Goal: Task Accomplishment & Management: Manage account settings

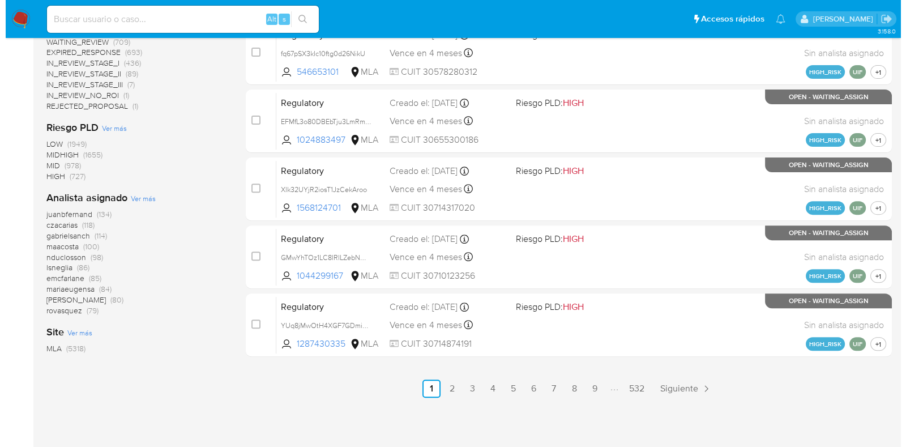
scroll to position [498, 0]
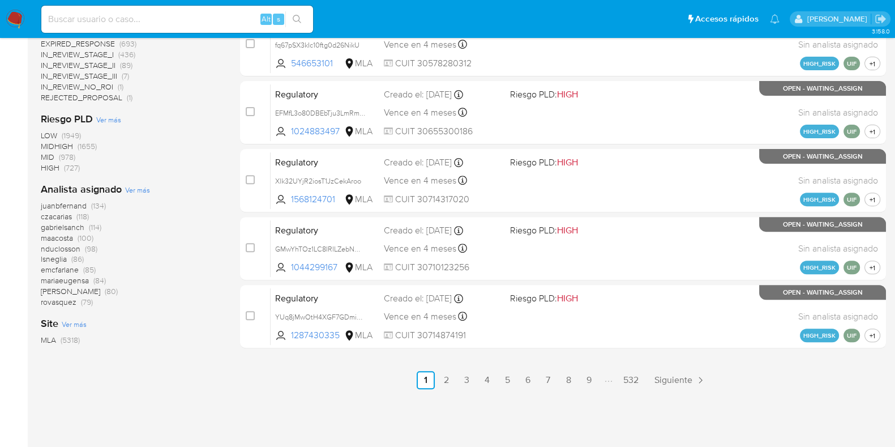
click at [137, 188] on span "Ver más" at bounding box center [137, 190] width 25 height 10
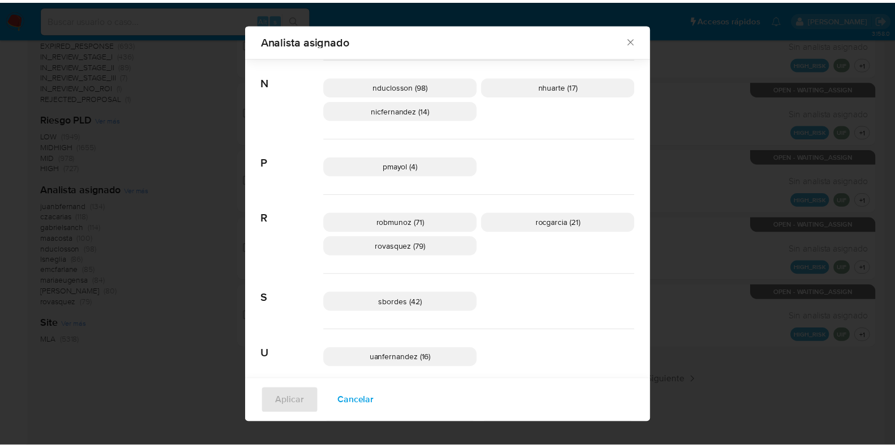
scroll to position [837, 0]
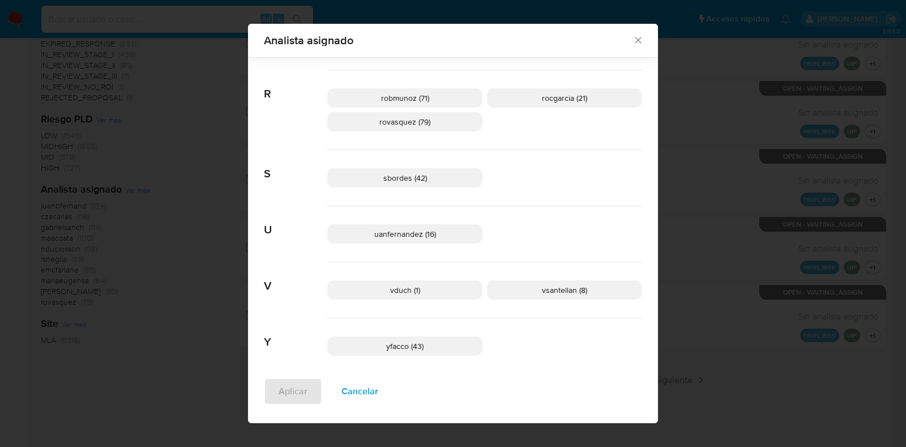
click at [633, 40] on icon "Cerrar" at bounding box center [638, 40] width 11 height 11
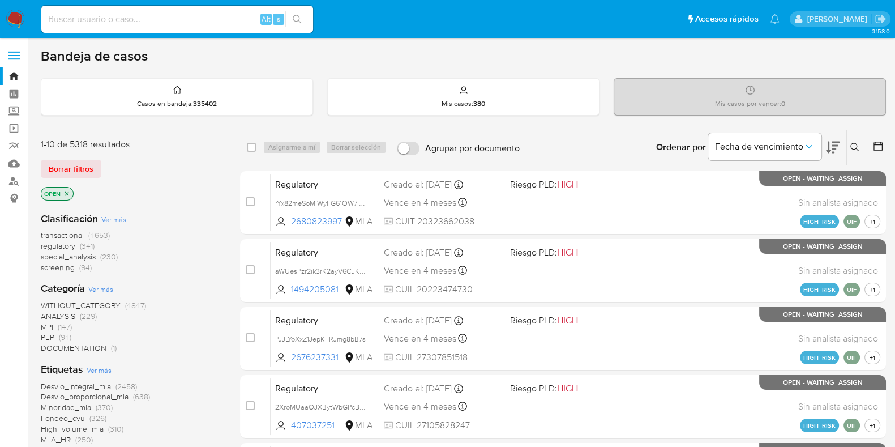
scroll to position [0, 0]
click at [91, 14] on input at bounding box center [177, 19] width 272 height 15
paste input "59321960"
type input "59321960"
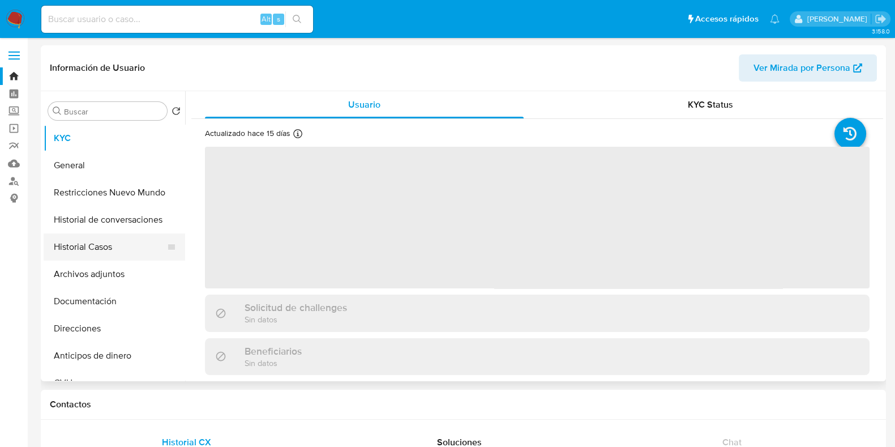
click at [122, 256] on button "Historial Casos" at bounding box center [110, 246] width 133 height 27
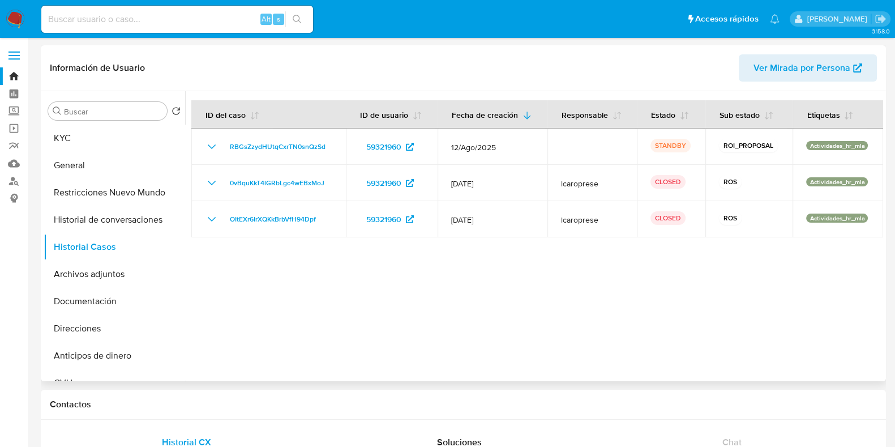
select select "10"
click at [134, 14] on input at bounding box center [177, 19] width 272 height 15
paste input "179218609"
type input "179218609"
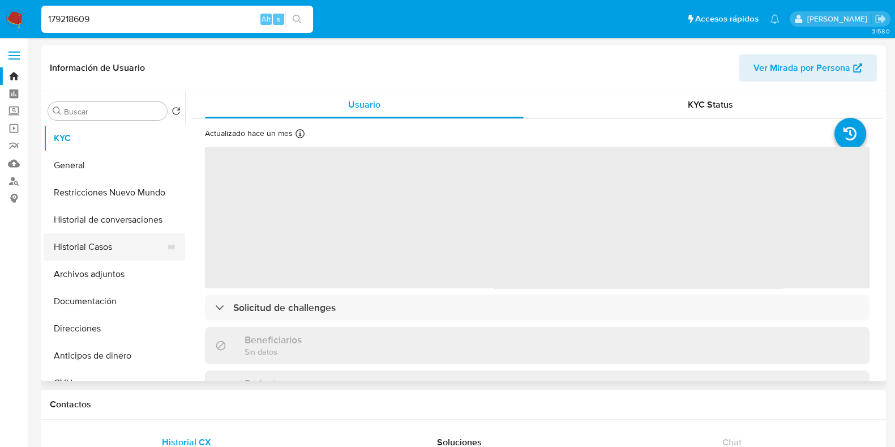
click at [125, 247] on button "Historial Casos" at bounding box center [110, 246] width 133 height 27
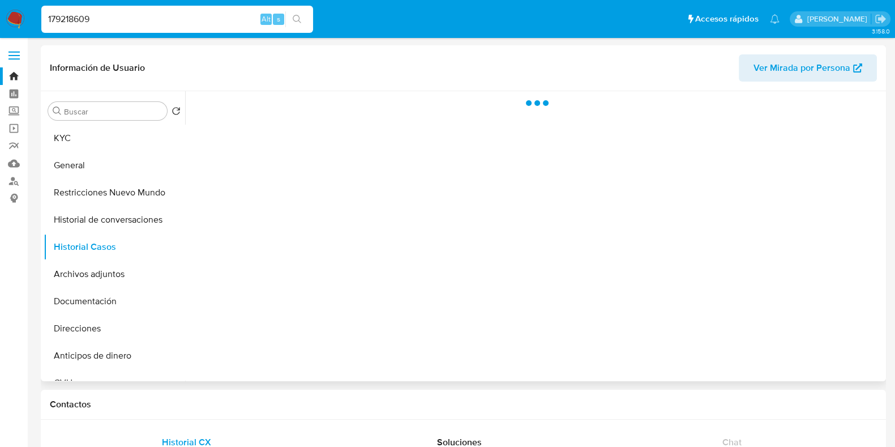
select select "10"
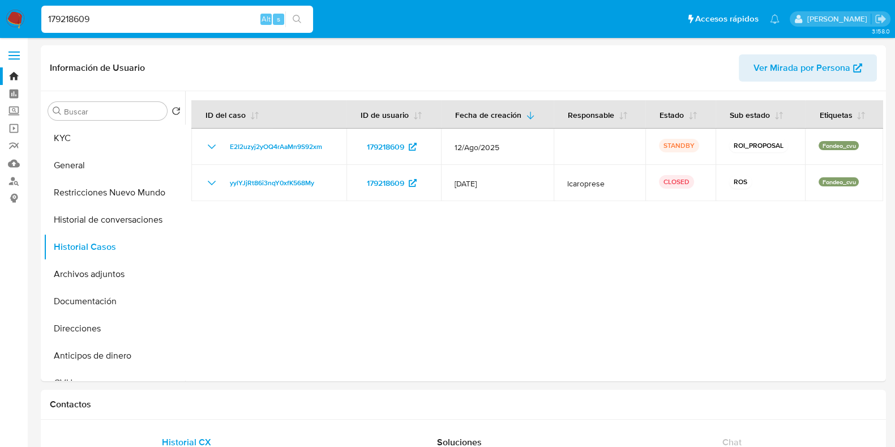
drag, startPoint x: 125, startPoint y: 18, endPoint x: 19, endPoint y: 20, distance: 105.9
click at [19, 20] on nav "Pausado Ver notificaciones 179218609 Alt s Accesos rápidos Presiona las siguien…" at bounding box center [447, 19] width 895 height 38
paste input "480415076"
type input "480415076"
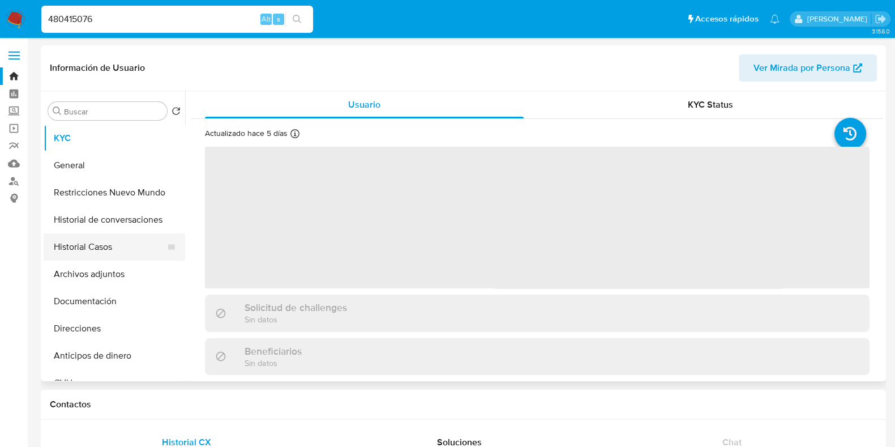
click at [125, 241] on button "Historial Casos" at bounding box center [110, 246] width 133 height 27
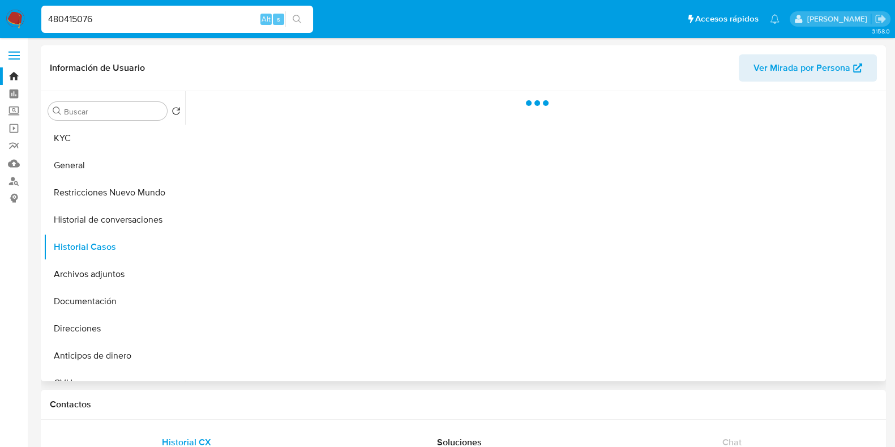
select select "10"
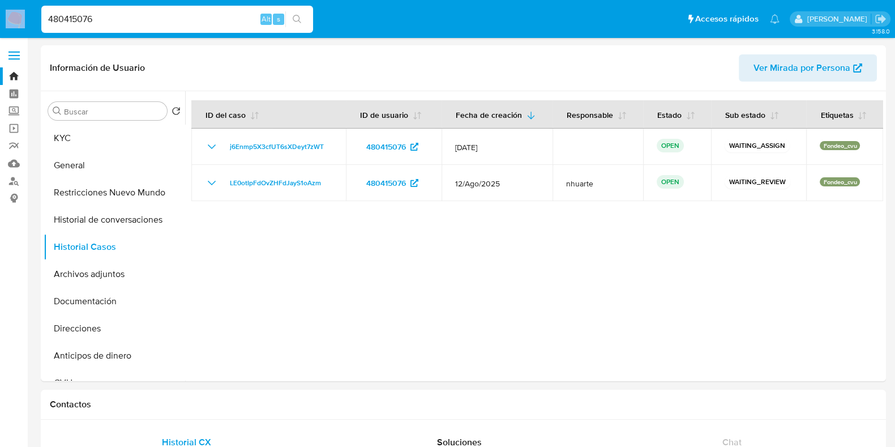
drag, startPoint x: 132, startPoint y: 10, endPoint x: 0, endPoint y: 11, distance: 131.9
click at [0, 11] on nav "Pausado Ver notificaciones 480415076 Alt s Accesos rápidos Presiona las siguien…" at bounding box center [447, 19] width 895 height 38
drag, startPoint x: 31, startPoint y: 29, endPoint x: 18, endPoint y: 29, distance: 13.0
click at [18, 29] on nav "Pausado Ver notificaciones 480415076 Alt s Accesos rápidos Presiona las siguien…" at bounding box center [447, 19] width 895 height 38
paste input "2118760800"
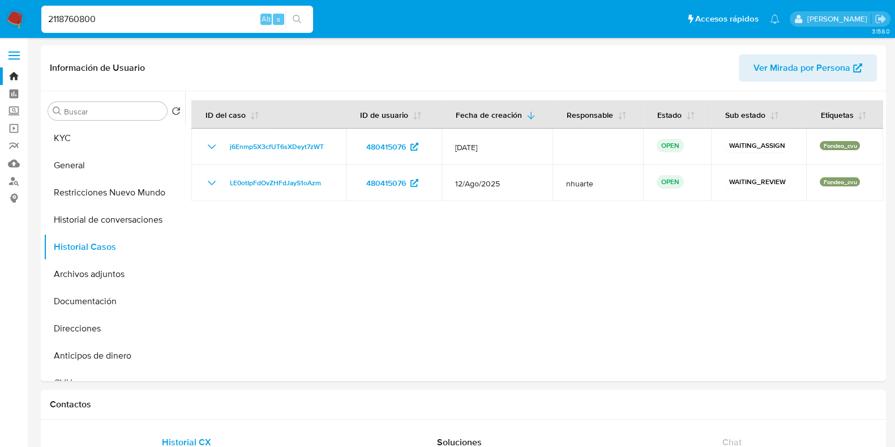
type input "2118760800"
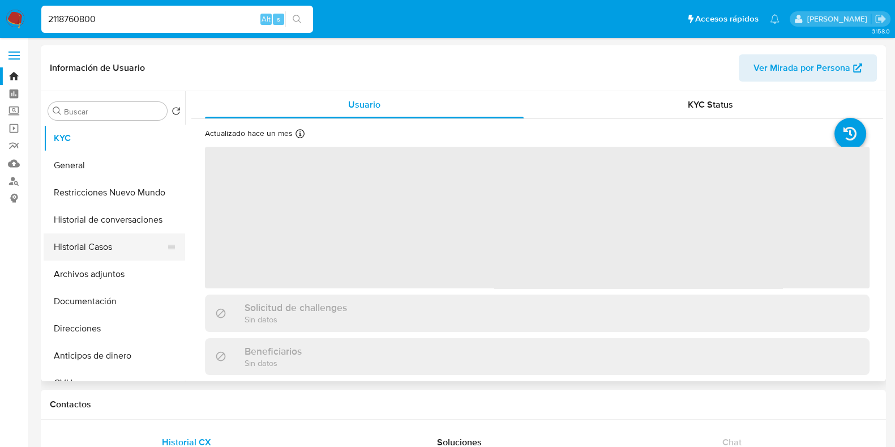
click at [106, 248] on button "Historial Casos" at bounding box center [110, 246] width 133 height 27
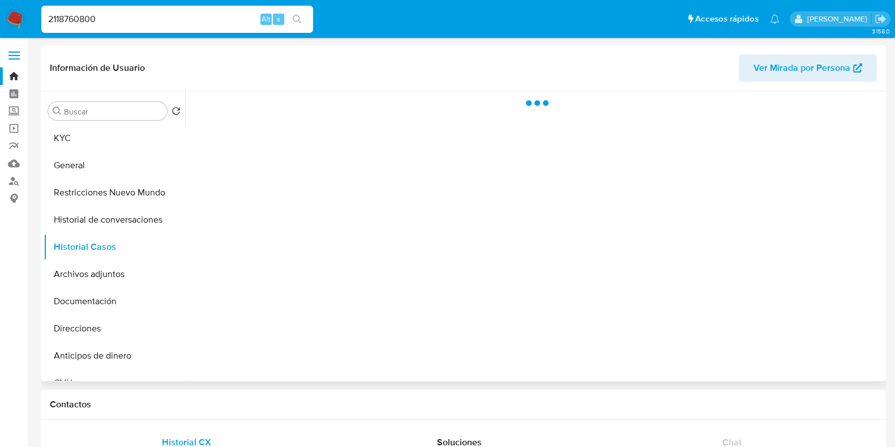
select select "10"
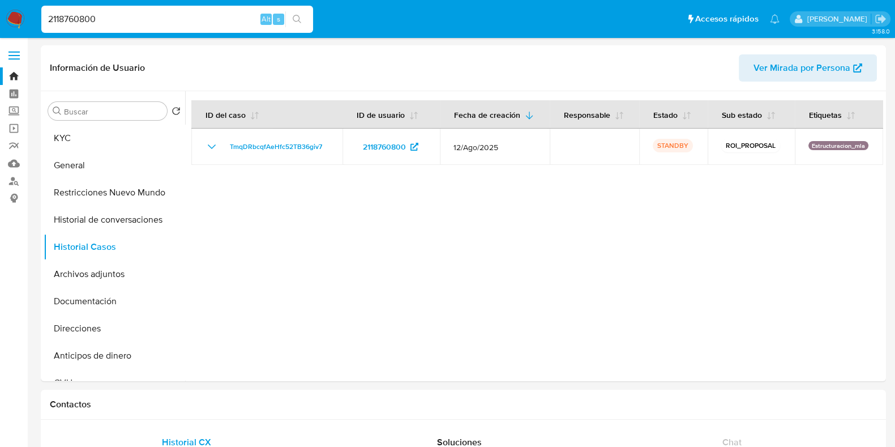
drag, startPoint x: 108, startPoint y: 20, endPoint x: 22, endPoint y: 20, distance: 86.6
click at [22, 20] on nav "Pausado Ver notificaciones 2118760800 Alt s Accesos rápidos Presiona las siguie…" at bounding box center [447, 19] width 895 height 38
click at [141, 24] on input "2118760800" at bounding box center [177, 19] width 272 height 15
click at [294, 24] on button "search-icon" at bounding box center [296, 19] width 23 height 16
click at [150, 27] on div "2118760800 Alt s" at bounding box center [177, 19] width 272 height 27
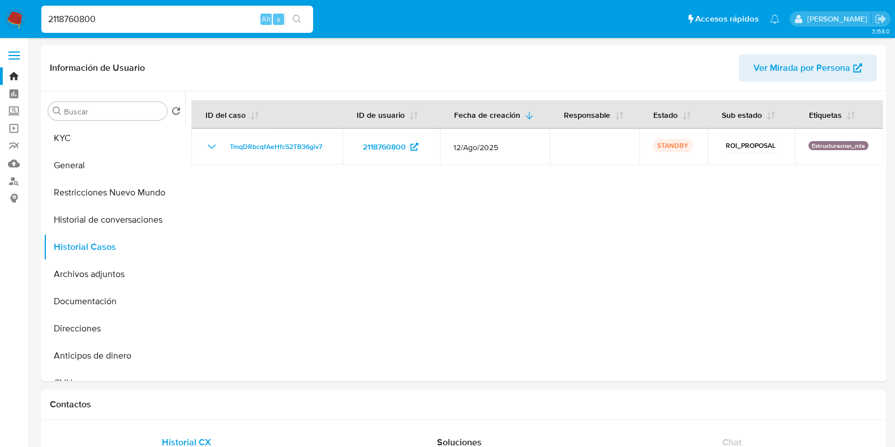
drag, startPoint x: 113, startPoint y: 17, endPoint x: 24, endPoint y: 21, distance: 89.0
click at [24, 21] on nav "Pausado Ver notificaciones 2118760800 Alt s Accesos rápidos Presiona las siguie…" at bounding box center [447, 19] width 895 height 38
paste input "685003459"
type input "685003459"
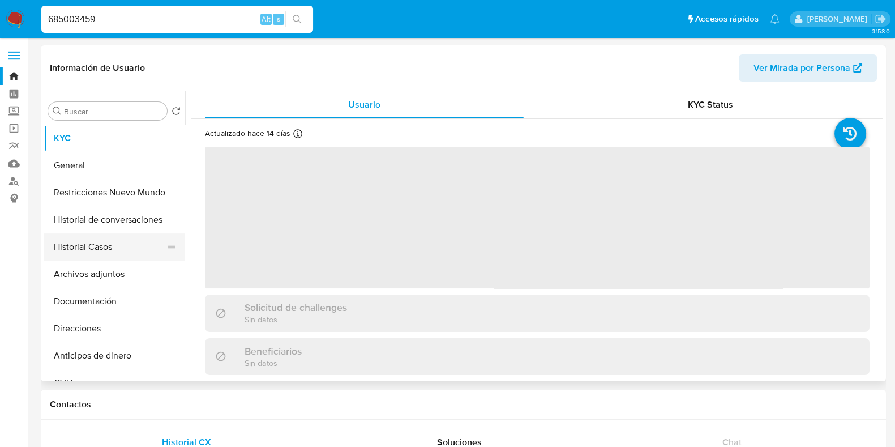
click at [104, 243] on button "Historial Casos" at bounding box center [110, 246] width 133 height 27
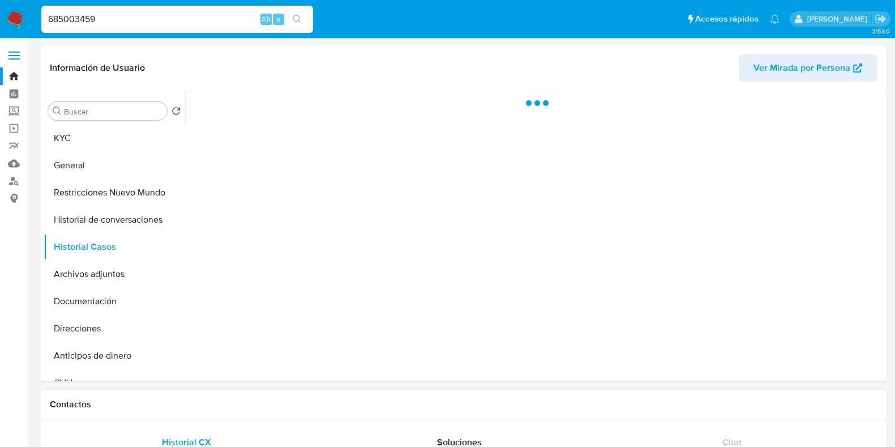
select select "10"
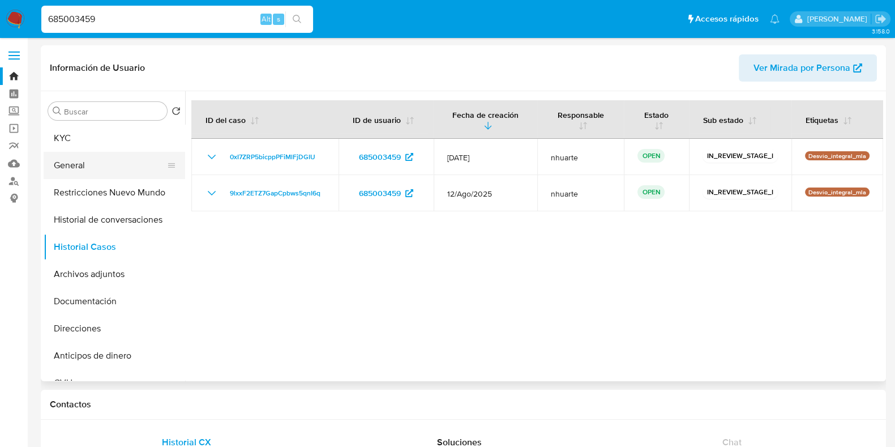
click at [113, 165] on button "General" at bounding box center [110, 165] width 133 height 27
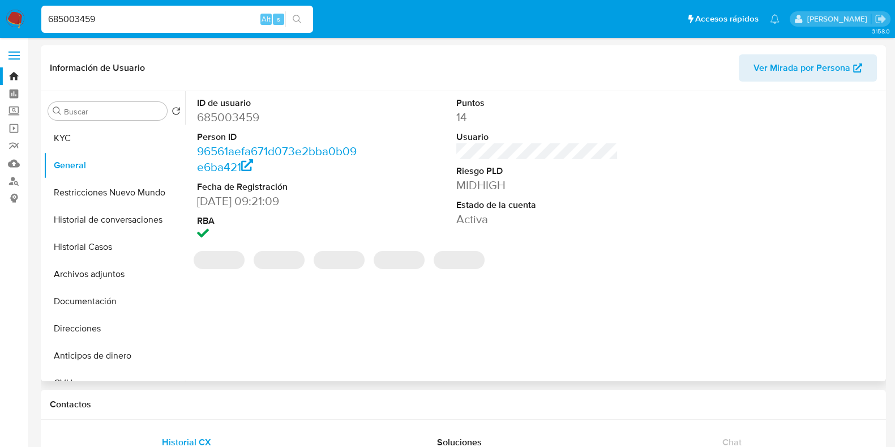
click at [233, 117] on dd "685003459" at bounding box center [278, 117] width 162 height 16
copy dd "685003459"
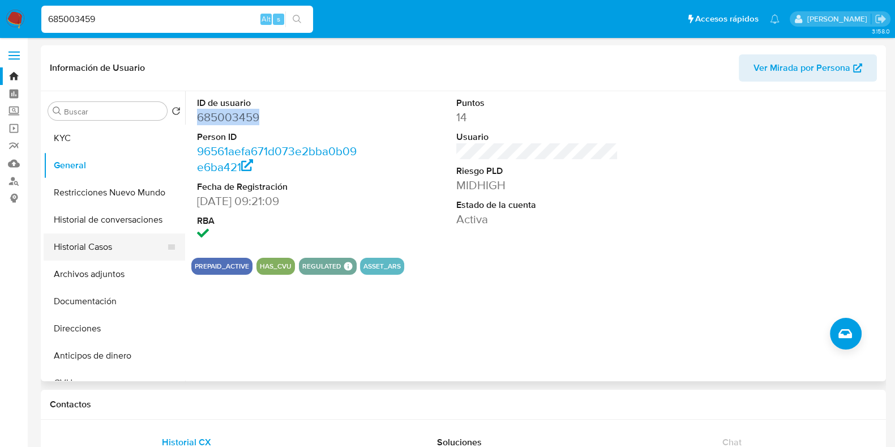
click at [95, 240] on button "Historial Casos" at bounding box center [110, 246] width 133 height 27
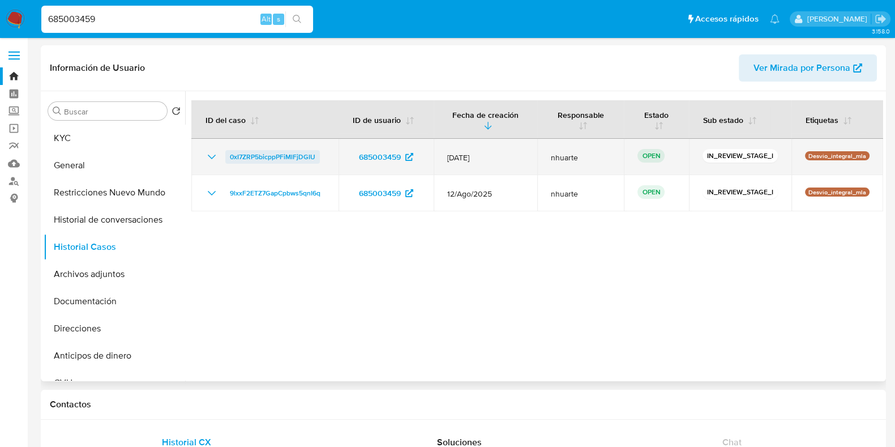
click at [297, 153] on span "0xI7ZRP5bicppPFiMlFjDGIU" at bounding box center [273, 157] width 86 height 14
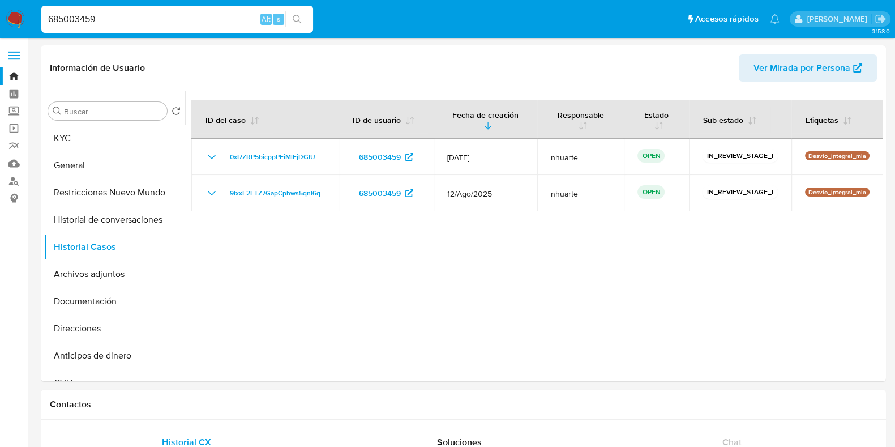
drag, startPoint x: 103, startPoint y: 20, endPoint x: 31, endPoint y: 22, distance: 72.5
click at [31, 22] on nav "Pausado Ver notificaciones 685003459 Alt s Accesos rápidos Presiona las siguien…" at bounding box center [447, 19] width 895 height 38
paste input "288116535"
type input "288116535"
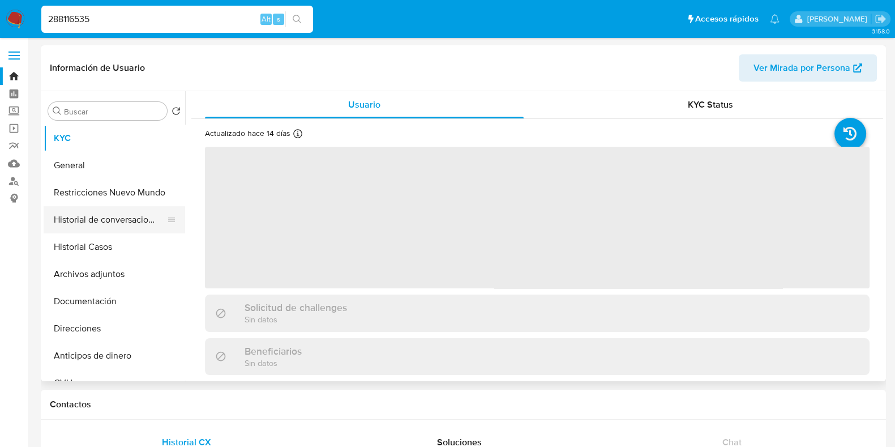
click at [86, 225] on button "Historial de conversaciones" at bounding box center [110, 219] width 133 height 27
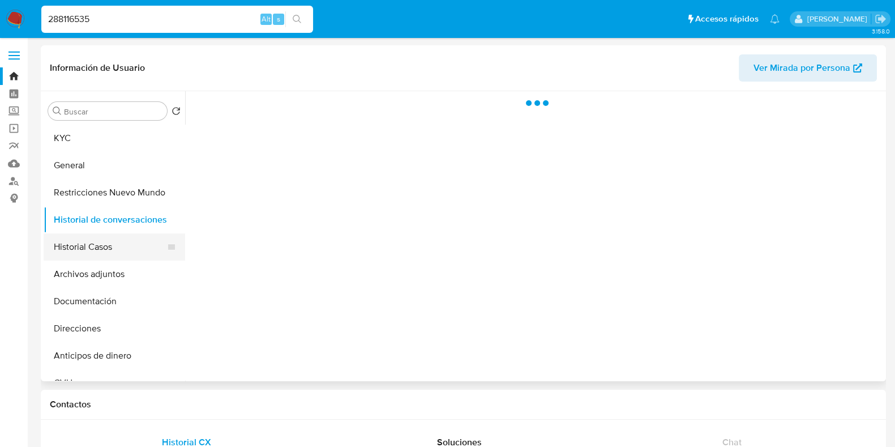
click at [91, 251] on button "Historial Casos" at bounding box center [110, 246] width 133 height 27
select select "10"
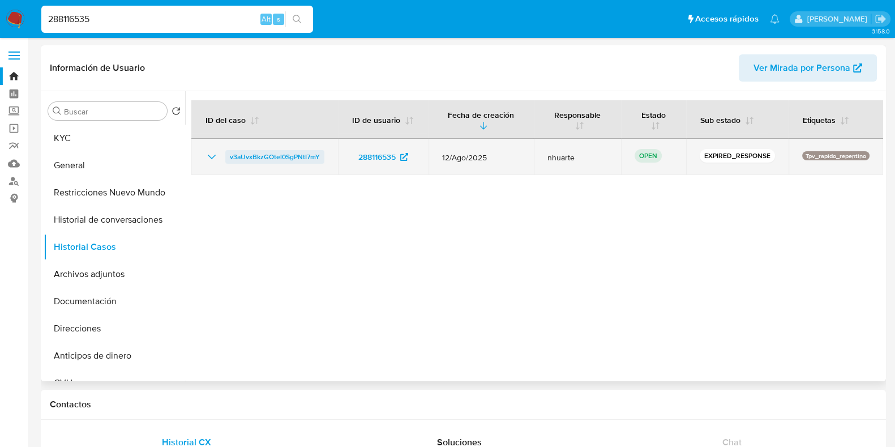
click at [289, 157] on span "v3aUvxBkzGOtel0SgPNtI7mY" at bounding box center [275, 157] width 90 height 14
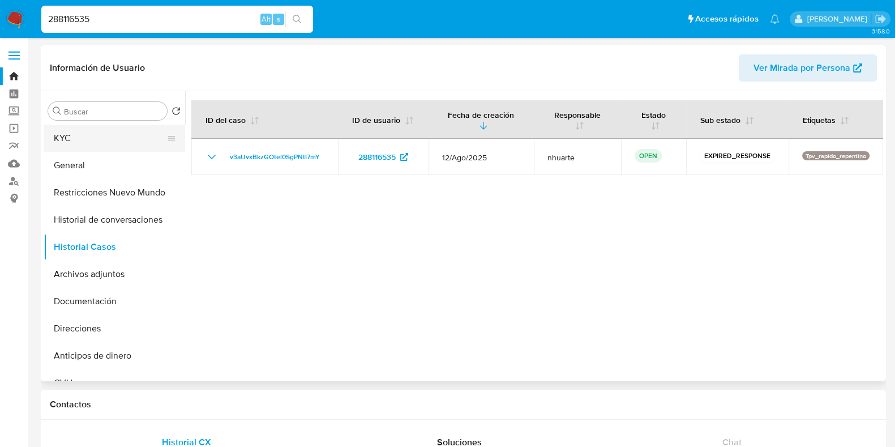
click at [75, 137] on button "KYC" at bounding box center [110, 138] width 133 height 27
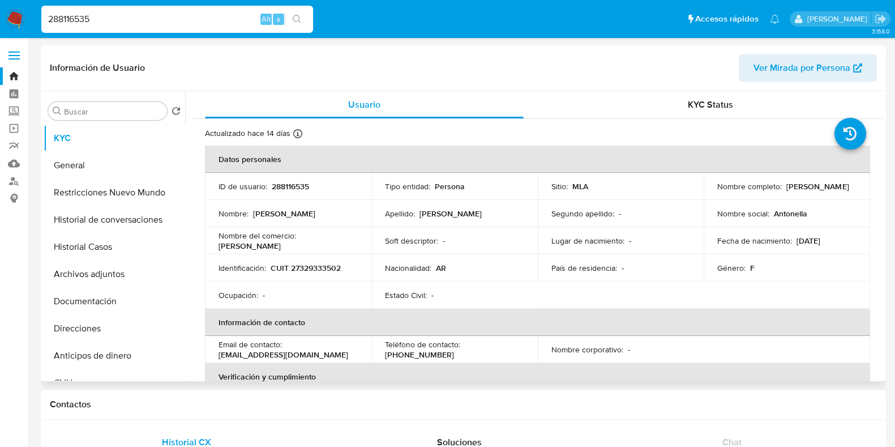
click at [328, 270] on p "CUIT 27329333502" at bounding box center [306, 268] width 70 height 10
copy p "27329333502"
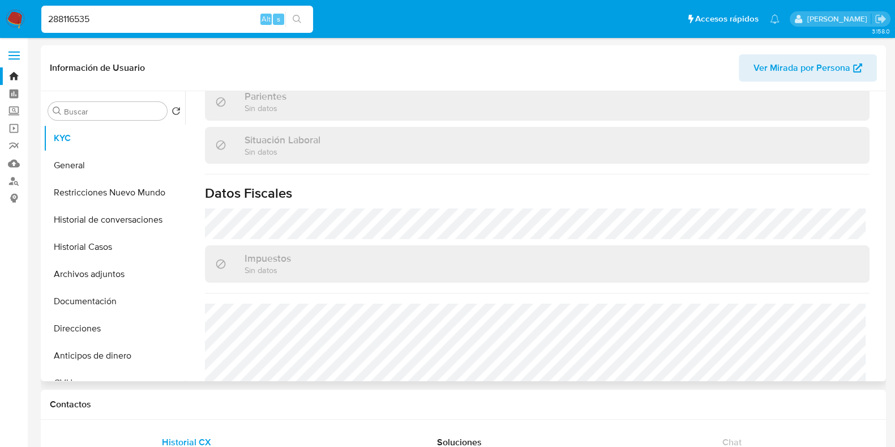
click at [51, 325] on button "Direcciones" at bounding box center [115, 328] width 142 height 27
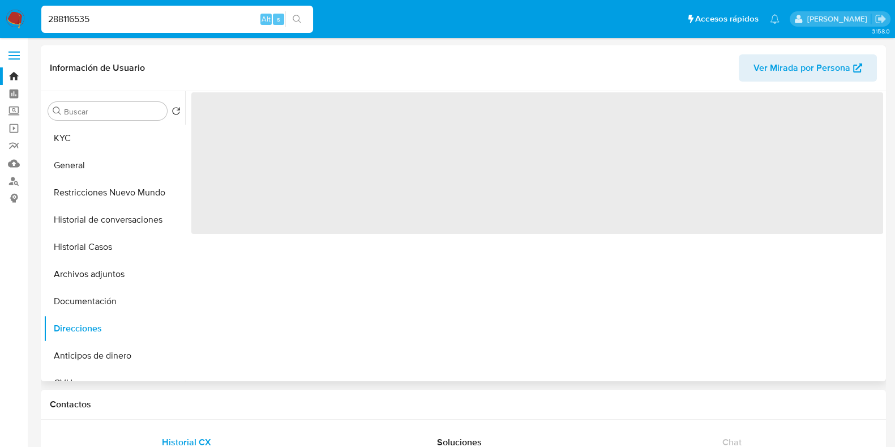
scroll to position [0, 0]
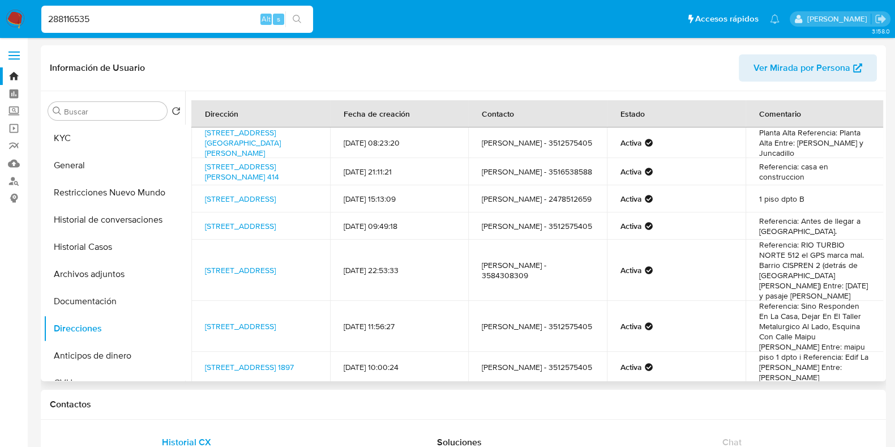
drag, startPoint x: 203, startPoint y: 133, endPoint x: 265, endPoint y: 151, distance: 65.0
click at [265, 151] on td "Calle Dean Funes 5376, Córdoba, Córdoba, 5003, Argentina 5376" at bounding box center [260, 142] width 139 height 31
copy link "Calle Dean Funes 5376, Córdoba, Córdoba, 5003, Argentina 5376"
drag, startPoint x: 99, startPoint y: 18, endPoint x: 23, endPoint y: 18, distance: 76.4
click at [23, 18] on nav "Pausado Ver notificaciones 288116535 Alt s Accesos rápidos Presiona las siguien…" at bounding box center [447, 19] width 895 height 38
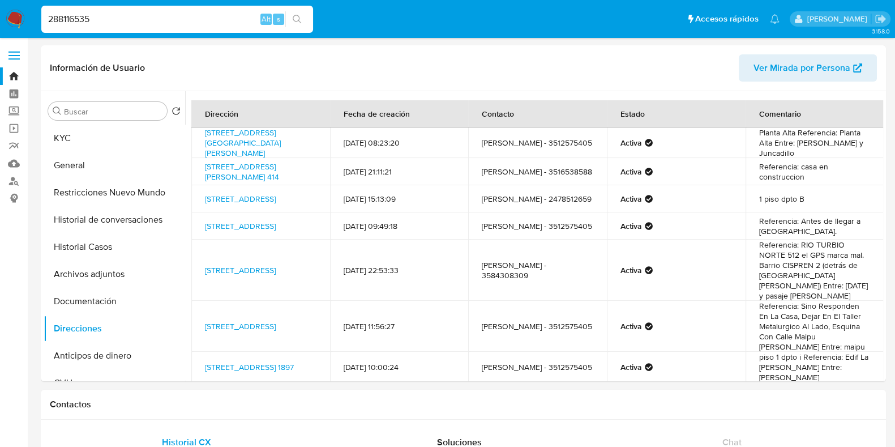
paste input "4099628"
type input "409962835"
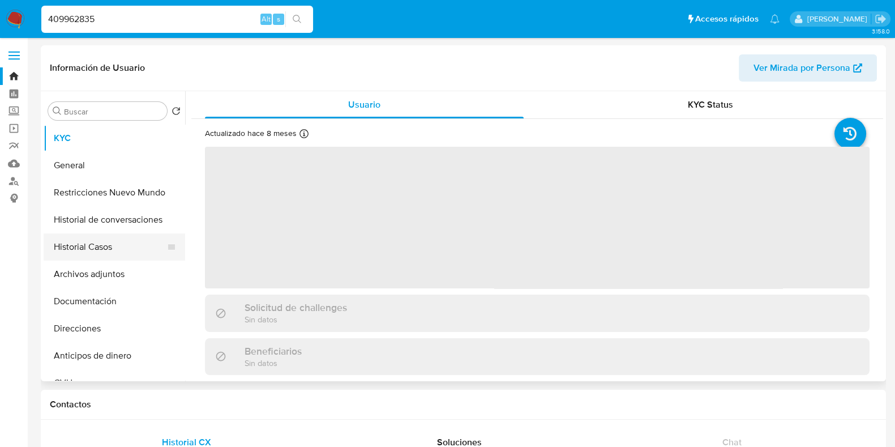
click at [113, 243] on button "Historial Casos" at bounding box center [110, 246] width 133 height 27
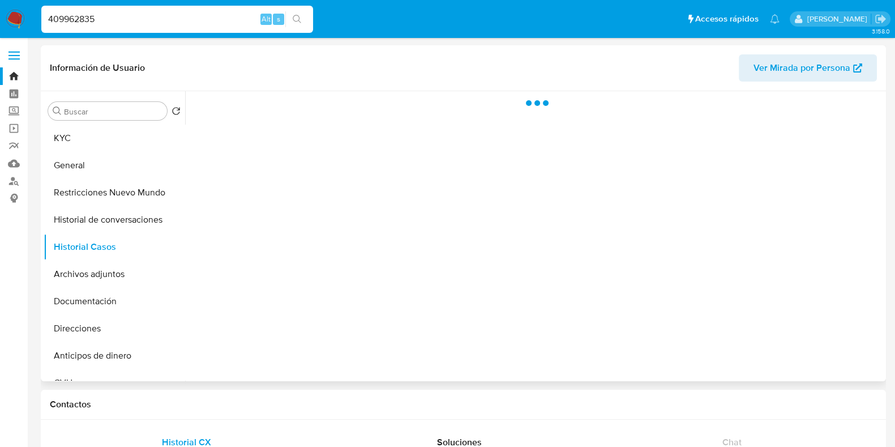
select select "10"
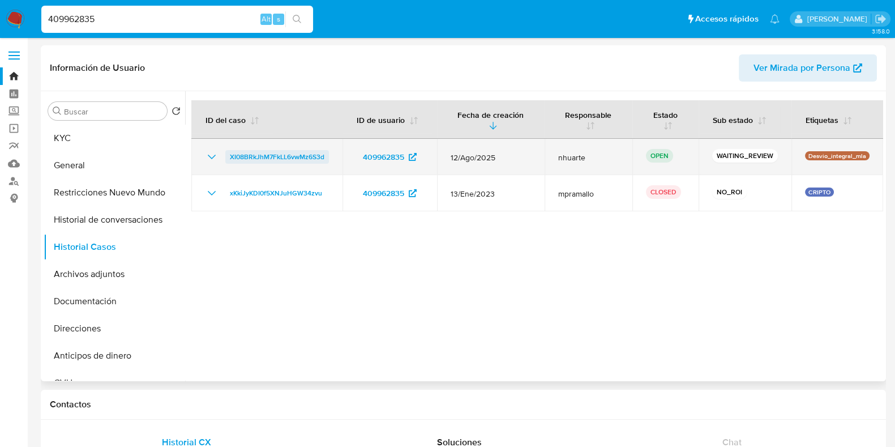
click at [289, 157] on span "XI08BRkJhM7FkLL6vwMz6S3d" at bounding box center [277, 157] width 95 height 14
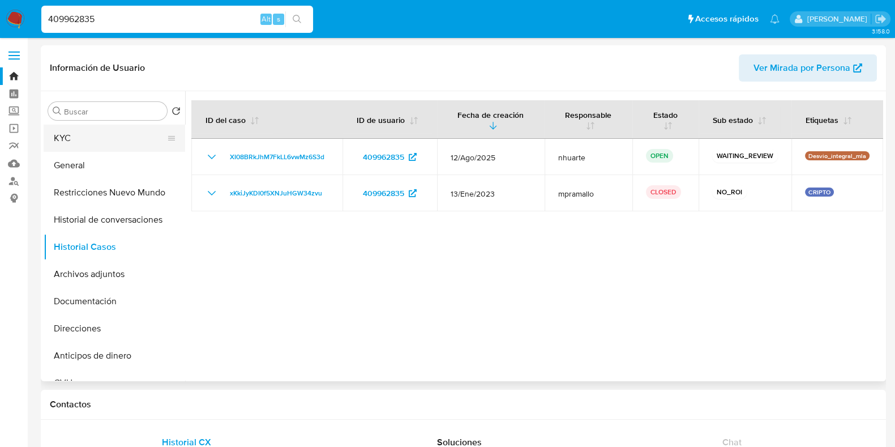
click at [92, 143] on button "KYC" at bounding box center [110, 138] width 133 height 27
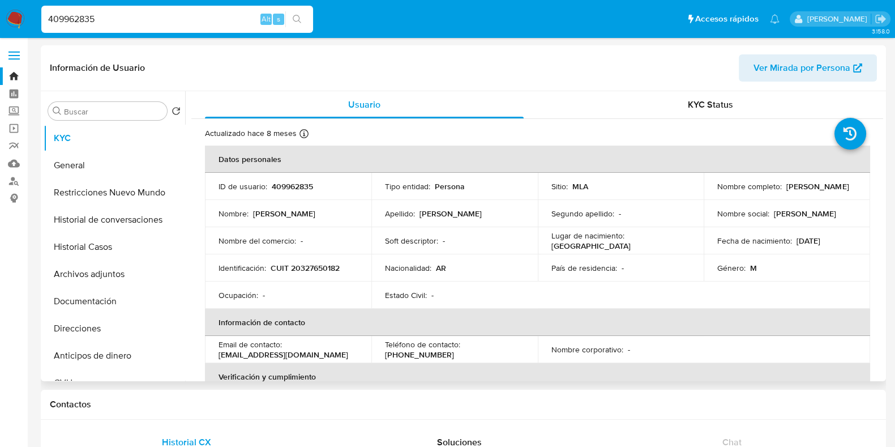
click at [320, 270] on p "CUIT 20327650182" at bounding box center [305, 268] width 69 height 10
copy p "20327650182"
click at [82, 303] on button "Documentación" at bounding box center [110, 301] width 133 height 27
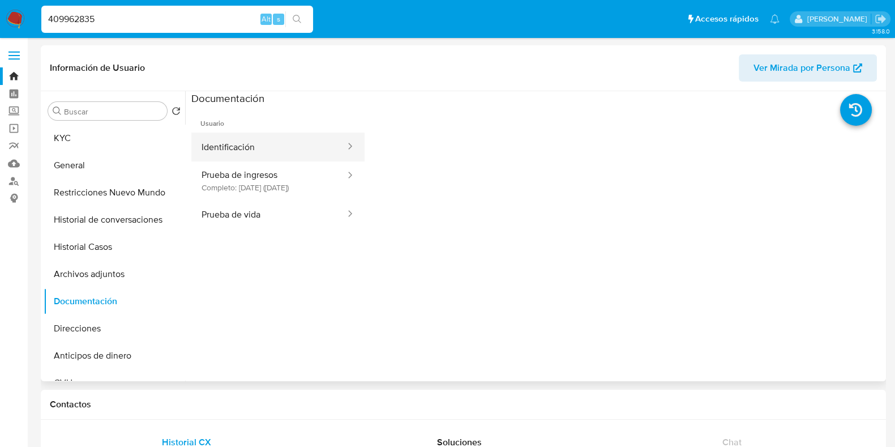
click at [245, 150] on button "Identificación" at bounding box center [268, 147] width 155 height 29
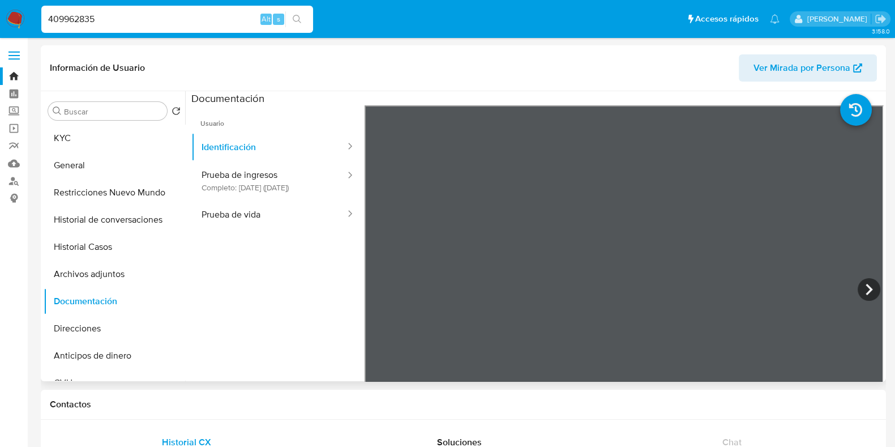
click at [190, 227] on div at bounding box center [534, 236] width 698 height 290
click at [235, 225] on button "Prueba de vida" at bounding box center [268, 214] width 155 height 29
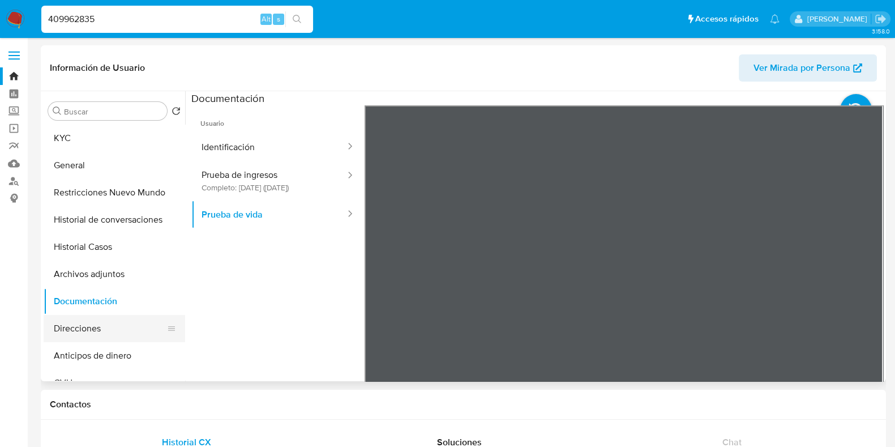
click at [108, 327] on button "Direcciones" at bounding box center [110, 328] width 133 height 27
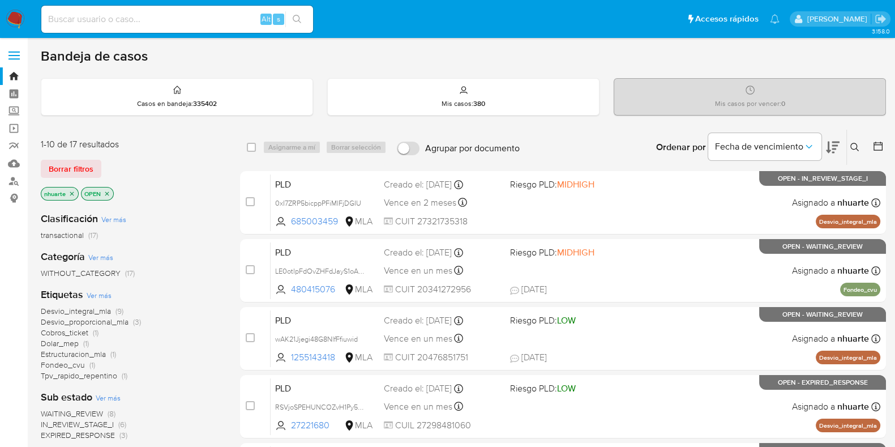
click at [76, 19] on input at bounding box center [177, 19] width 272 height 15
paste input "IK3V03Yo6oSXUHPNJf3cd2dk"
type input "IK3V03Yo6oSXUHPNJf3cd2dk"
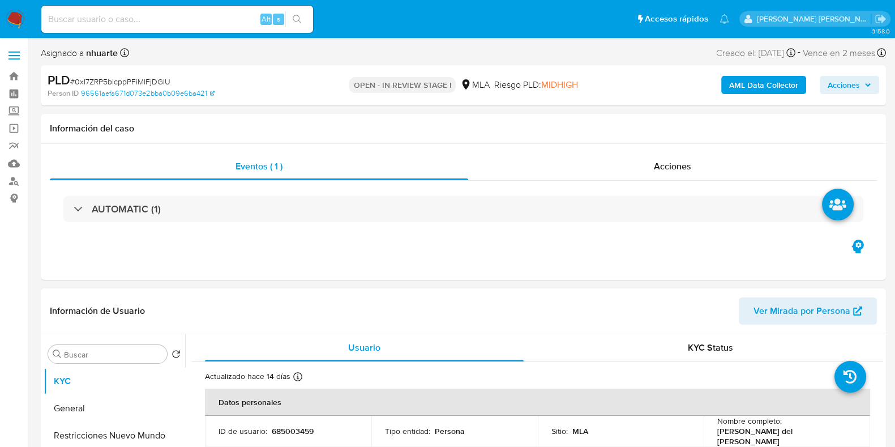
select select "10"
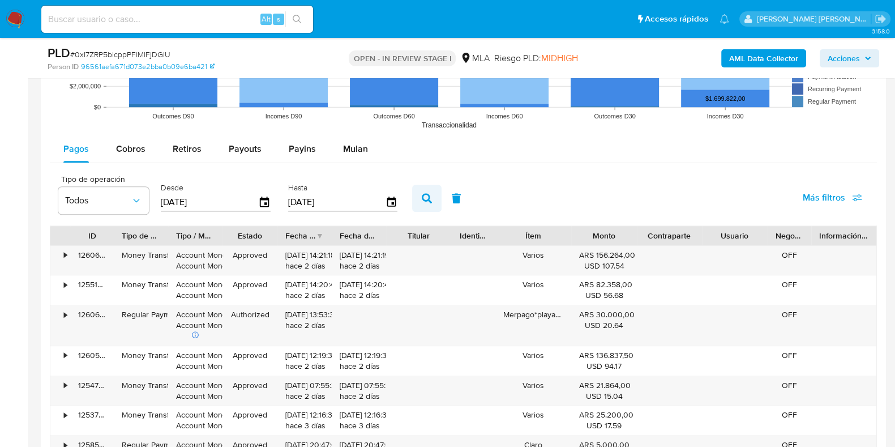
scroll to position [1203, 0]
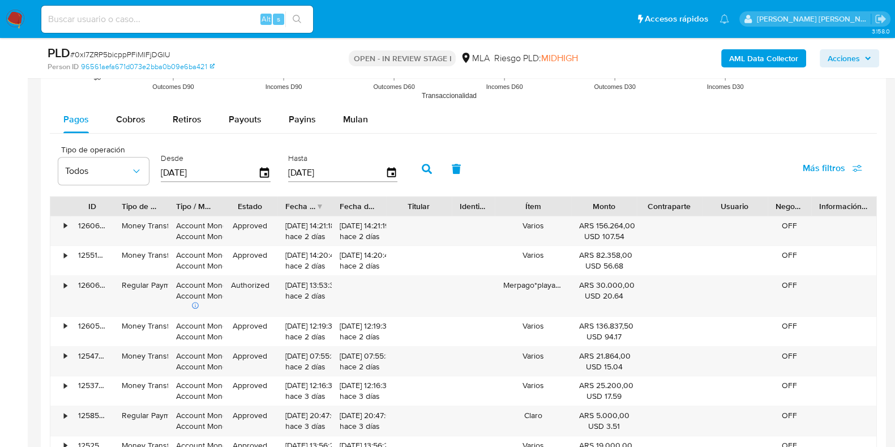
drag, startPoint x: 366, startPoint y: 123, endPoint x: 352, endPoint y: 136, distance: 18.4
click at [366, 123] on button "Mulan" at bounding box center [356, 119] width 52 height 27
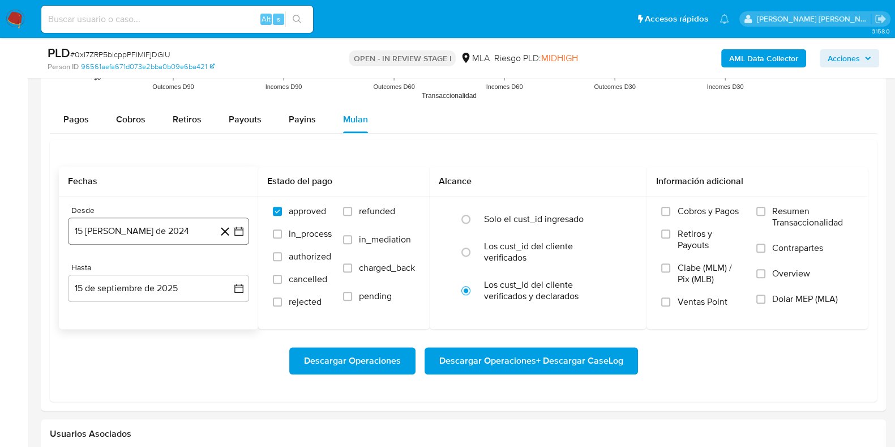
click at [112, 230] on button "15 de agosto de 2024" at bounding box center [158, 230] width 181 height 27
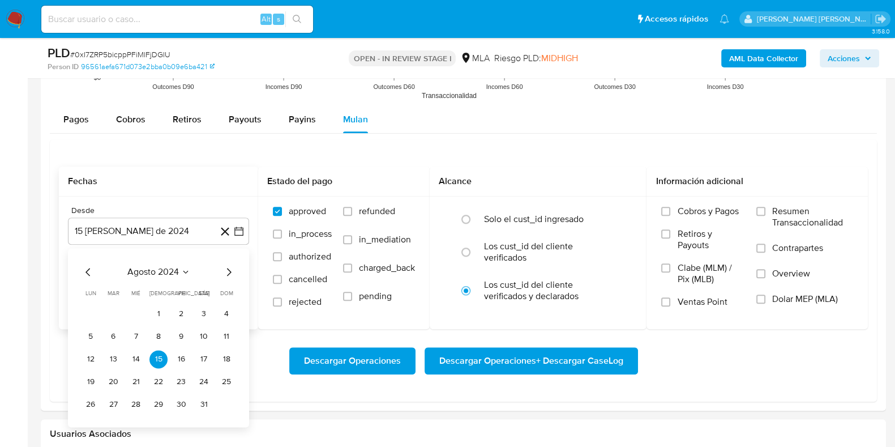
click at [227, 267] on icon "Mes siguiente" at bounding box center [229, 272] width 14 height 14
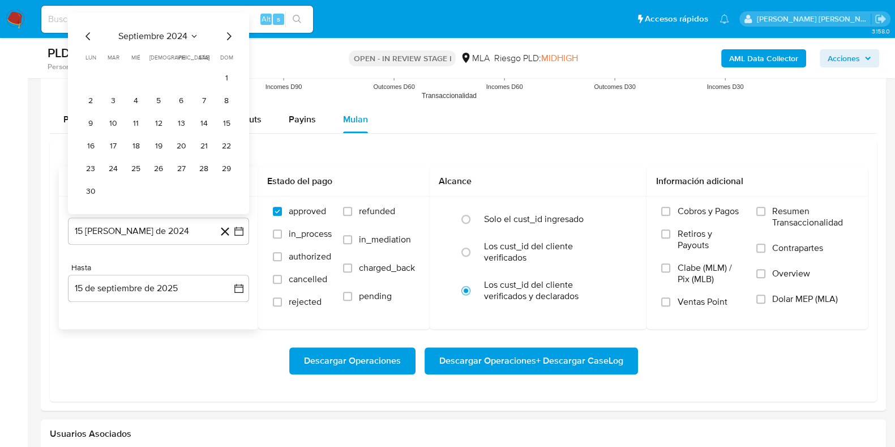
click at [226, 39] on icon "Mes siguiente" at bounding box center [229, 36] width 14 height 14
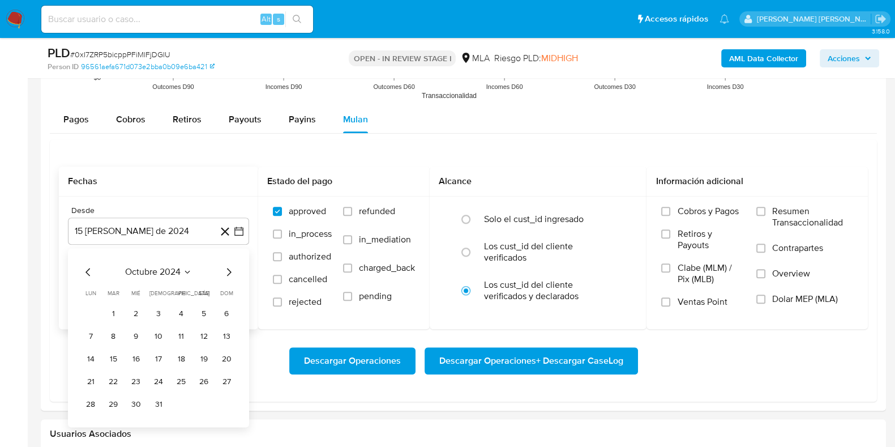
click at [228, 270] on icon "Mes siguiente" at bounding box center [229, 272] width 14 height 14
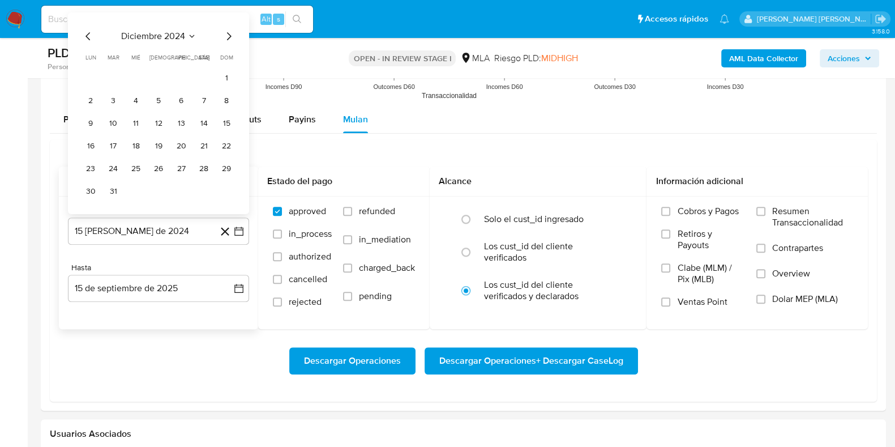
click at [232, 31] on icon "Mes siguiente" at bounding box center [229, 36] width 14 height 14
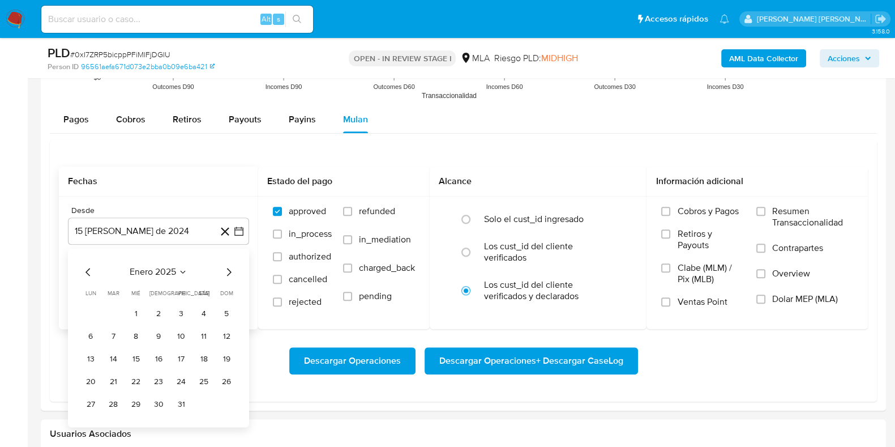
click at [227, 265] on icon "Mes siguiente" at bounding box center [229, 272] width 14 height 14
click at [229, 271] on icon "Mes siguiente" at bounding box center [229, 272] width 14 height 14
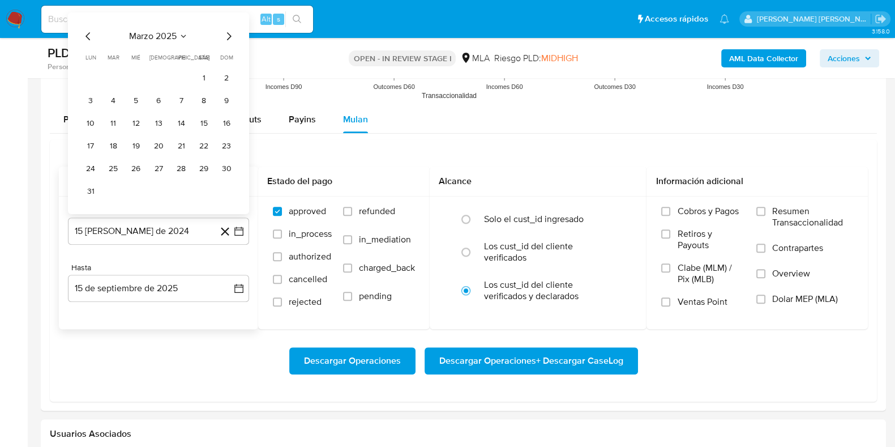
click at [232, 32] on icon "Mes siguiente" at bounding box center [229, 36] width 14 height 14
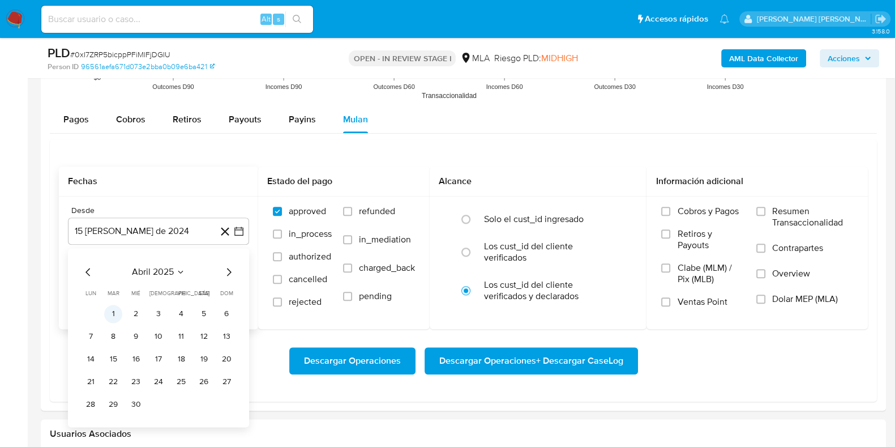
click at [118, 310] on button "1" at bounding box center [113, 314] width 18 height 18
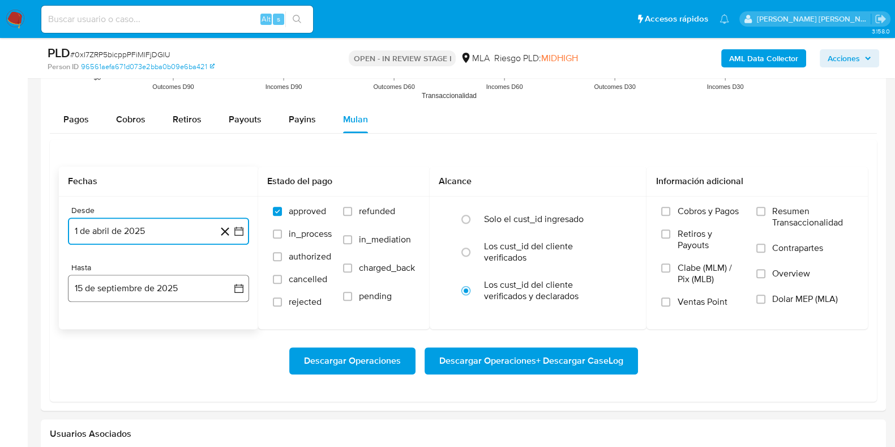
click at [142, 287] on button "15 de septiembre de 2025" at bounding box center [158, 288] width 181 height 27
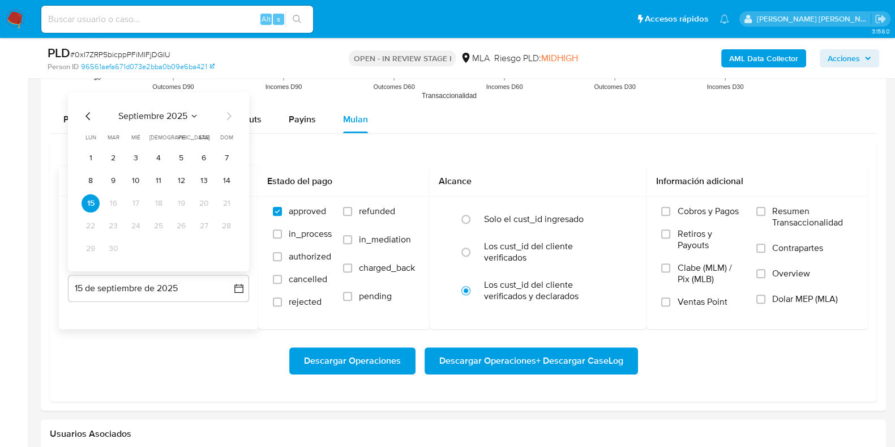
click at [92, 113] on icon "Mes anterior" at bounding box center [89, 116] width 14 height 14
click at [225, 253] on button "31" at bounding box center [226, 248] width 18 height 18
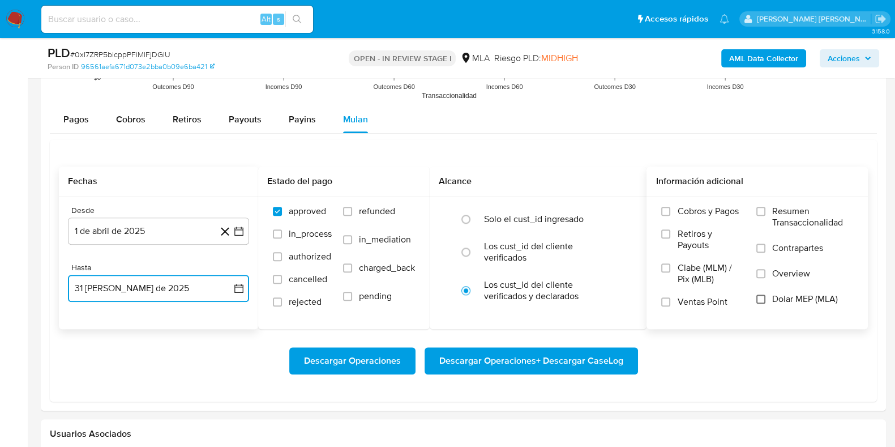
click at [759, 301] on input "Dolar MEP (MLA)" at bounding box center [761, 298] width 9 height 9
click at [515, 361] on span "Descargar Operaciones + Descargar CaseLog" at bounding box center [531, 360] width 184 height 25
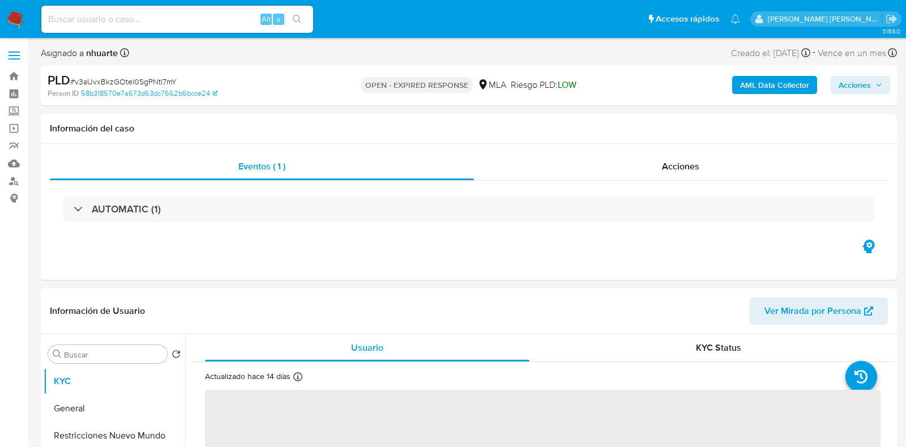
select select "10"
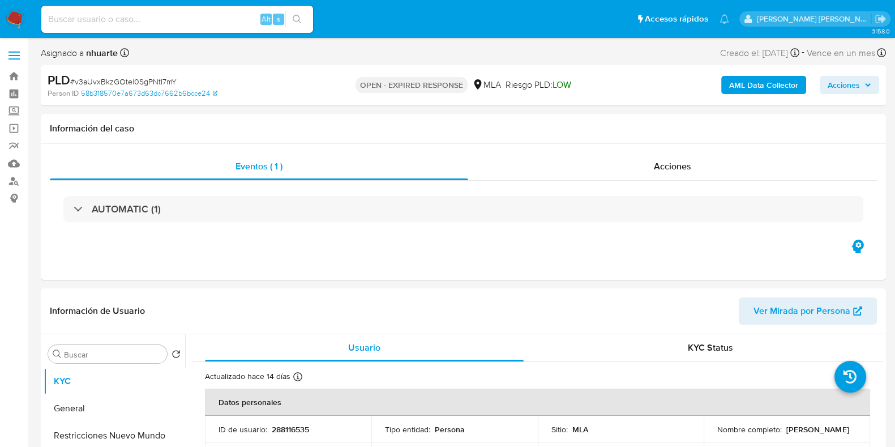
click at [123, 80] on span "# v3aUvxBkzGOtel0SgPNtI7mY" at bounding box center [123, 81] width 106 height 11
copy span "v3aUvxBkzGOtel0SgPNtI7mY"
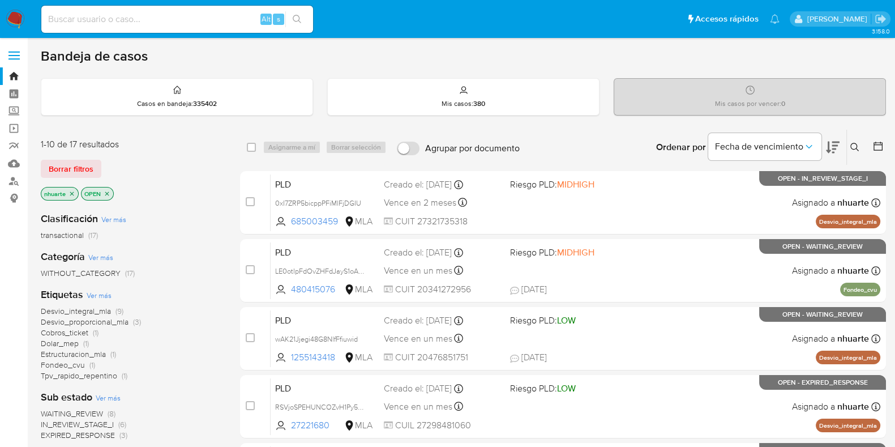
click at [852, 146] on icon at bounding box center [855, 147] width 9 height 9
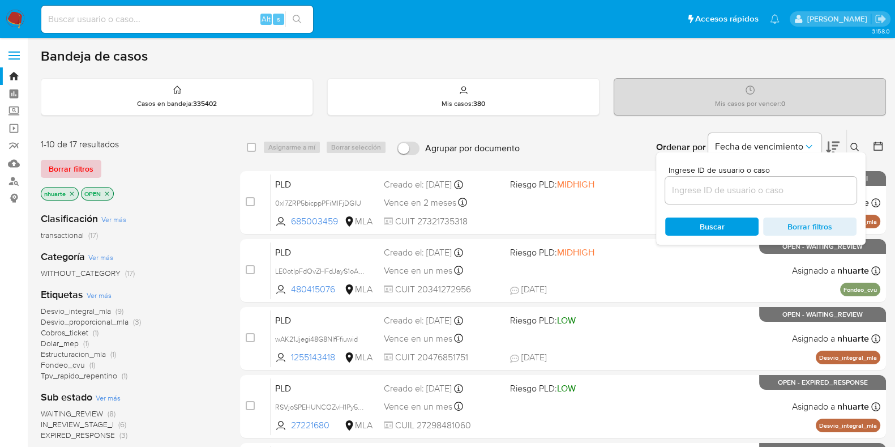
click at [75, 163] on span "Borrar filtros" at bounding box center [71, 169] width 45 height 16
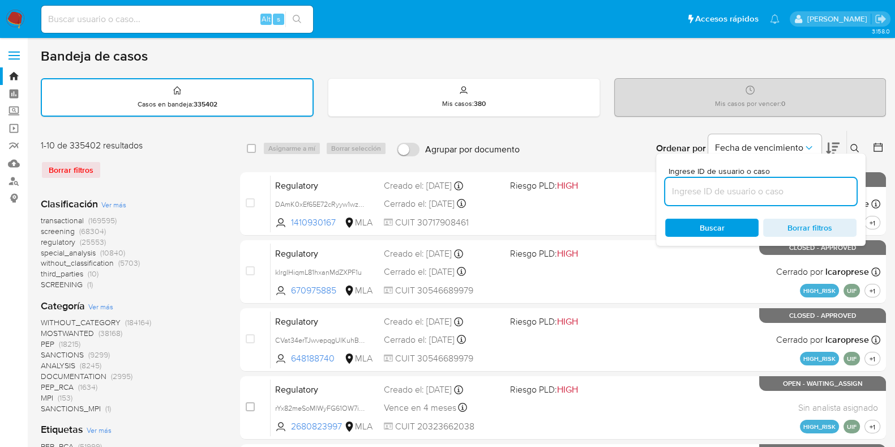
paste input "v3aUvxBkzGOtel0SgPNtI7mY"
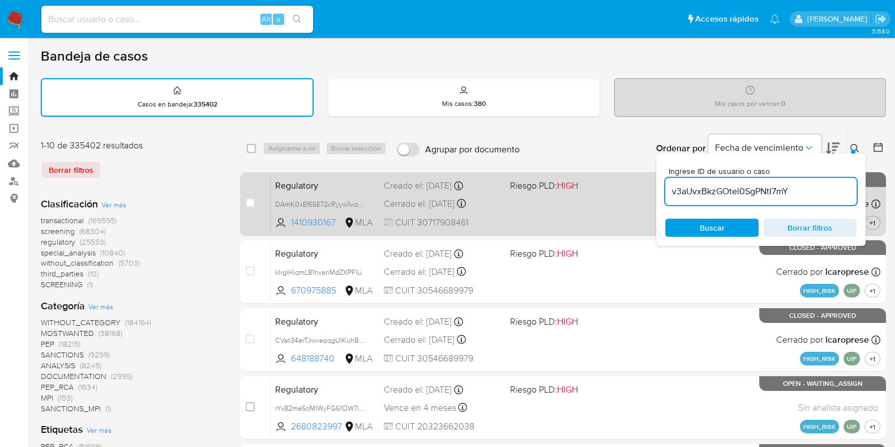
type input "v3aUvxBkzGOtel0SgPNtI7mY"
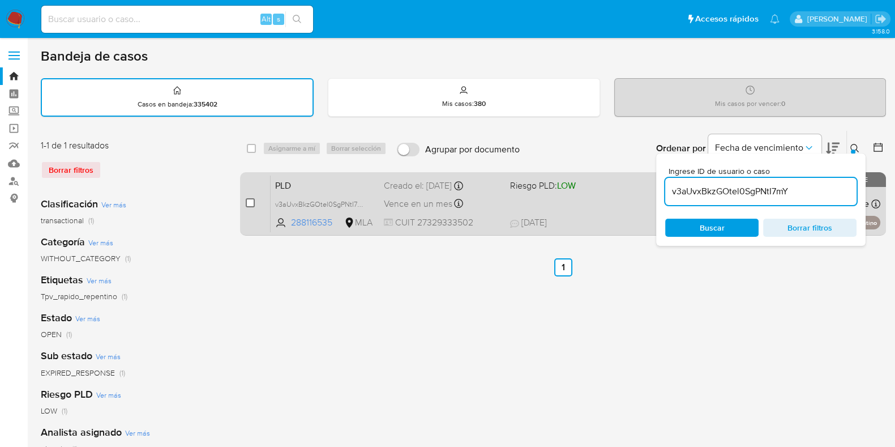
click at [249, 201] on input "checkbox" at bounding box center [250, 202] width 9 height 9
checkbox input "true"
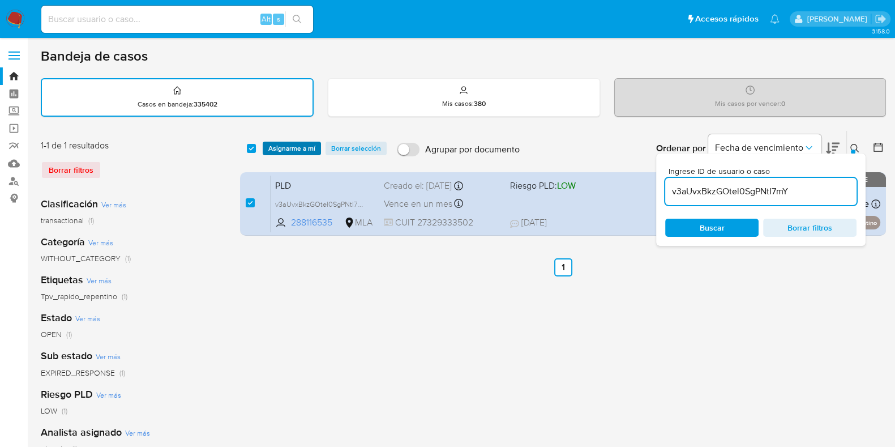
click at [289, 146] on span "Asignarme a mí" at bounding box center [291, 148] width 47 height 11
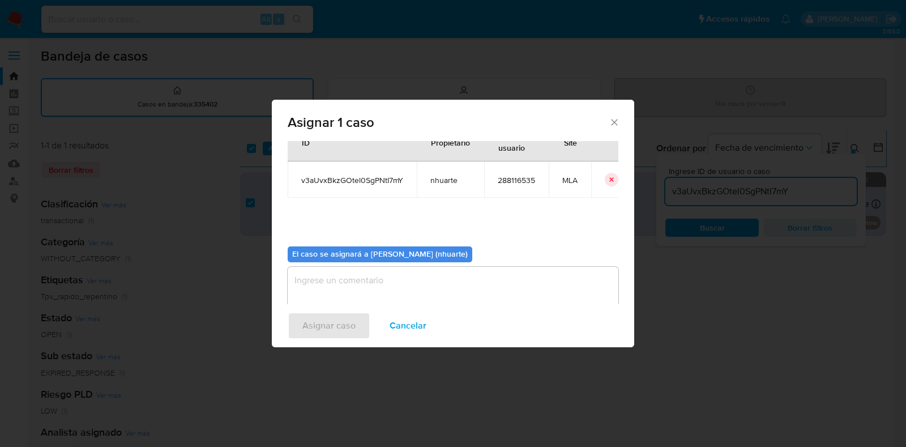
scroll to position [58, 0]
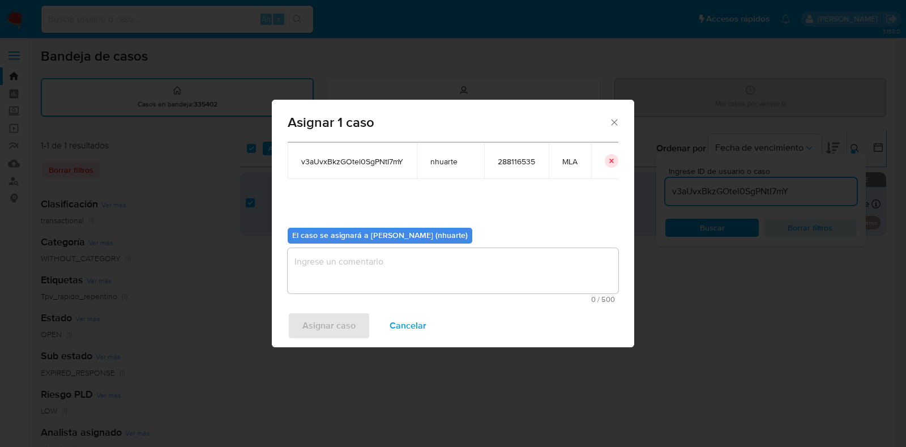
click at [400, 266] on textarea "assign-modal" at bounding box center [453, 270] width 331 height 45
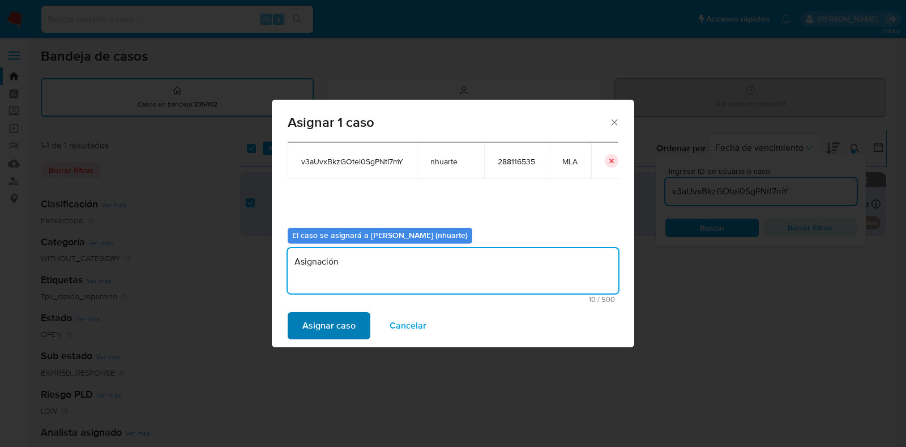
type textarea "Asignación"
click at [355, 322] on button "Asignar caso" at bounding box center [329, 325] width 83 height 27
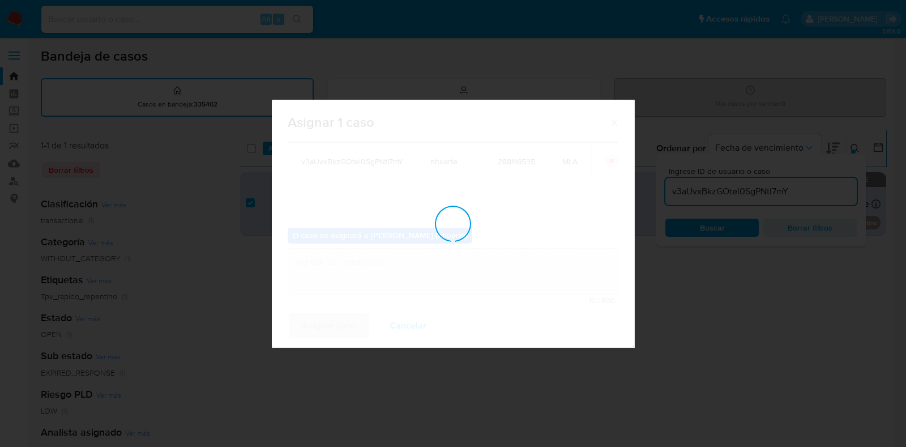
checkbox input "false"
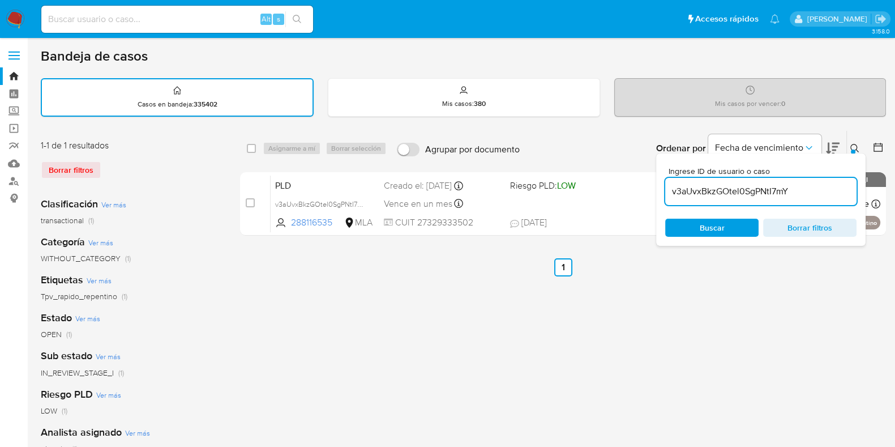
drag, startPoint x: 817, startPoint y: 187, endPoint x: 668, endPoint y: 199, distance: 149.4
click at [668, 199] on div "v3aUvxBkzGOtel0SgPNtI7mY" at bounding box center [760, 191] width 191 height 27
paste input "XI08BRkJhM7FkLL6vwMz6S3d"
type input "XI08BRkJhM7FkLL6vwMz6S3d"
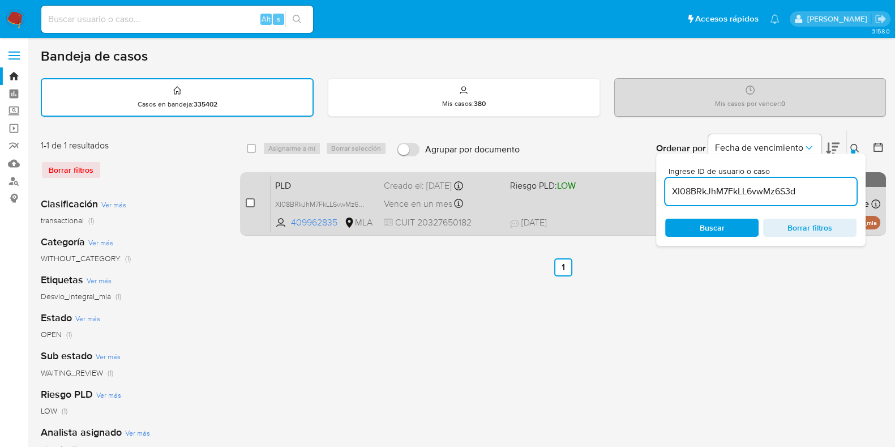
click at [249, 203] on input "checkbox" at bounding box center [250, 202] width 9 height 9
checkbox input "true"
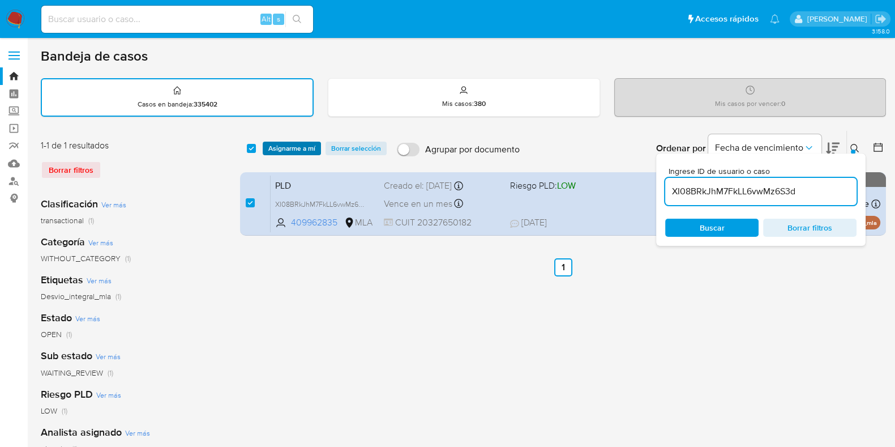
drag, startPoint x: 305, startPoint y: 134, endPoint x: 300, endPoint y: 140, distance: 8.4
click at [303, 135] on div "select-all-cases-checkbox Asignarme a mí Borrar selección Agrupar por documento…" at bounding box center [563, 148] width 646 height 35
click at [300, 143] on span "Asignarme a mí" at bounding box center [291, 148] width 47 height 11
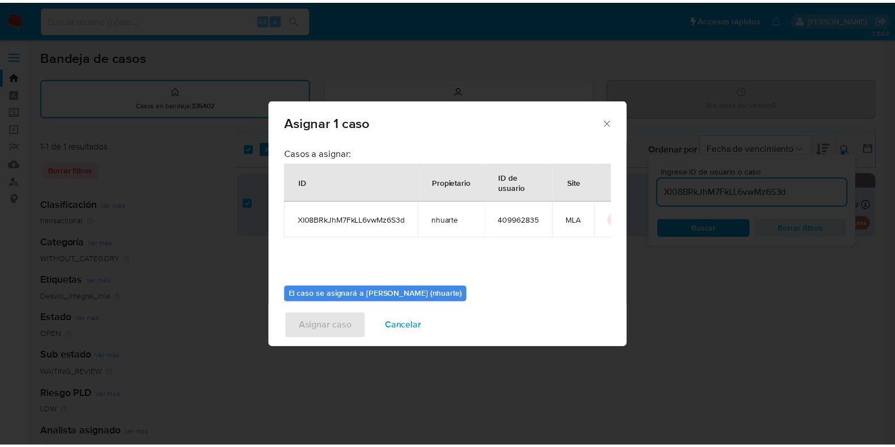
scroll to position [58, 0]
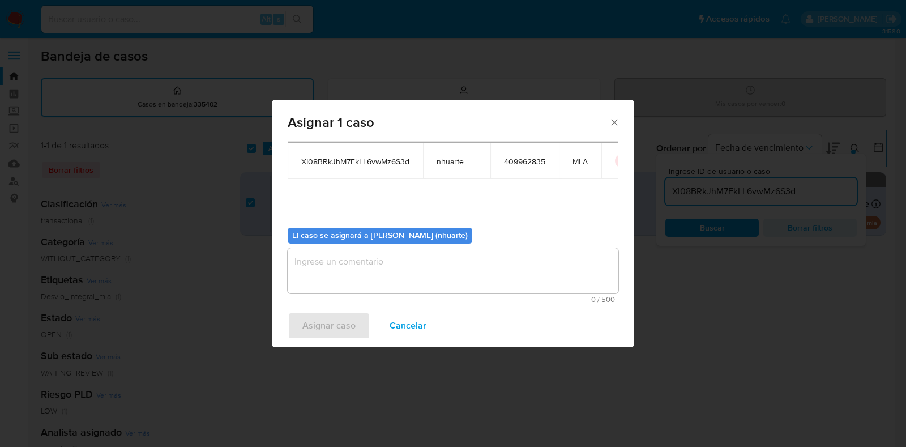
click at [416, 279] on textarea "assign-modal" at bounding box center [453, 270] width 331 height 45
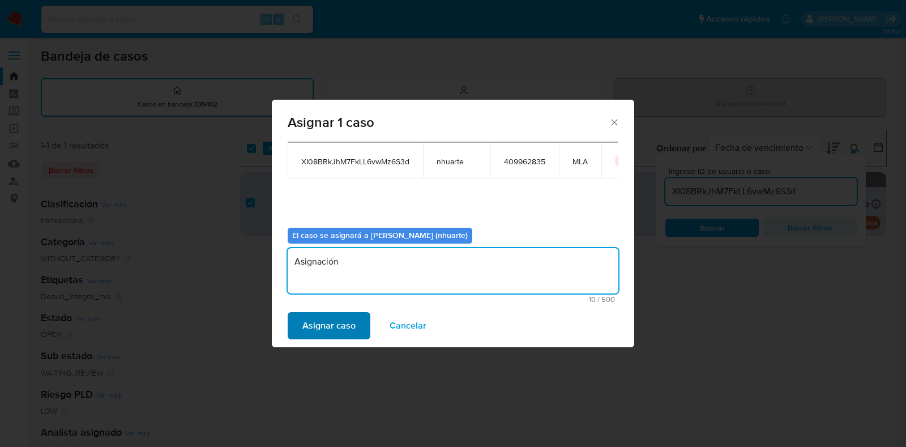
type textarea "Asignación"
click at [306, 326] on span "Asignar caso" at bounding box center [328, 325] width 53 height 25
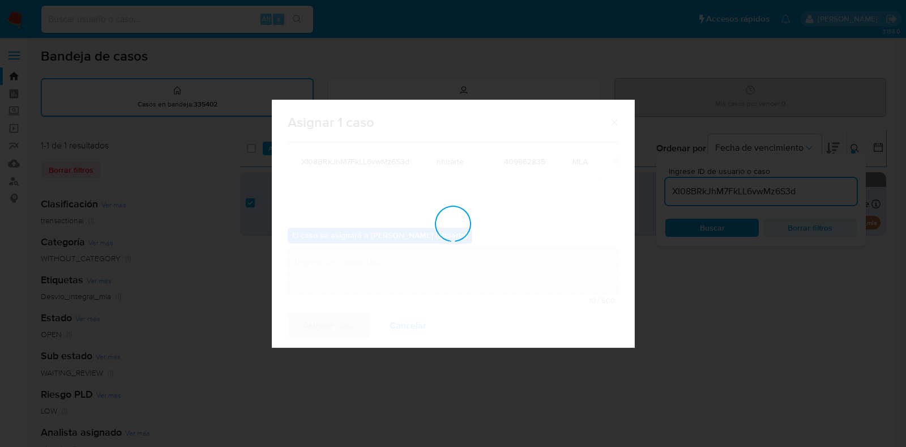
checkbox input "false"
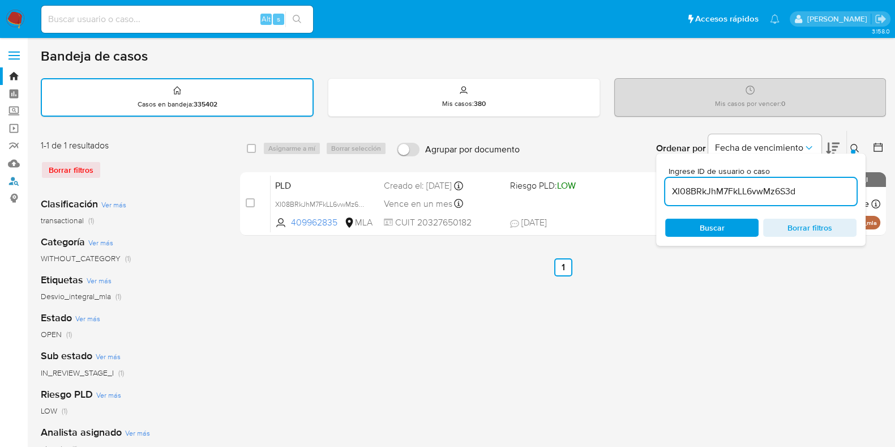
drag, startPoint x: 15, startPoint y: 177, endPoint x: 201, endPoint y: 177, distance: 186.3
click at [15, 177] on link "Buscador de personas" at bounding box center [67, 181] width 135 height 18
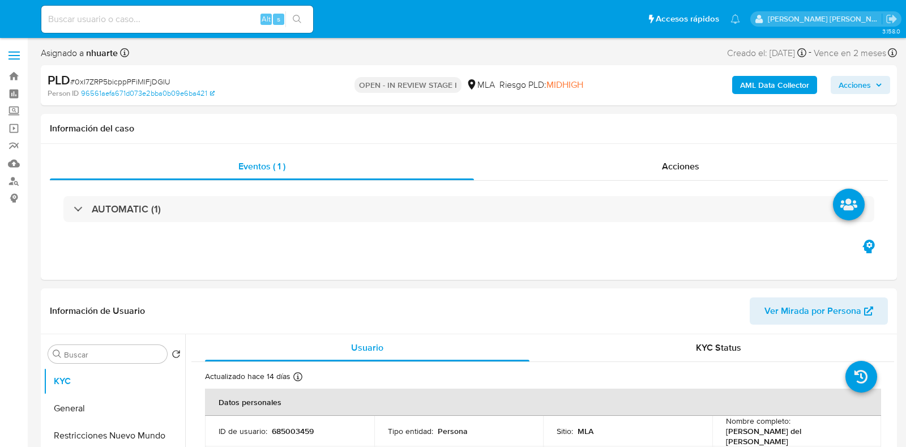
select select "10"
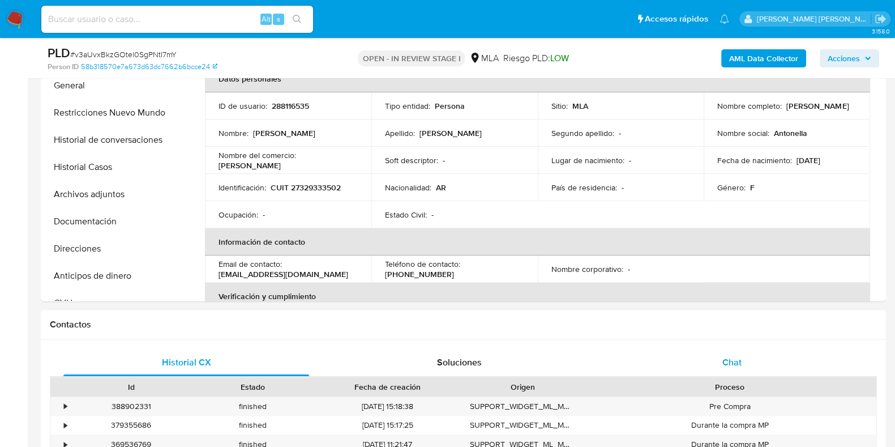
click at [725, 361] on span "Chat" at bounding box center [732, 362] width 19 height 13
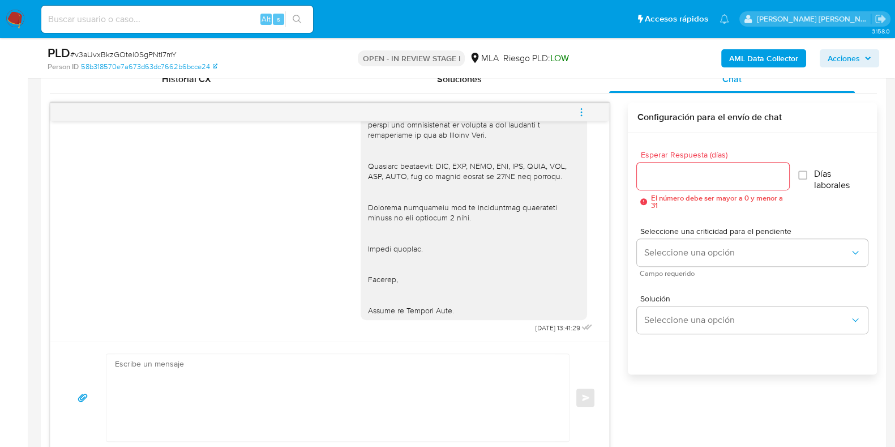
scroll to position [1100, 0]
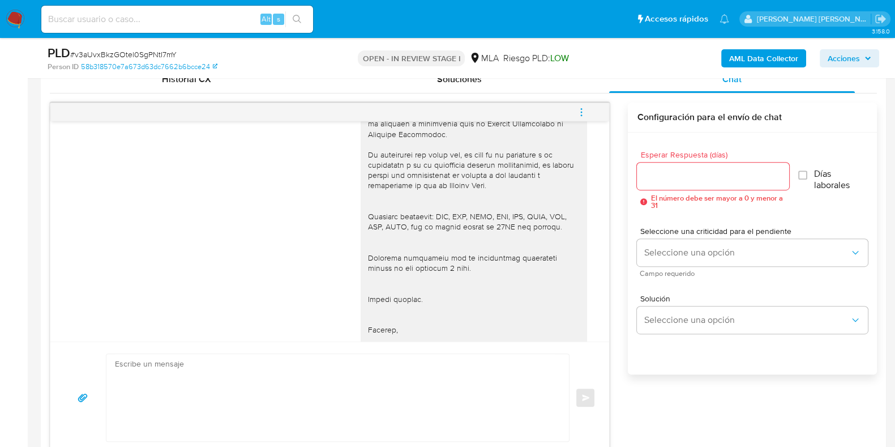
click at [579, 111] on icon "menu-action" at bounding box center [581, 112] width 10 height 10
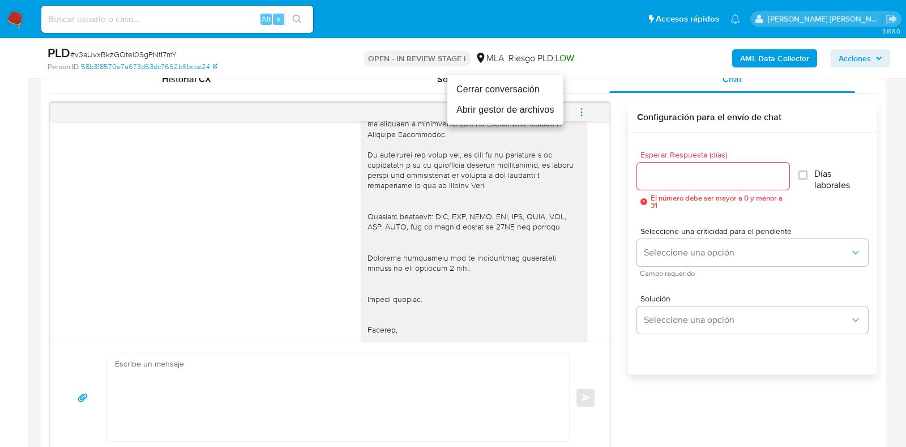
click at [480, 92] on li "Cerrar conversación" at bounding box center [505, 89] width 116 height 20
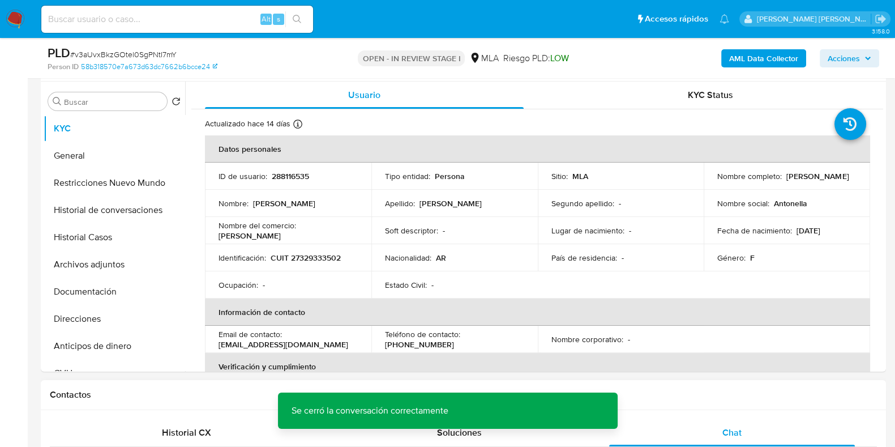
scroll to position [0, 0]
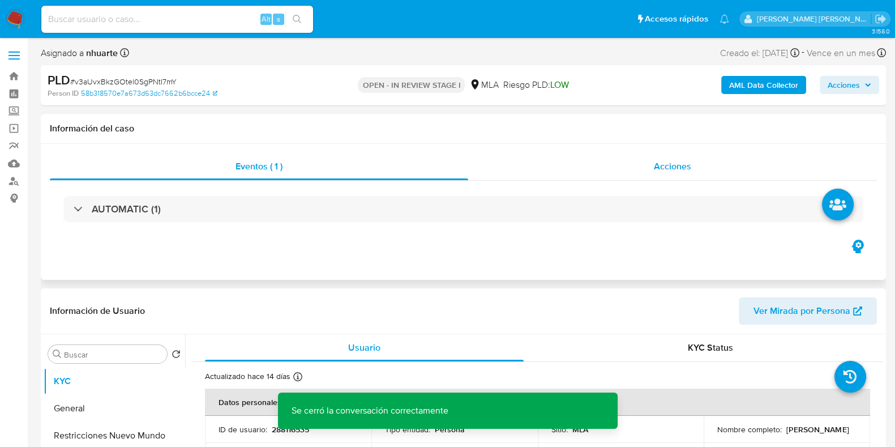
click at [693, 180] on div "Acciones" at bounding box center [672, 166] width 409 height 27
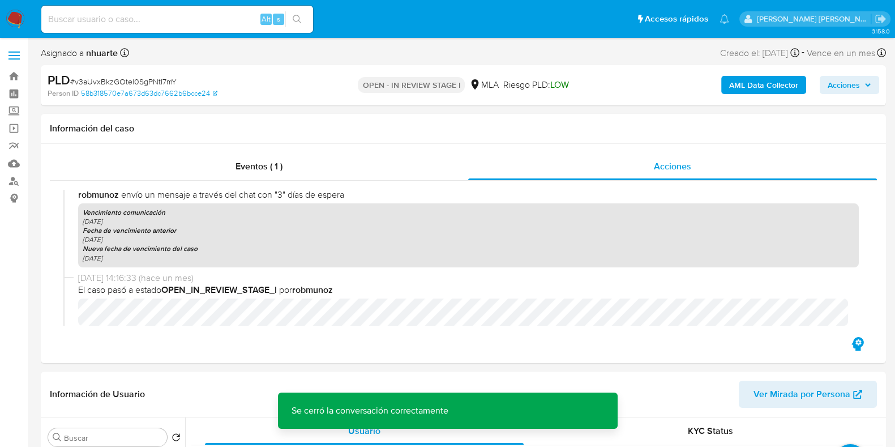
scroll to position [855, 0]
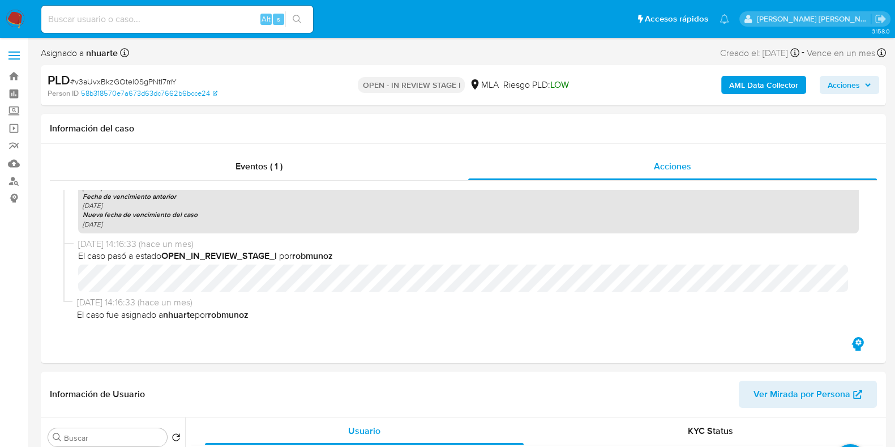
click at [766, 80] on b "AML Data Collector" at bounding box center [763, 85] width 69 height 18
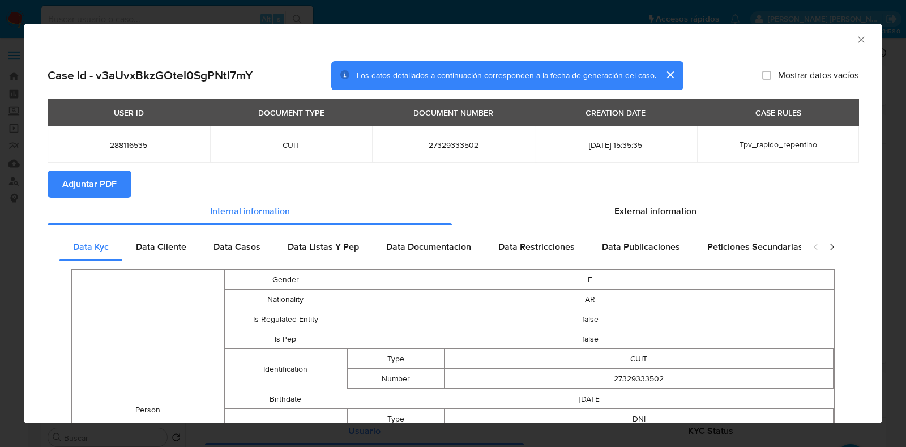
click at [108, 182] on span "Adjuntar PDF" at bounding box center [89, 184] width 54 height 25
click at [856, 39] on icon "Cerrar ventana" at bounding box center [861, 39] width 11 height 11
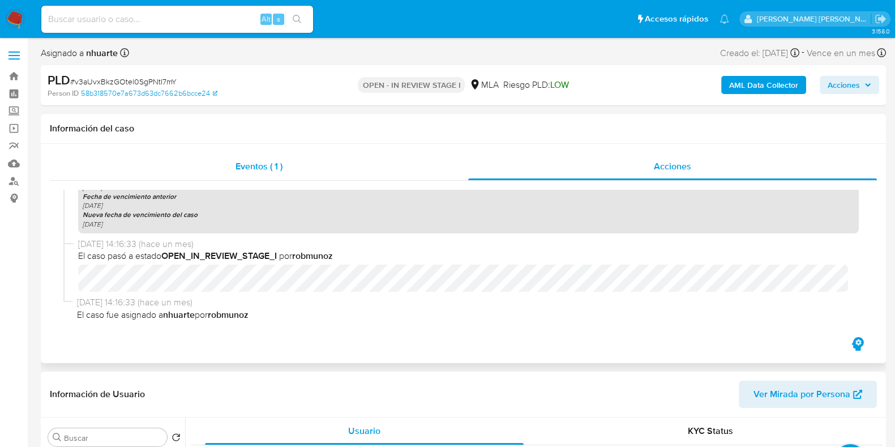
click at [283, 155] on div "Eventos ( 1 )" at bounding box center [259, 166] width 418 height 27
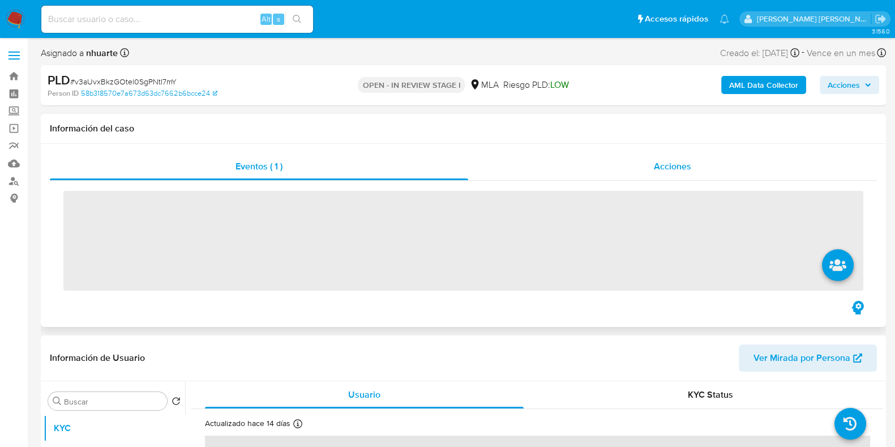
click at [687, 165] on span "Acciones" at bounding box center [672, 166] width 37 height 13
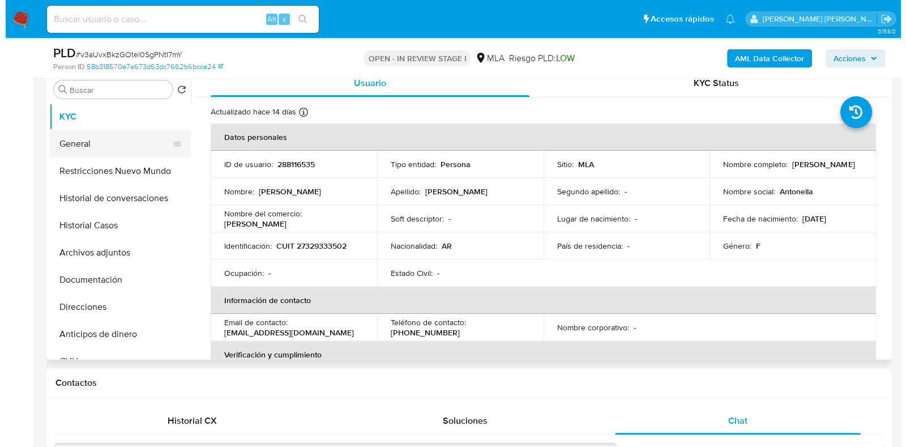
scroll to position [283, 0]
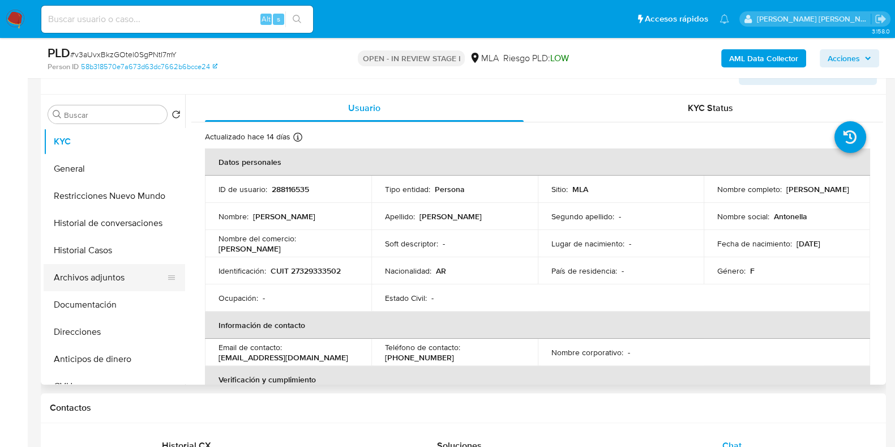
click at [116, 270] on button "Archivos adjuntos" at bounding box center [110, 277] width 133 height 27
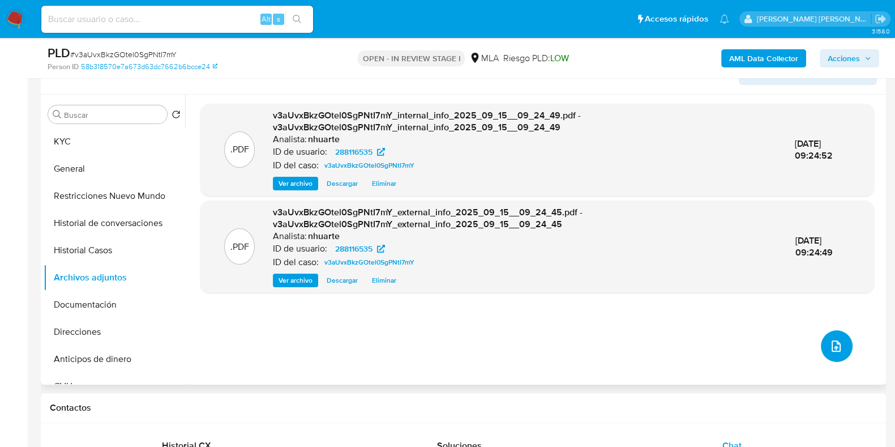
click at [836, 349] on icon "upload-file" at bounding box center [837, 346] width 14 height 14
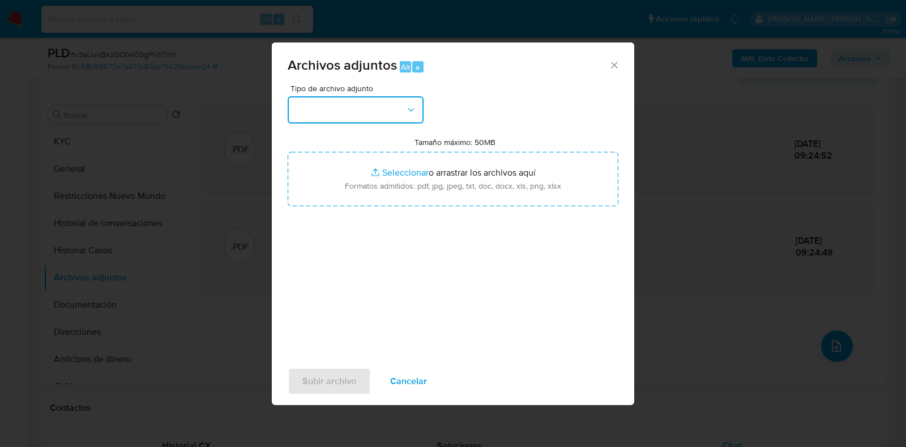
click at [412, 112] on icon "button" at bounding box center [410, 109] width 11 height 11
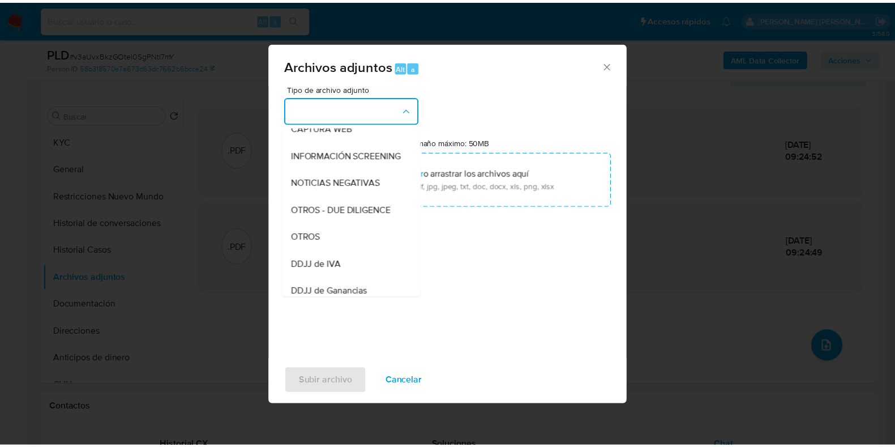
scroll to position [174, 0]
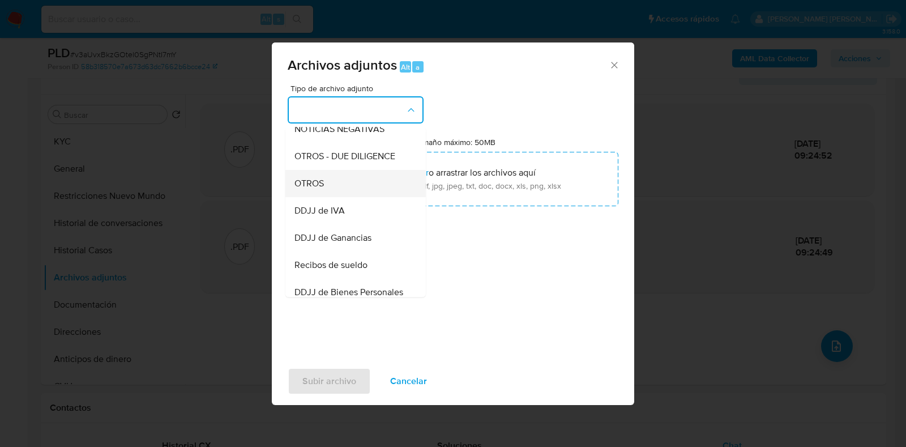
click at [366, 197] on div "OTROS" at bounding box center [352, 183] width 116 height 27
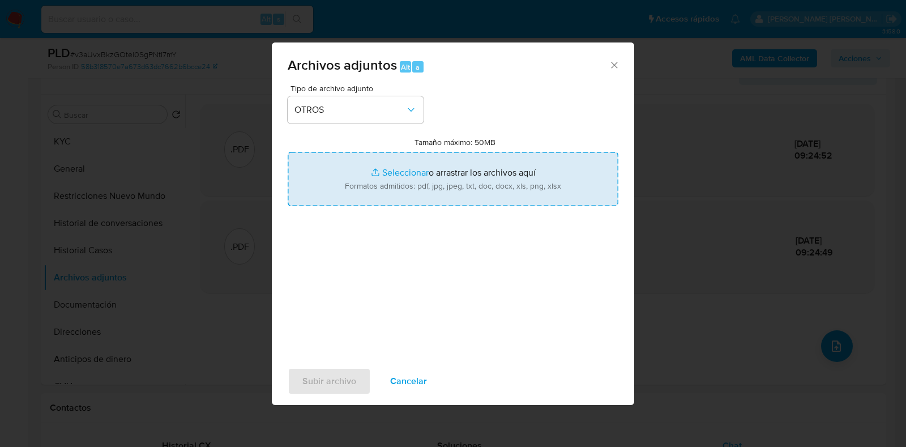
type input "C:\fakepath\Movimientos-288116535.xlsx"
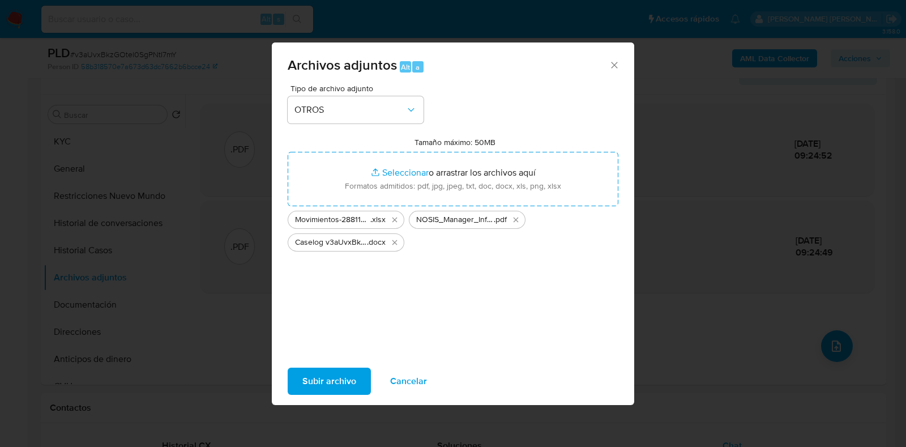
click at [342, 378] on span "Subir archivo" at bounding box center [329, 381] width 54 height 25
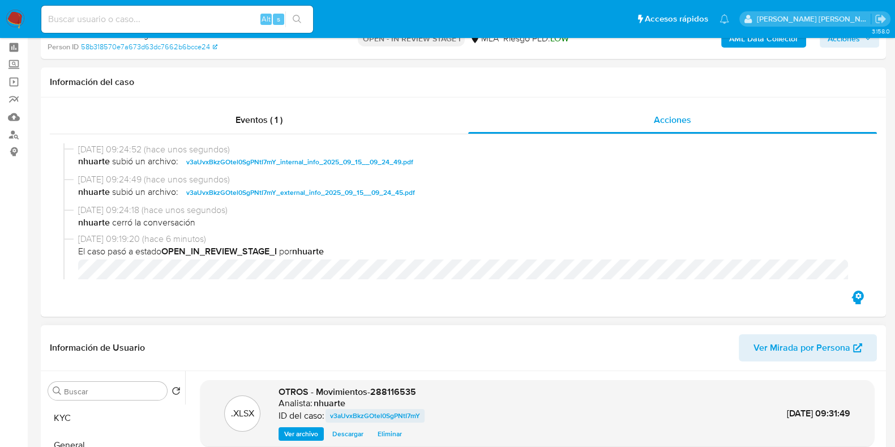
scroll to position [0, 0]
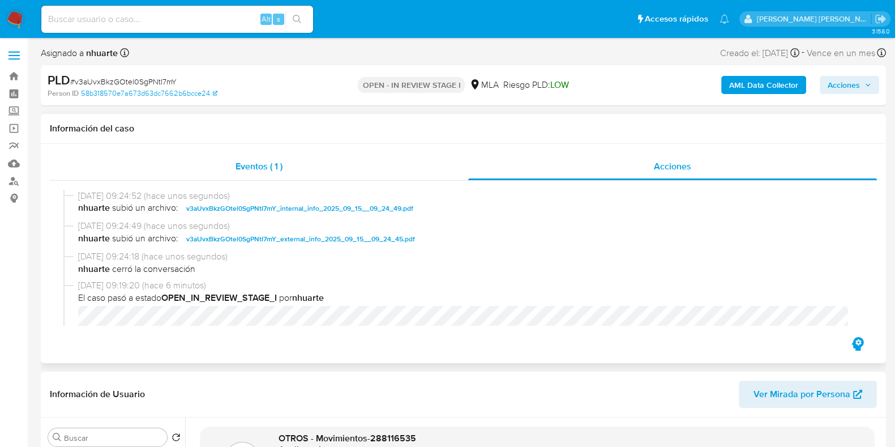
click at [270, 155] on div "Eventos ( 1 )" at bounding box center [259, 166] width 418 height 27
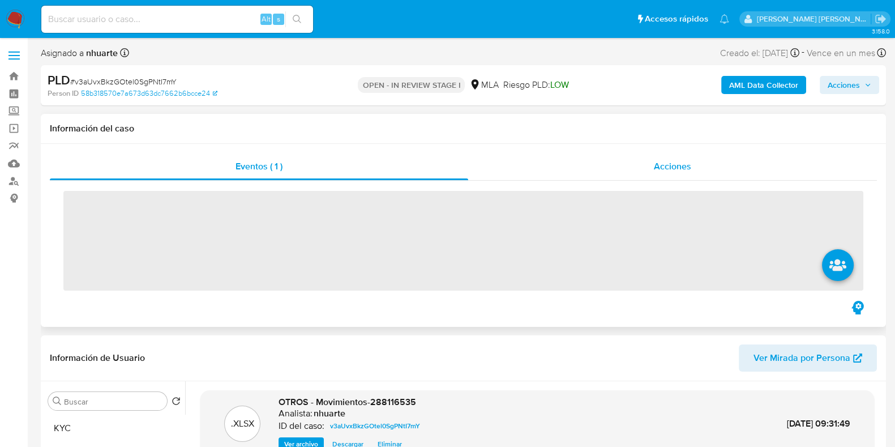
click at [683, 171] on span "Acciones" at bounding box center [672, 166] width 37 height 13
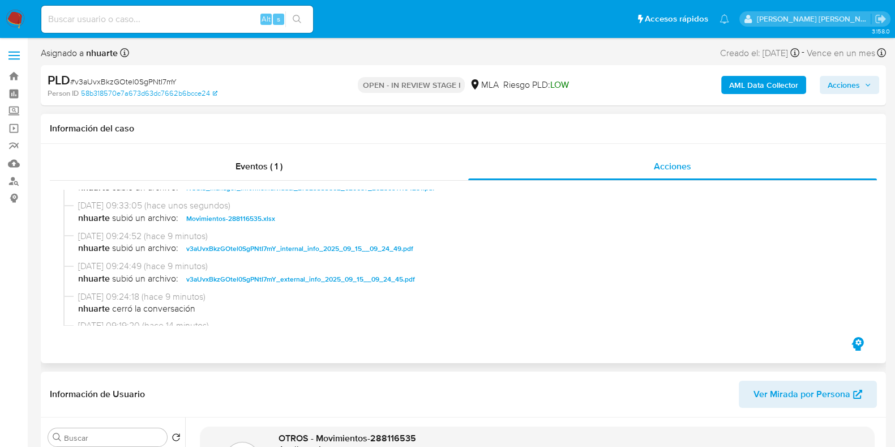
scroll to position [70, 0]
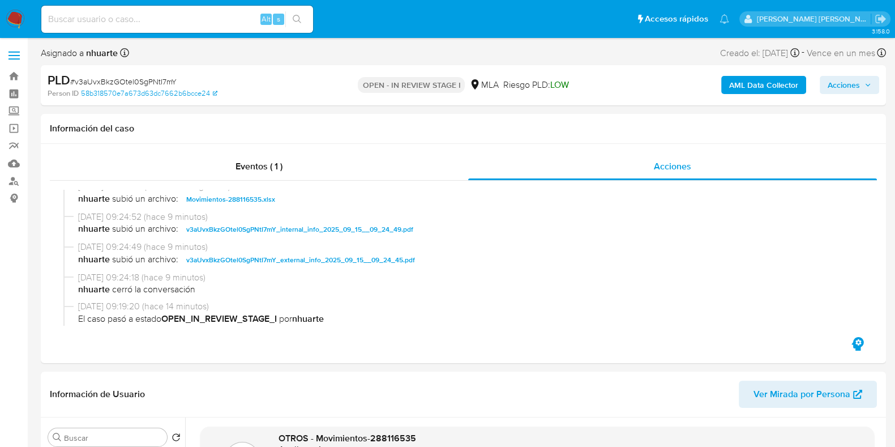
click at [842, 91] on span "Acciones" at bounding box center [844, 85] width 32 height 18
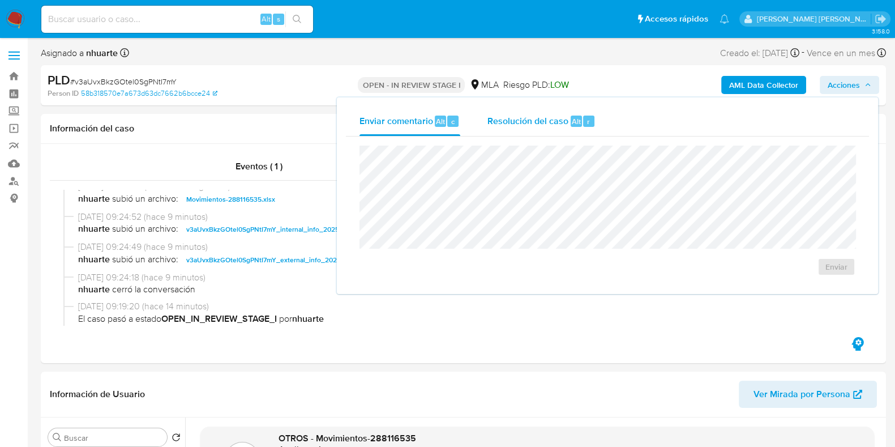
click at [541, 126] on span "Resolución del caso" at bounding box center [528, 120] width 81 height 13
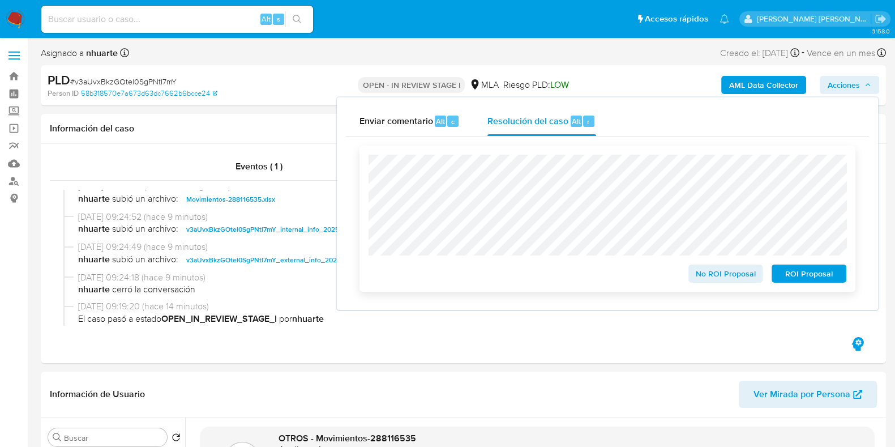
click at [716, 271] on span "No ROI Proposal" at bounding box center [725, 274] width 59 height 16
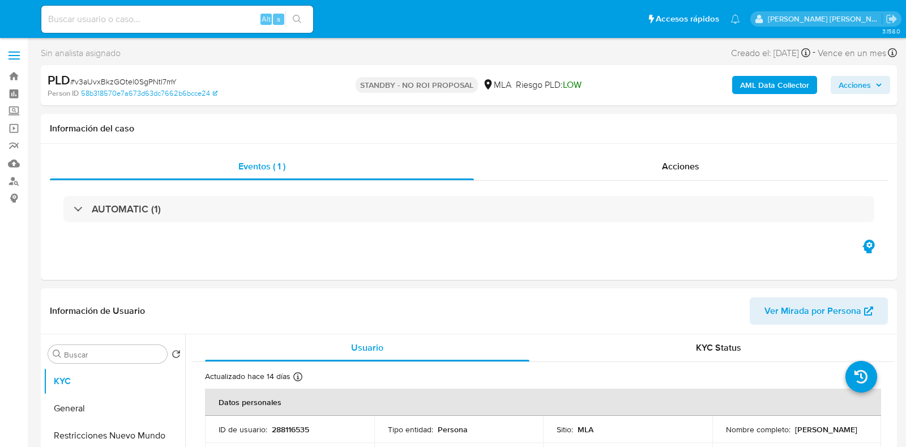
select select "10"
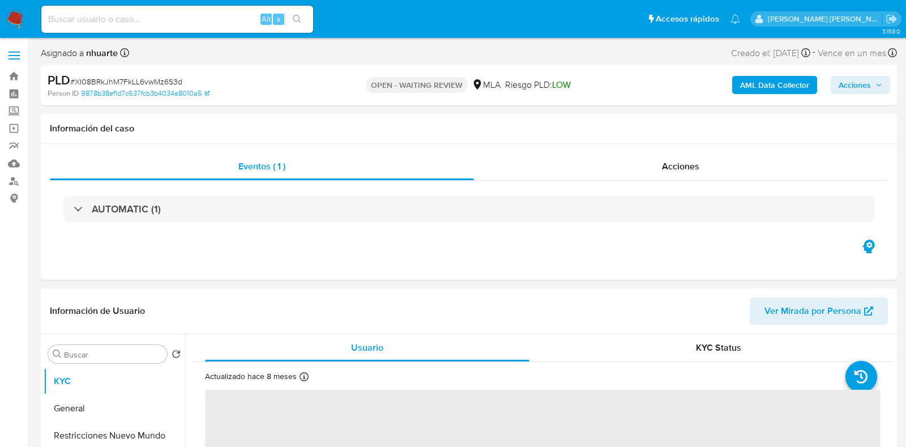
select select "10"
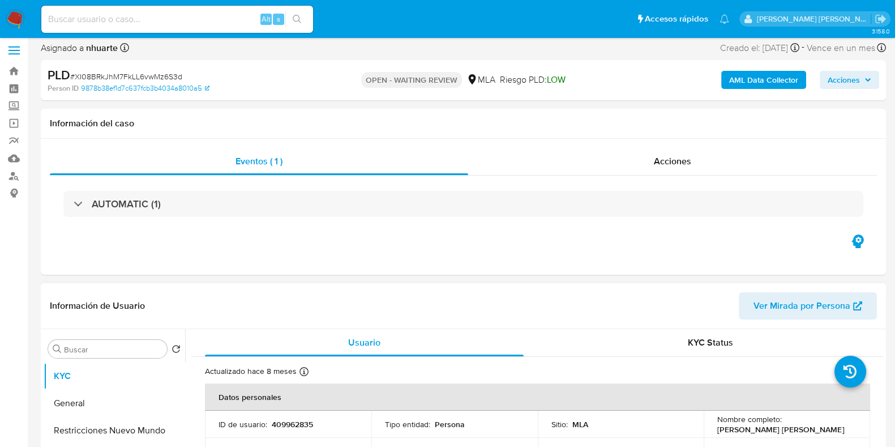
scroll to position [495, 0]
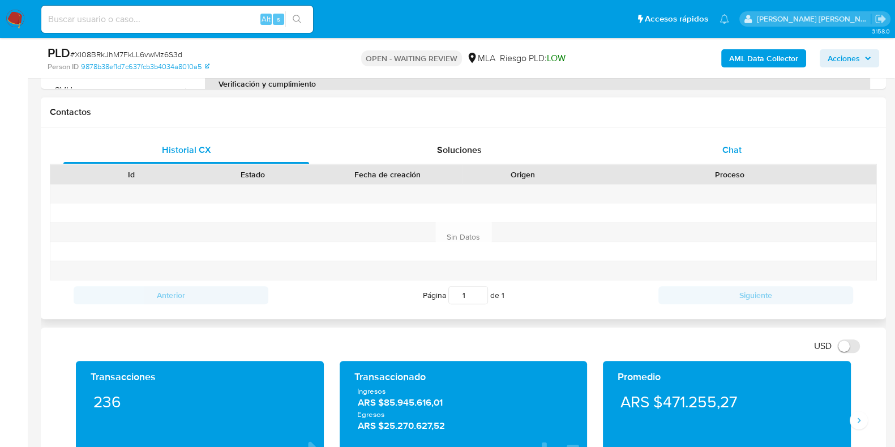
click at [745, 150] on div "Chat" at bounding box center [732, 149] width 246 height 27
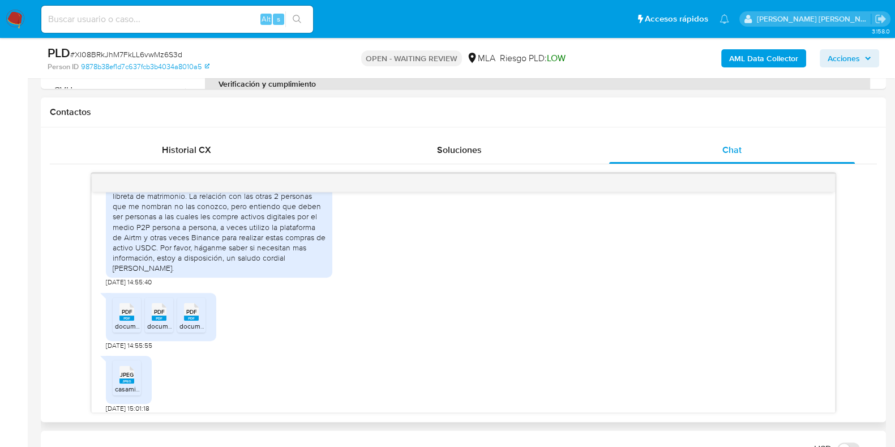
scroll to position [741, 0]
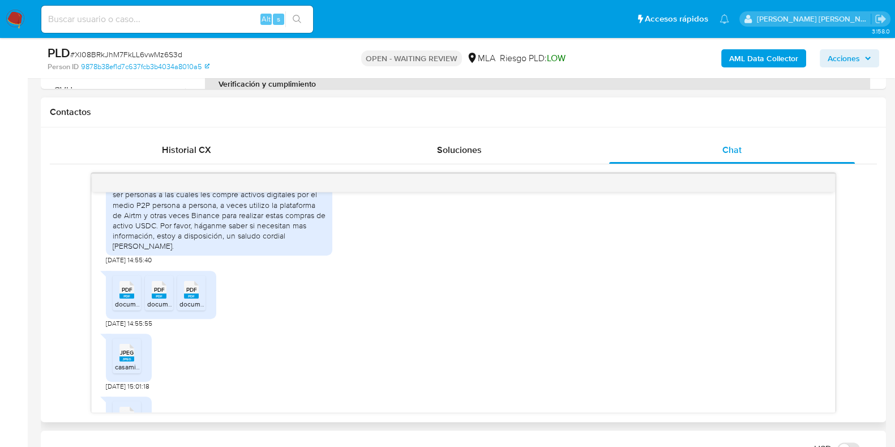
click at [125, 286] on span "PDF" at bounding box center [127, 289] width 11 height 7
click at [162, 286] on span "PDF" at bounding box center [159, 289] width 11 height 7
click at [191, 293] on rect at bounding box center [191, 295] width 15 height 5
click at [124, 349] on span "JPEG" at bounding box center [127, 352] width 14 height 7
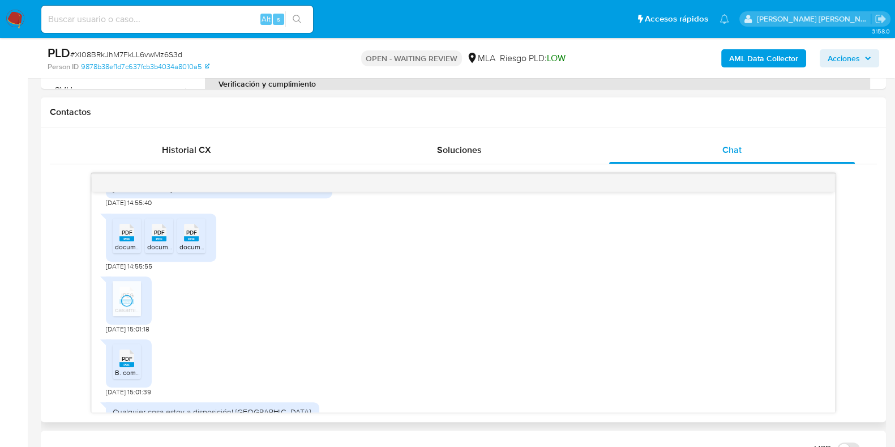
scroll to position [812, 0]
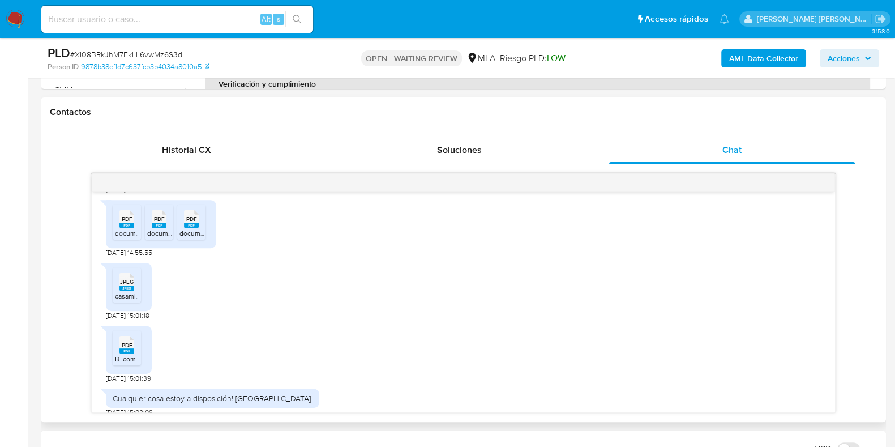
click at [122, 341] on span "PDF" at bounding box center [127, 344] width 11 height 7
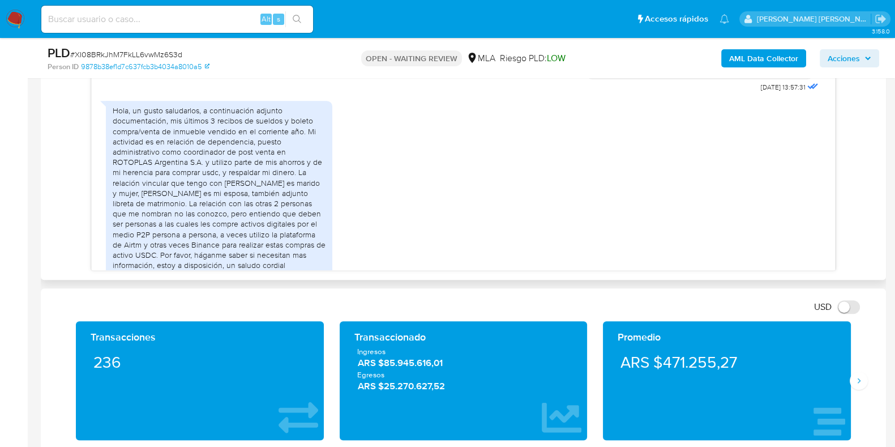
scroll to position [600, 0]
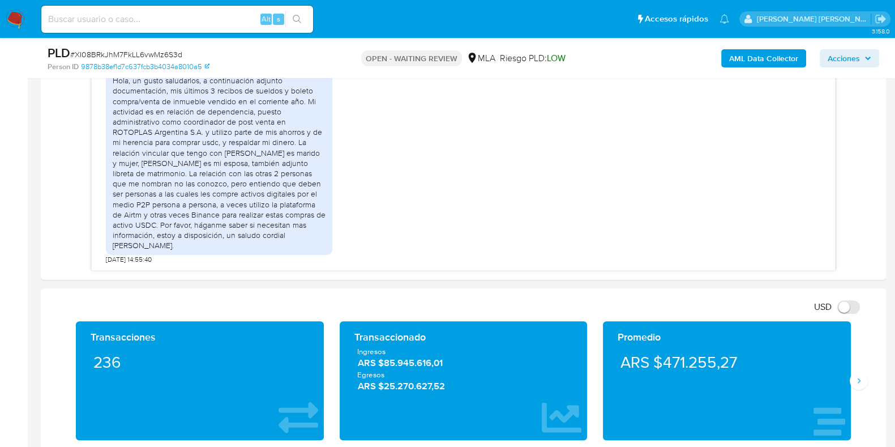
click at [96, 51] on span "# XI08BRkJhM7FkLL6vwMz6S3d" at bounding box center [126, 54] width 112 height 11
copy span "XI08BRkJhM7FkLL6vwMz6S3d"
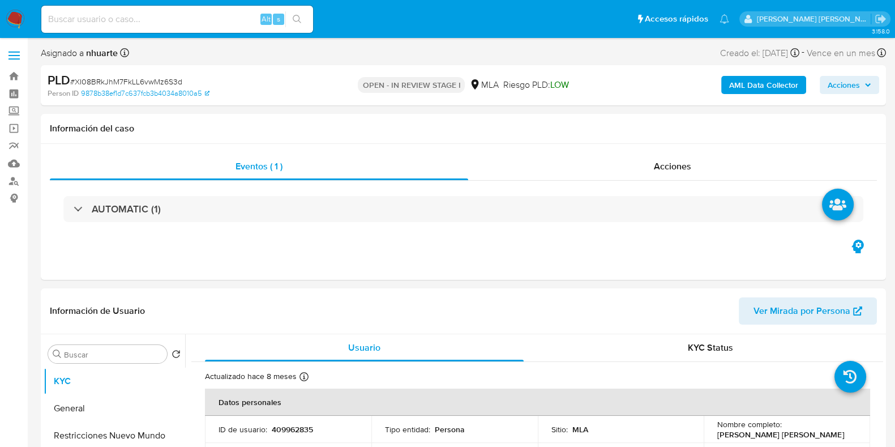
select select "10"
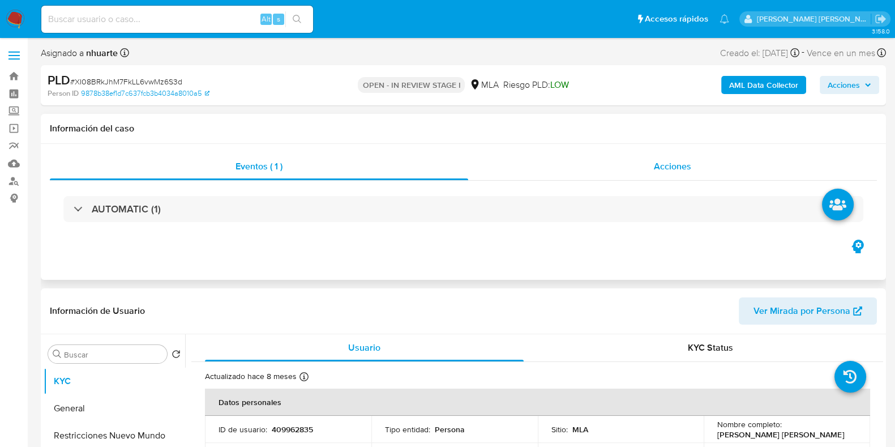
click at [677, 169] on span "Acciones" at bounding box center [672, 166] width 37 height 13
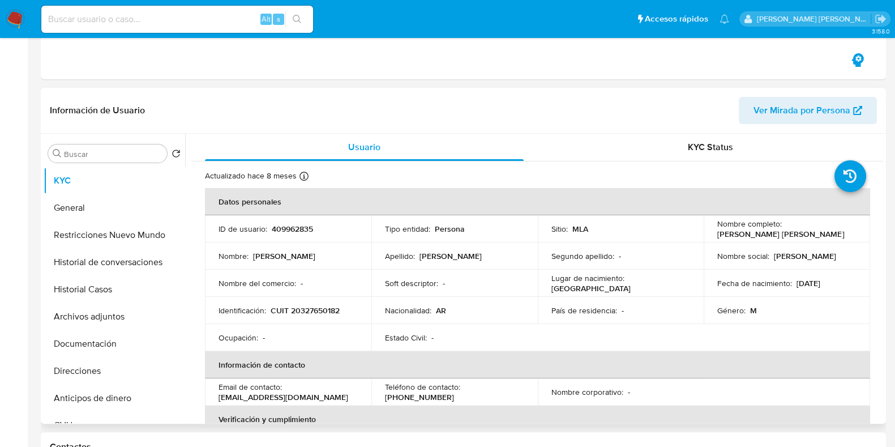
scroll to position [354, 0]
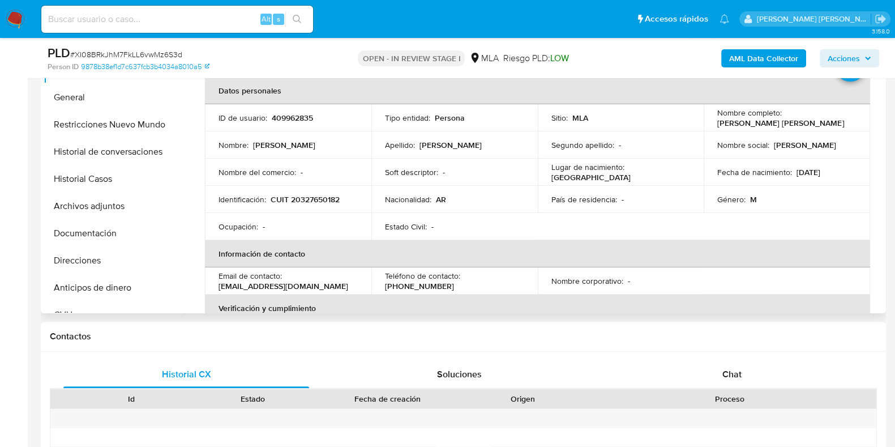
click at [732, 369] on span "Chat" at bounding box center [732, 374] width 19 height 13
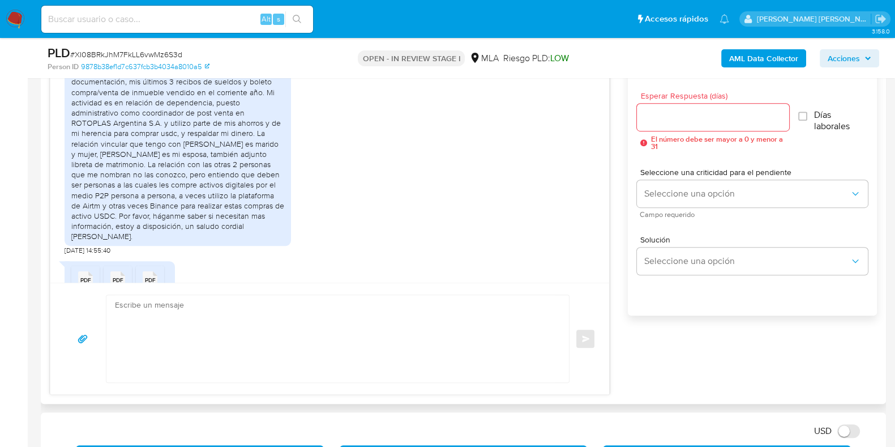
scroll to position [600, 0]
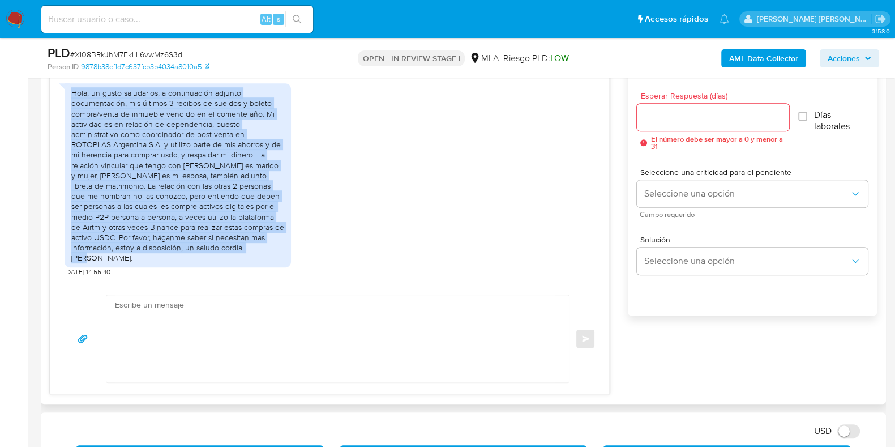
drag, startPoint x: 71, startPoint y: 91, endPoint x: 272, endPoint y: 245, distance: 252.4
click at [272, 245] on div "Hola, un gusto saludarlos, a continuación adjunto documentación, mis últimos 3 …" at bounding box center [177, 175] width 213 height 175
copy div "Hola, un gusto saludarlos, a continuación adjunto documentación, mis últimos 3 …"
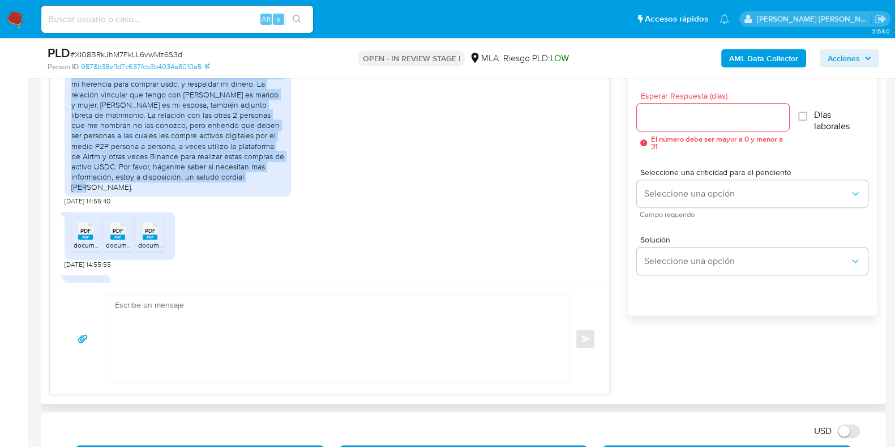
scroll to position [812, 0]
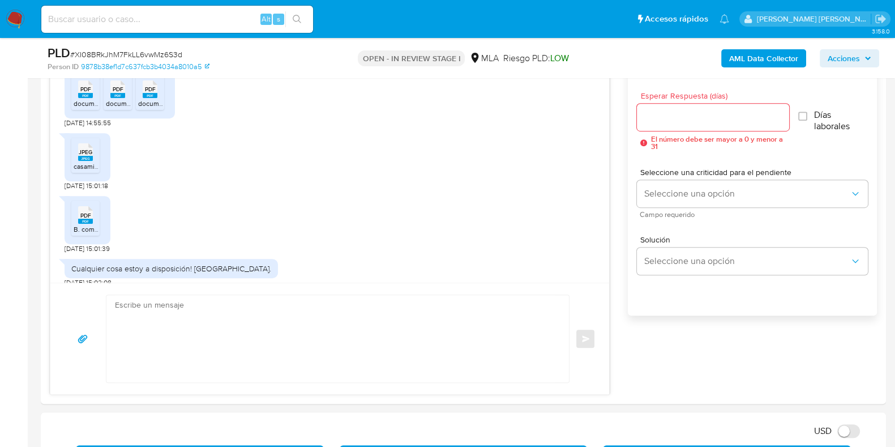
click at [127, 56] on span "# XI08BRkJhM7FkLL6vwMz6S3d" at bounding box center [126, 54] width 112 height 11
copy span "XI08BRkJhM7FkLL6vwMz6S3d"
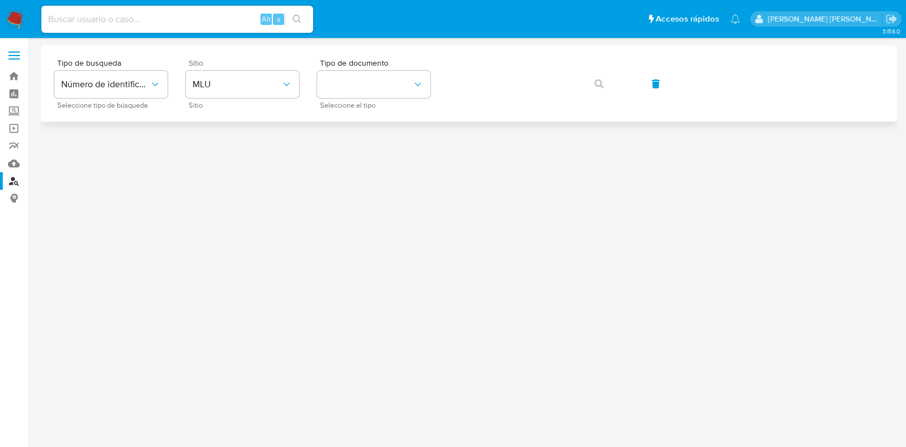
click at [236, 70] on div "Sitio MLU Sitio" at bounding box center [242, 83] width 113 height 49
click at [235, 91] on button "MLU" at bounding box center [242, 84] width 113 height 27
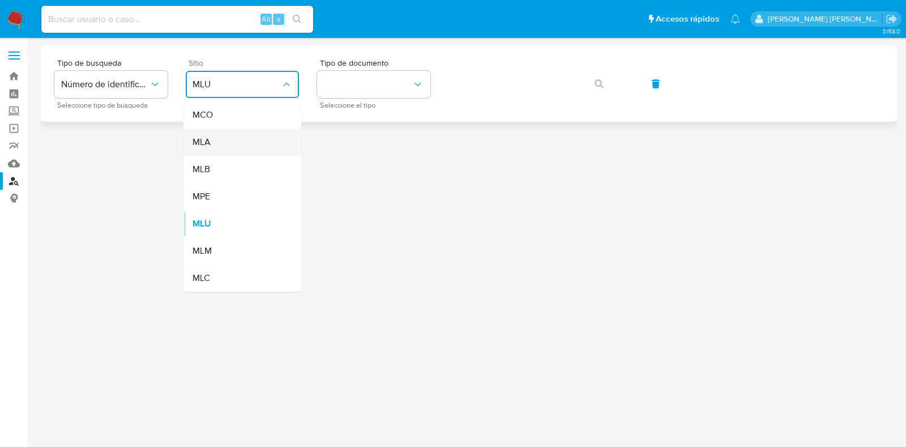
click at [237, 140] on div "MLA" at bounding box center [239, 142] width 93 height 27
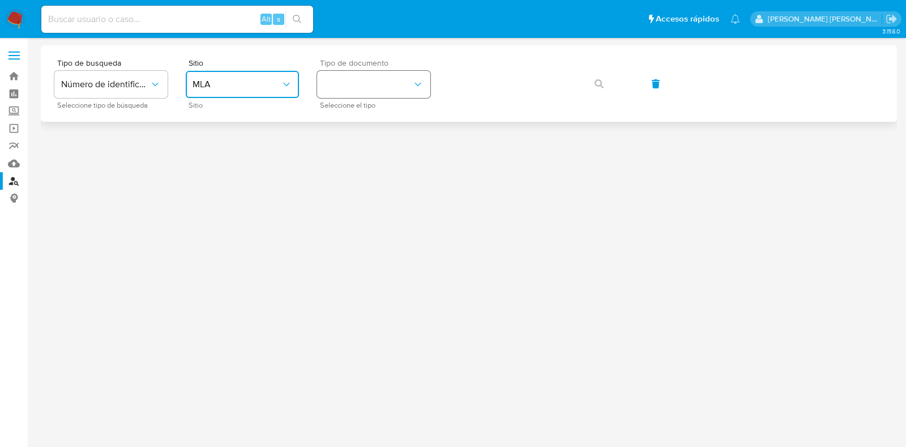
click at [379, 92] on button "identificationType" at bounding box center [373, 84] width 113 height 27
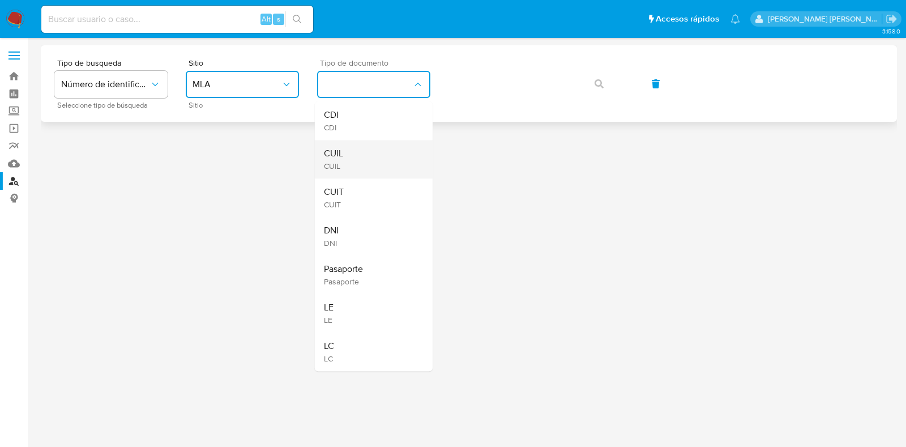
click at [373, 144] on div "CUIL CUIL" at bounding box center [370, 159] width 93 height 39
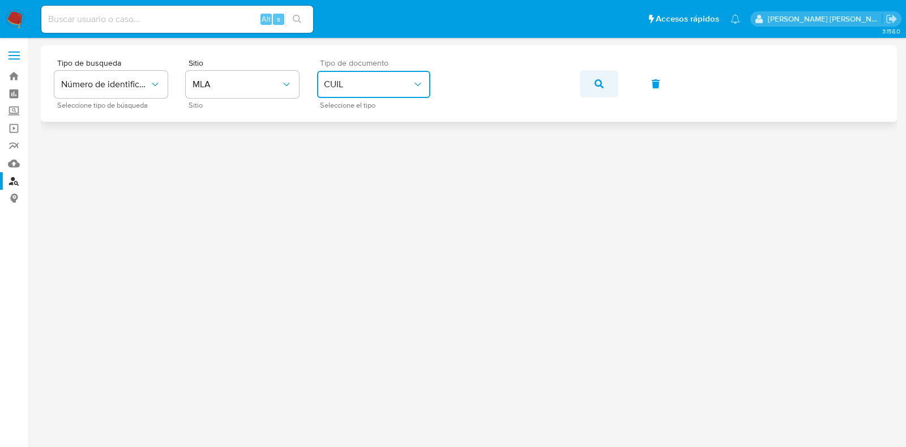
click at [599, 79] on icon "button" at bounding box center [599, 83] width 9 height 9
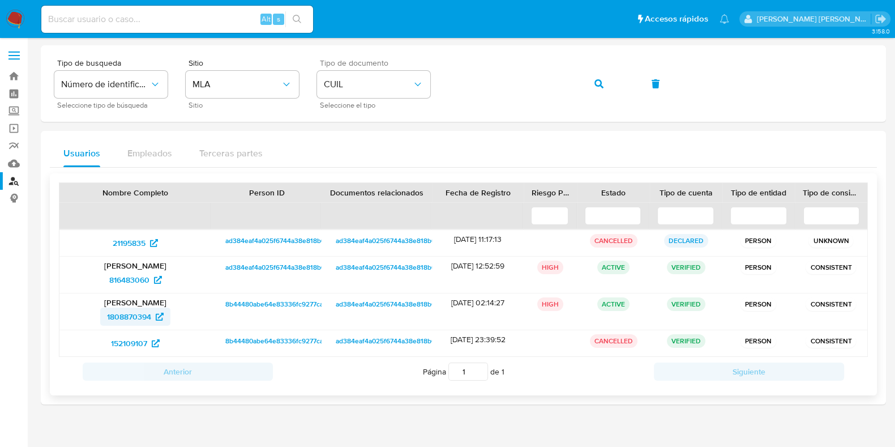
click at [125, 315] on span "1808870394" at bounding box center [129, 316] width 44 height 18
click at [10, 75] on link "Bandeja" at bounding box center [67, 76] width 135 height 18
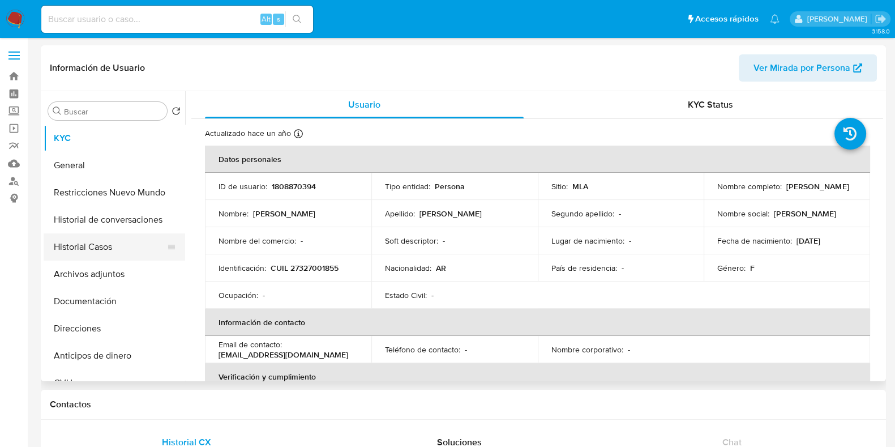
select select "10"
click at [113, 246] on button "Historial Casos" at bounding box center [110, 246] width 133 height 27
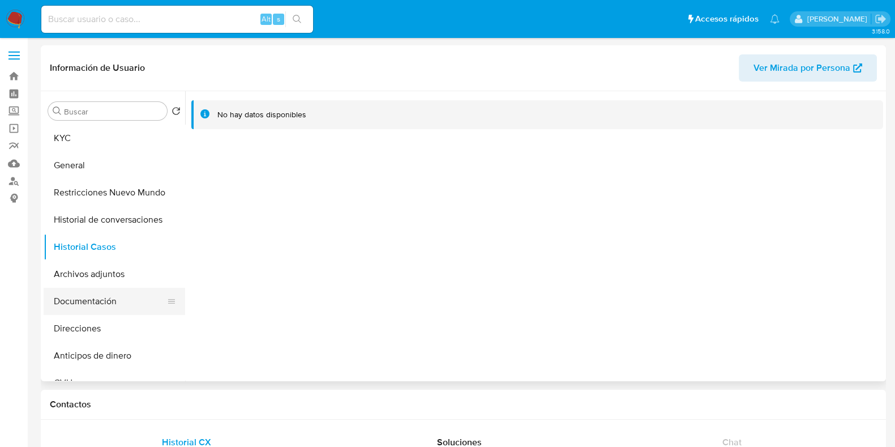
click at [117, 297] on button "Documentación" at bounding box center [110, 301] width 133 height 27
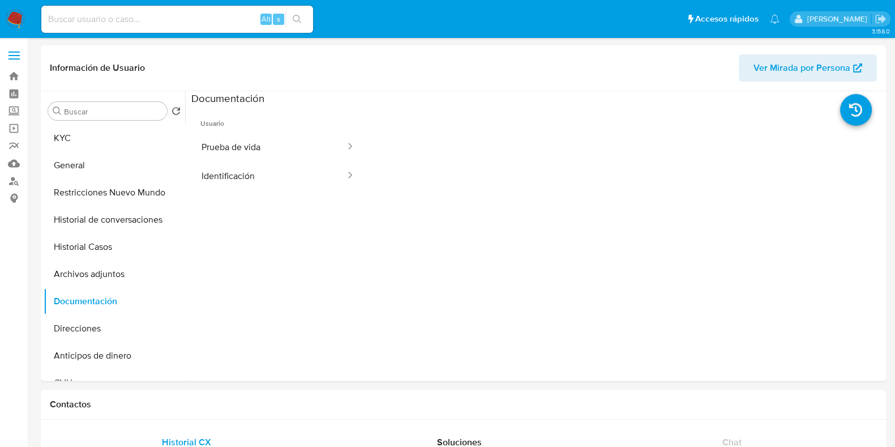
click at [244, 135] on button "Prueba de vida" at bounding box center [268, 147] width 155 height 29
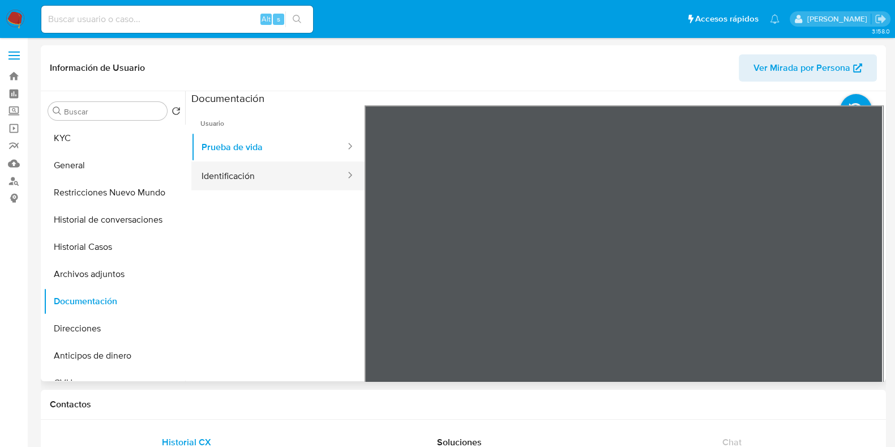
scroll to position [70, 0]
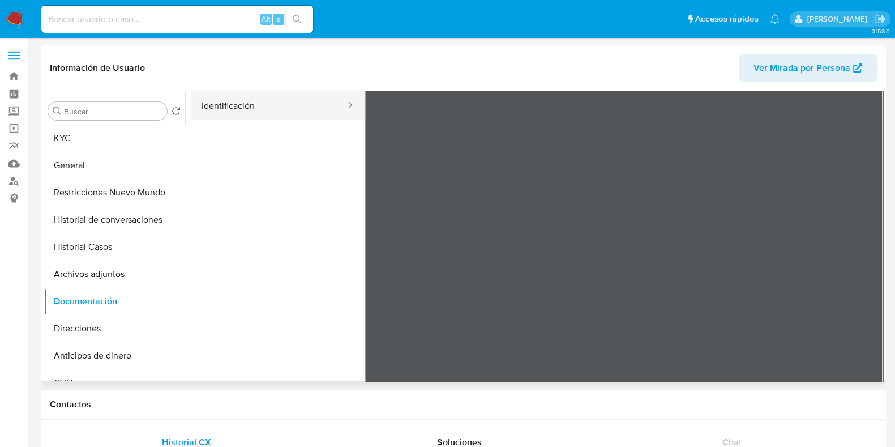
click at [257, 105] on button "Identificación" at bounding box center [268, 105] width 155 height 29
click at [866, 216] on icon at bounding box center [869, 218] width 7 height 11
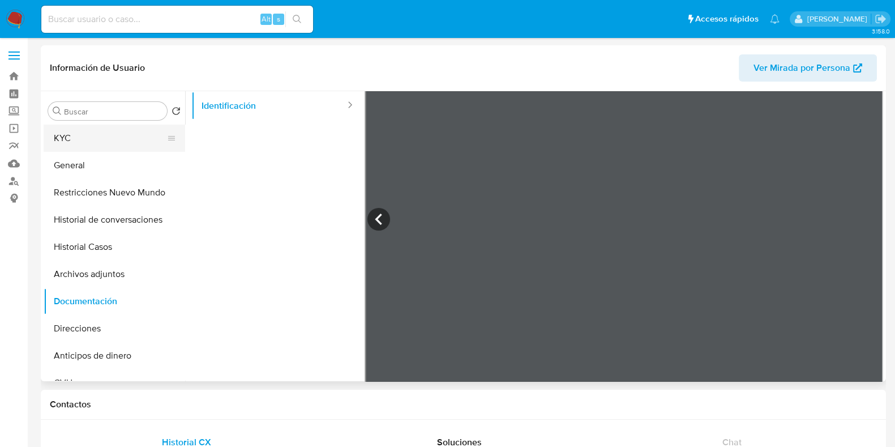
click at [86, 135] on button "KYC" at bounding box center [110, 138] width 133 height 27
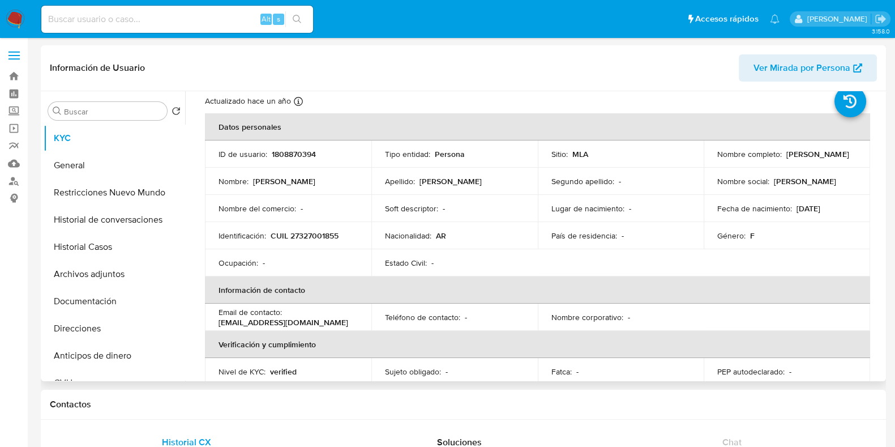
scroll to position [0, 0]
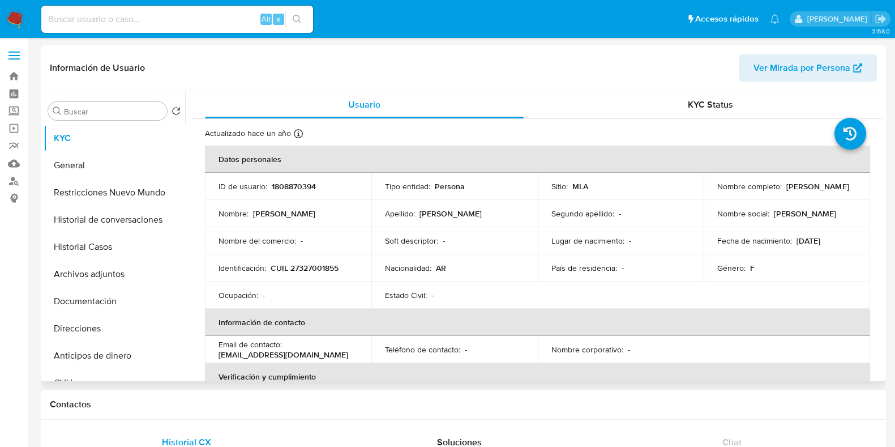
click at [298, 271] on p "CUIL 27327001855" at bounding box center [305, 268] width 68 height 10
copy p "27327001855"
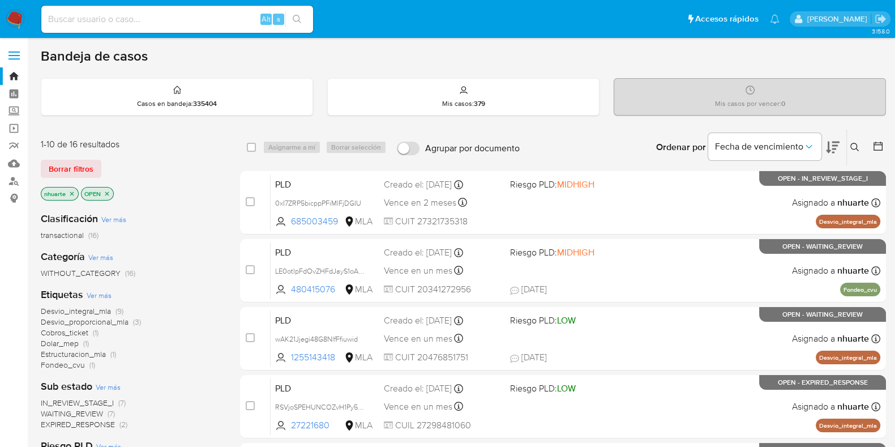
click at [854, 143] on icon at bounding box center [855, 147] width 9 height 9
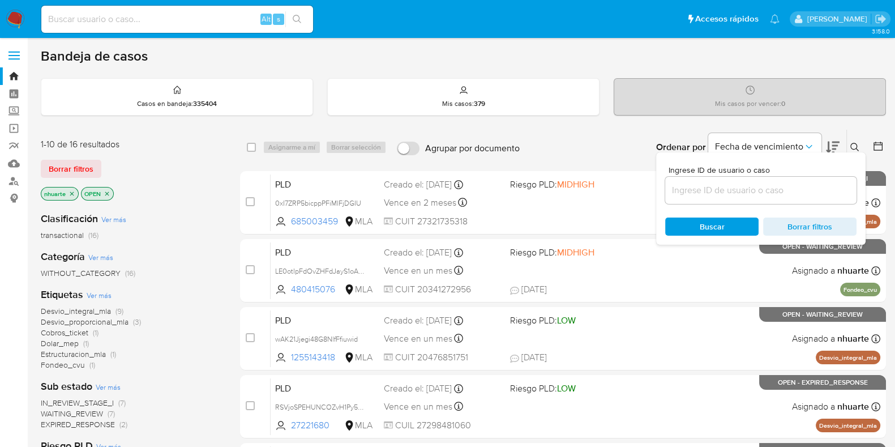
click at [781, 194] on input at bounding box center [760, 190] width 191 height 15
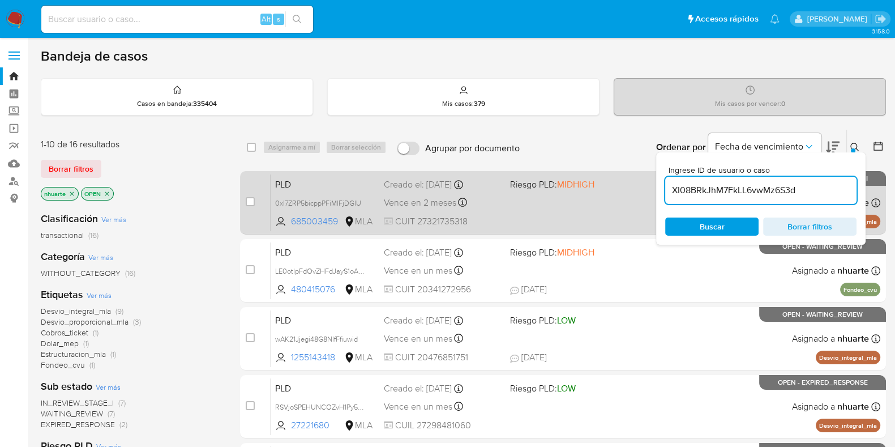
type input "XI08BRkJhM7FkLL6vwMz6S3d"
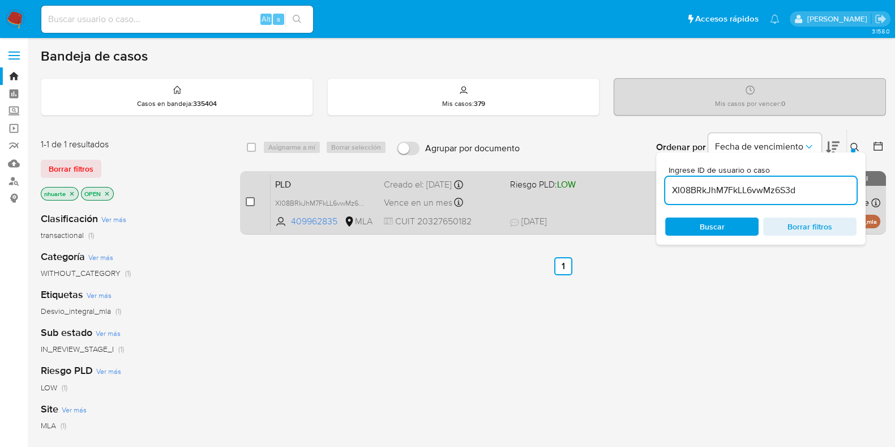
click at [250, 202] on input "checkbox" at bounding box center [250, 201] width 9 height 9
checkbox input "true"
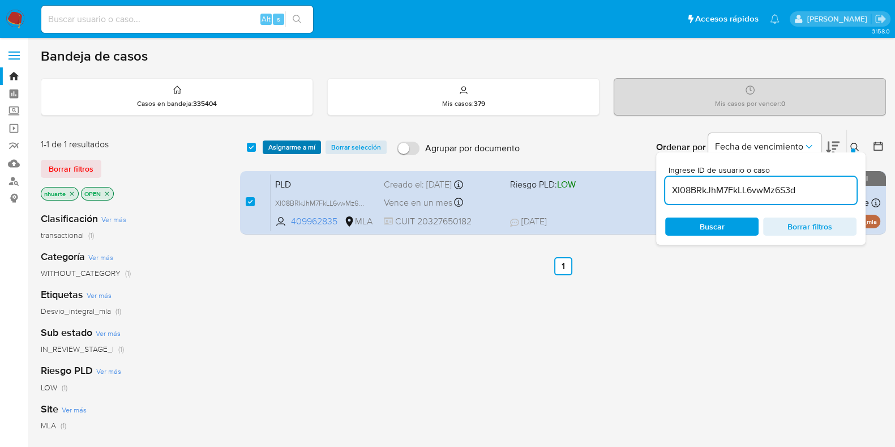
click at [317, 142] on button "Asignarme a mí" at bounding box center [292, 147] width 58 height 14
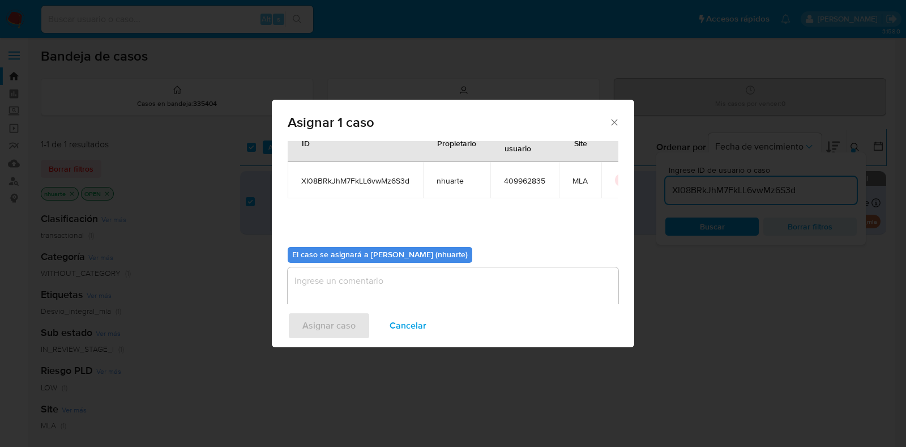
scroll to position [58, 0]
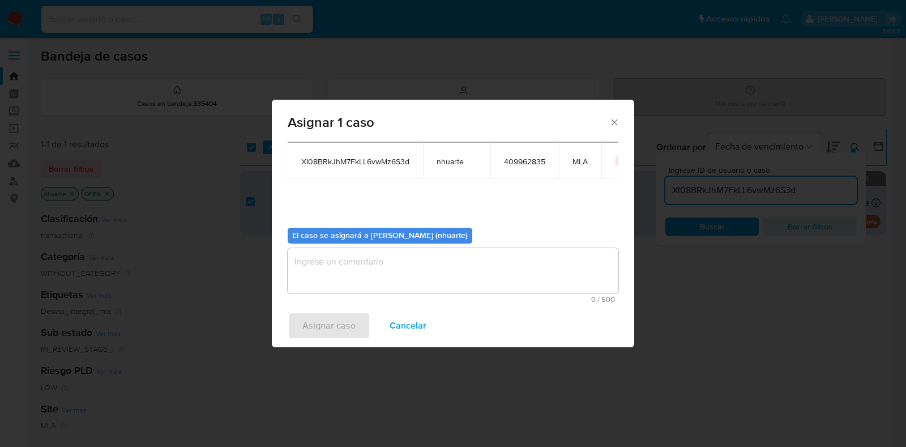
click at [405, 273] on textarea "assign-modal" at bounding box center [453, 270] width 331 height 45
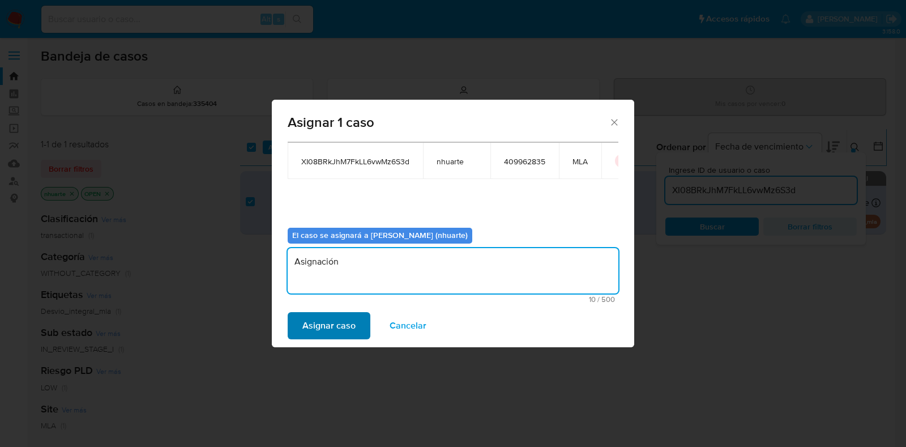
type textarea "Asignación"
click at [334, 336] on span "Asignar caso" at bounding box center [328, 325] width 53 height 25
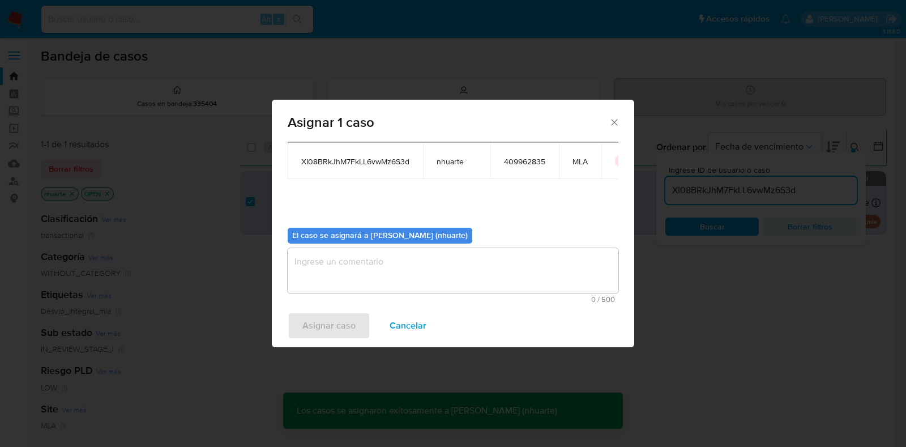
checkbox input "false"
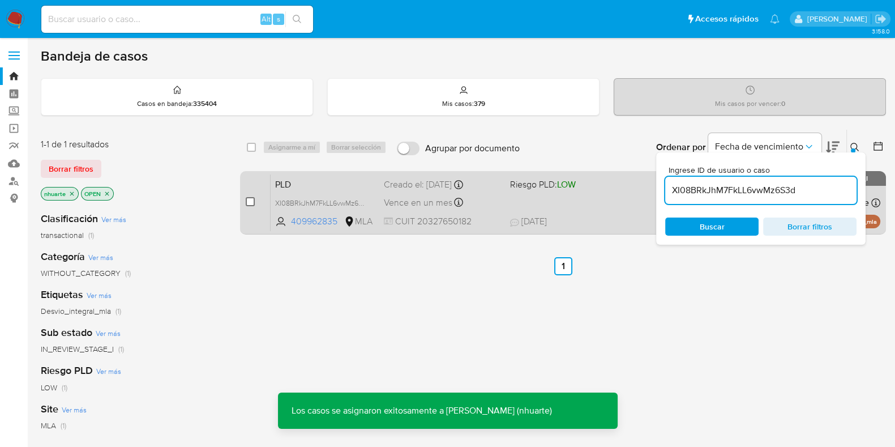
click at [249, 200] on input "checkbox" at bounding box center [250, 201] width 9 height 9
checkbox input "true"
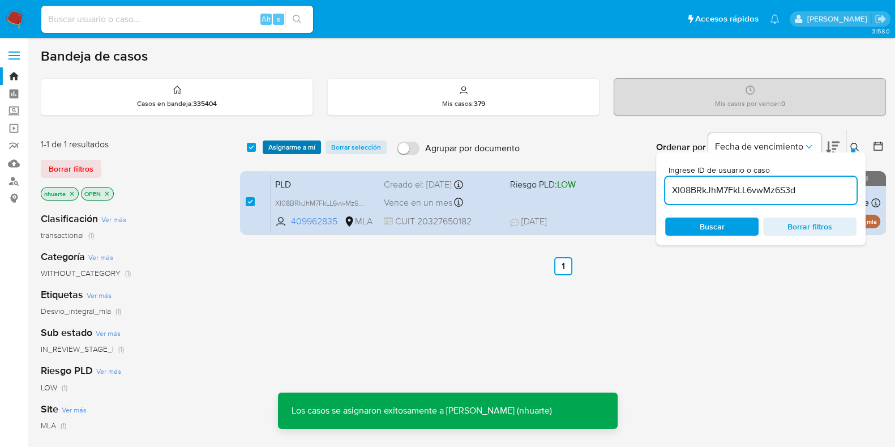
click at [300, 150] on span "Asignarme a mí" at bounding box center [291, 147] width 47 height 11
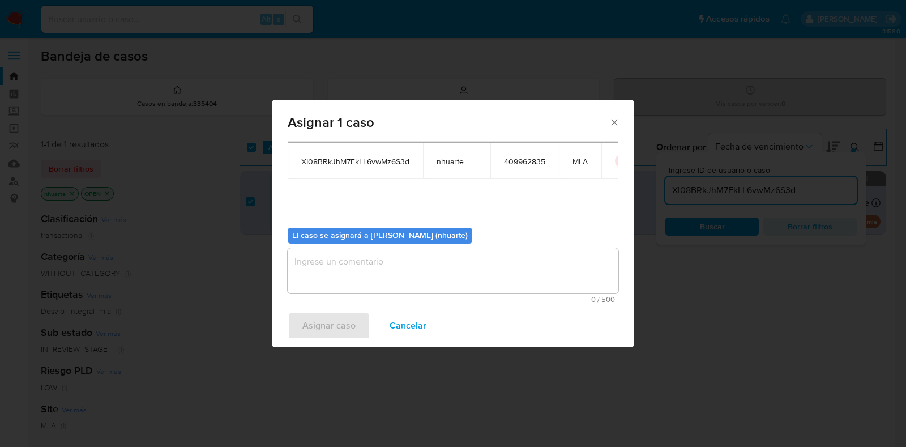
click at [410, 255] on textarea "assign-modal" at bounding box center [453, 270] width 331 height 45
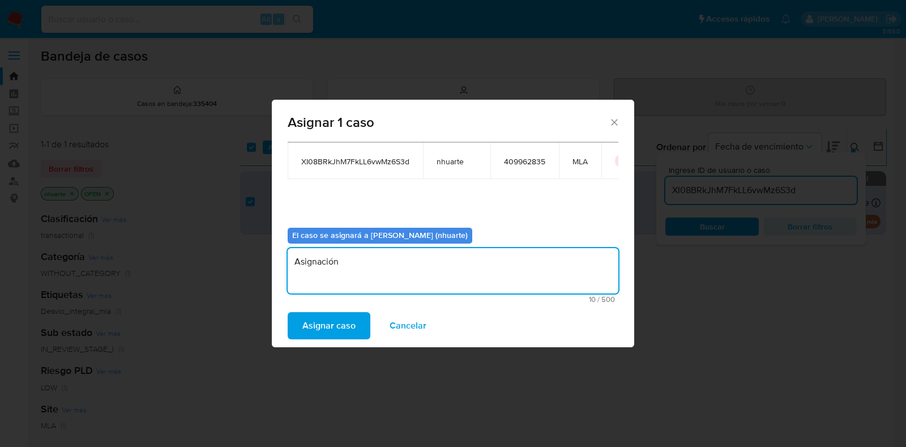
type textarea "Asignación"
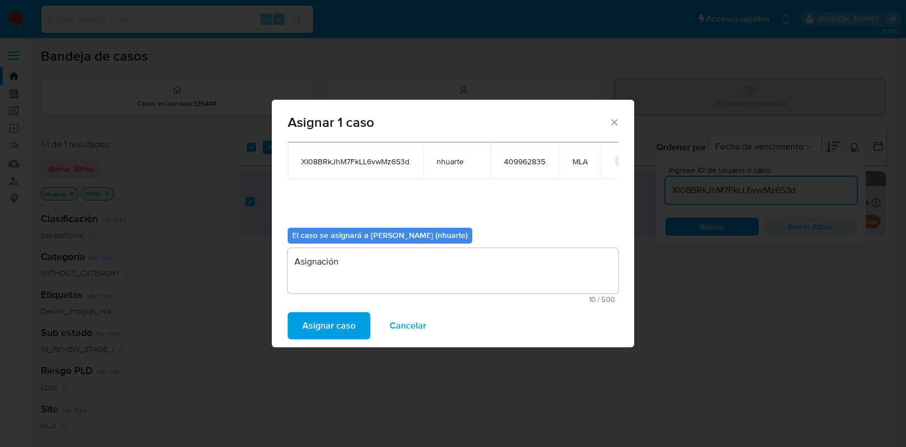
click at [340, 328] on span "Asignar caso" at bounding box center [328, 325] width 53 height 25
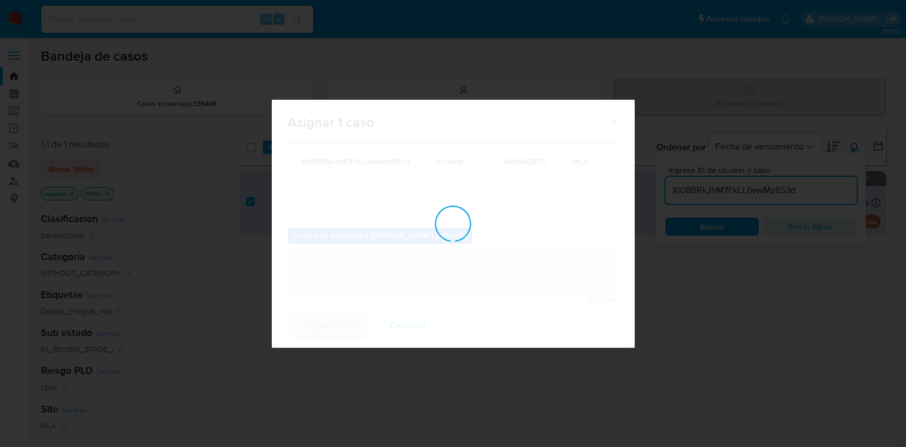
checkbox input "false"
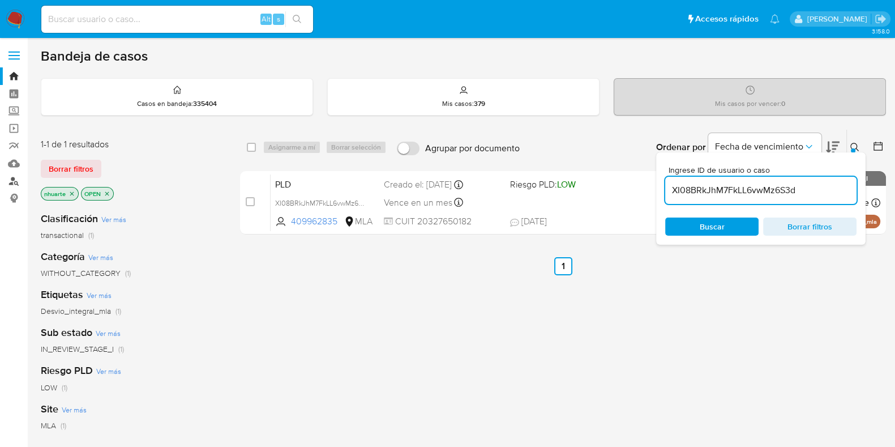
drag, startPoint x: 17, startPoint y: 182, endPoint x: 23, endPoint y: 182, distance: 5.7
click at [17, 182] on link "Buscador de personas" at bounding box center [67, 181] width 135 height 18
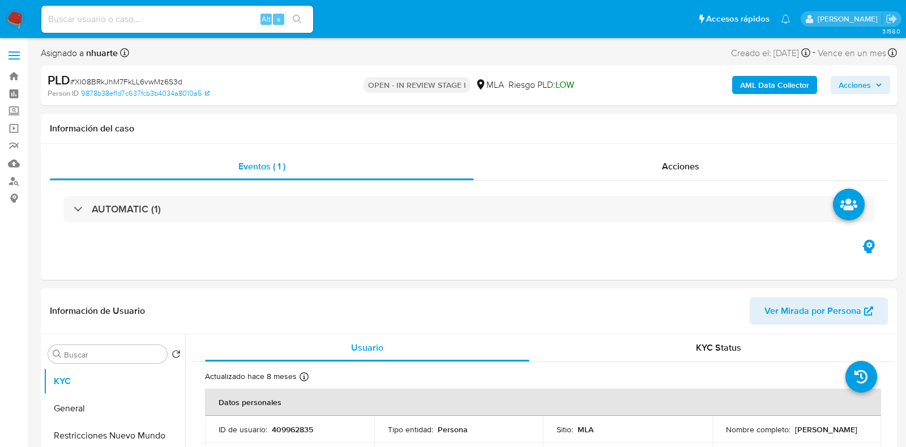
select select "10"
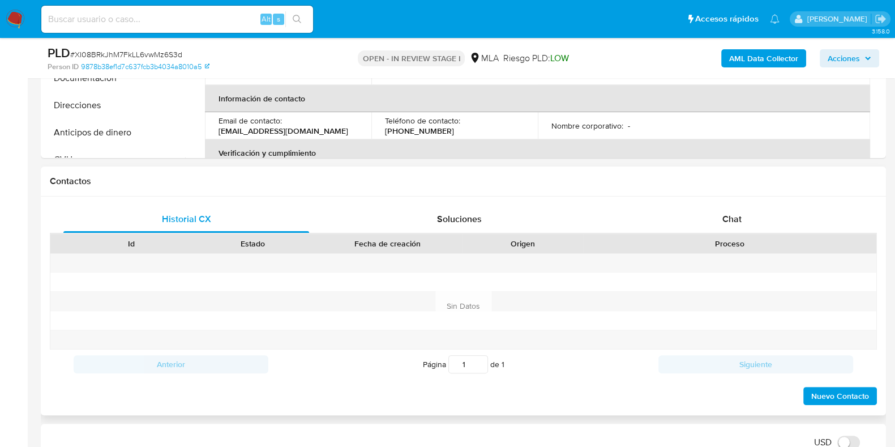
scroll to position [495, 0]
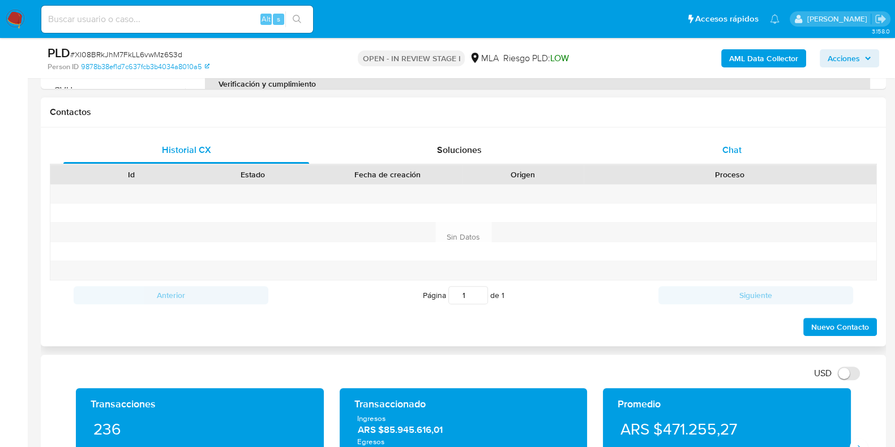
click at [737, 147] on span "Chat" at bounding box center [732, 149] width 19 height 13
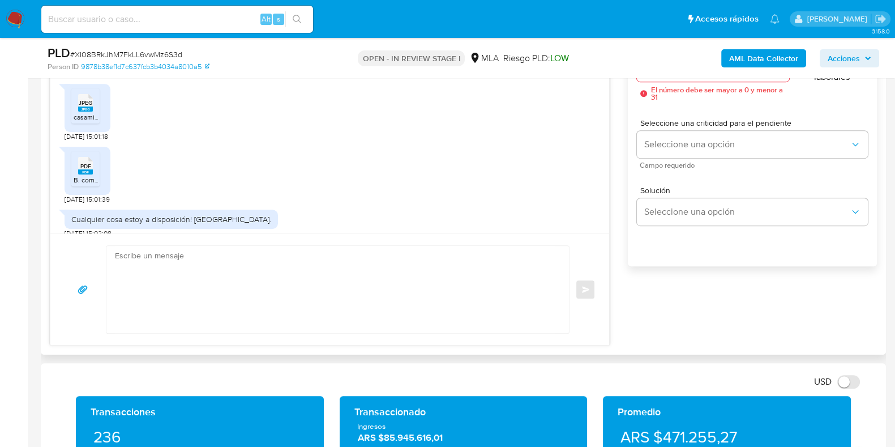
scroll to position [708, 0]
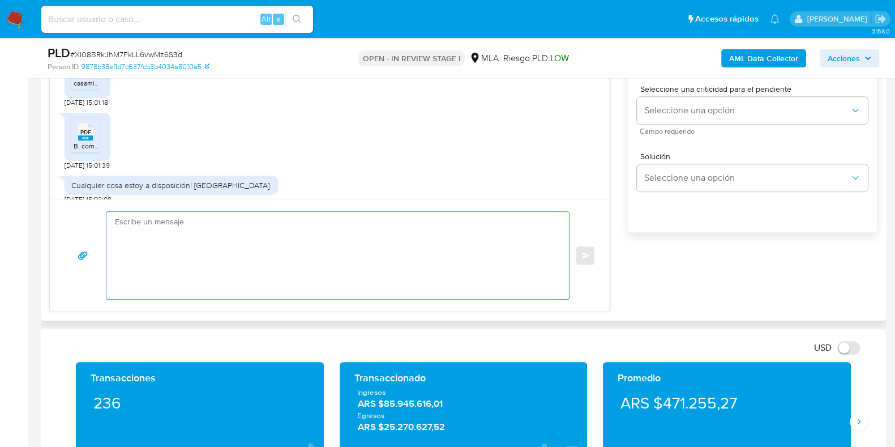
paste textarea "Hola, ¡Muchas gracias por tu respuesta! Confirmamos la recepción de la document…"
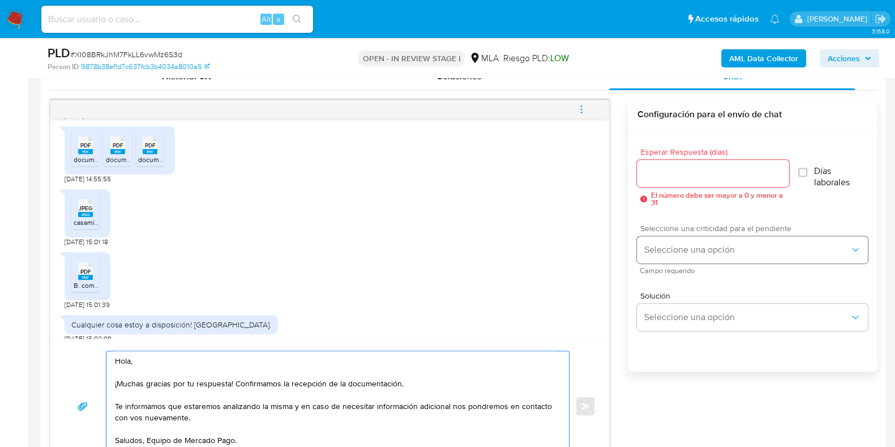
scroll to position [566, 0]
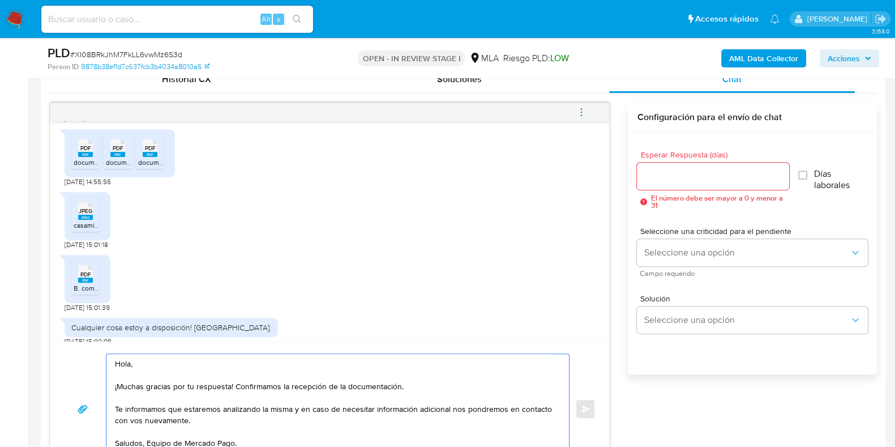
type textarea "Hola, ¡Muchas gracias por tu respuesta! Confirmamos la recepción de la document…"
click at [680, 163] on div at bounding box center [713, 176] width 152 height 27
click at [668, 180] on input "Esperar Respuesta (días)" at bounding box center [713, 176] width 152 height 15
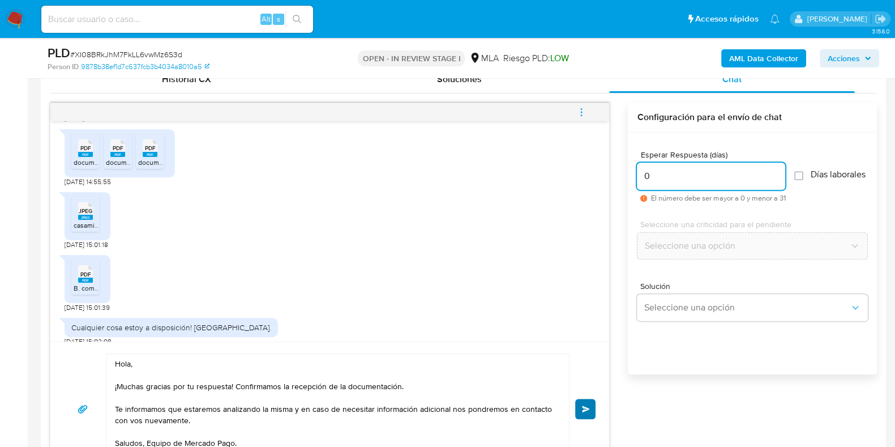
type input "0"
click at [578, 412] on button "Enviar" at bounding box center [585, 409] width 20 height 20
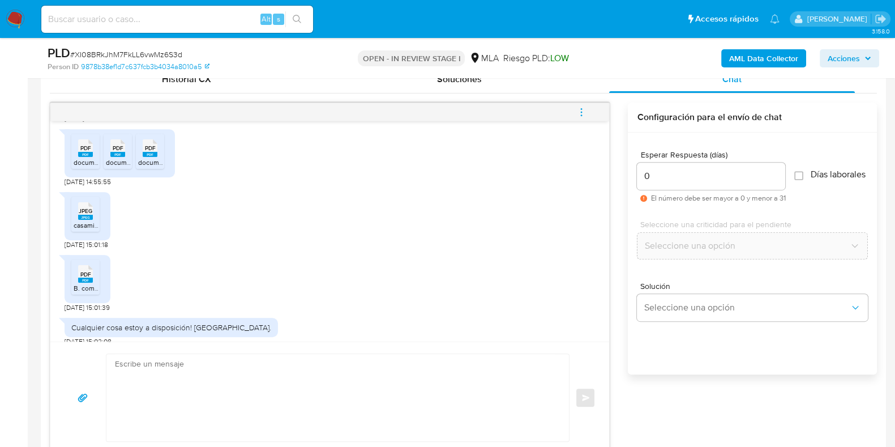
scroll to position [948, 0]
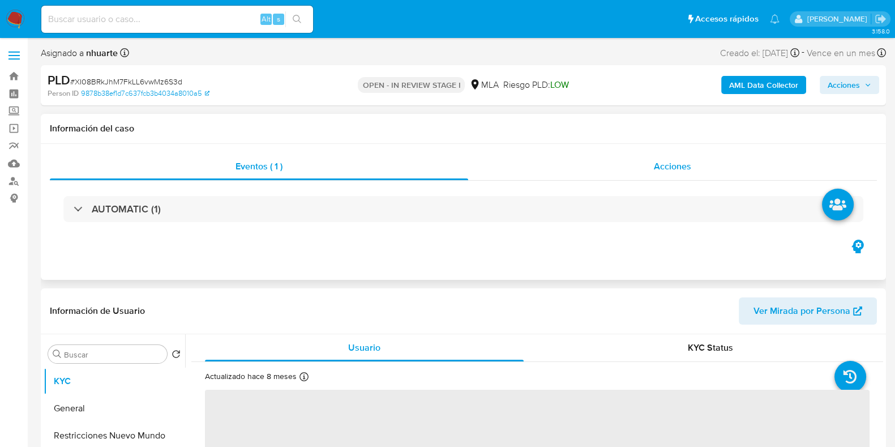
click at [670, 177] on div "Acciones" at bounding box center [672, 166] width 409 height 27
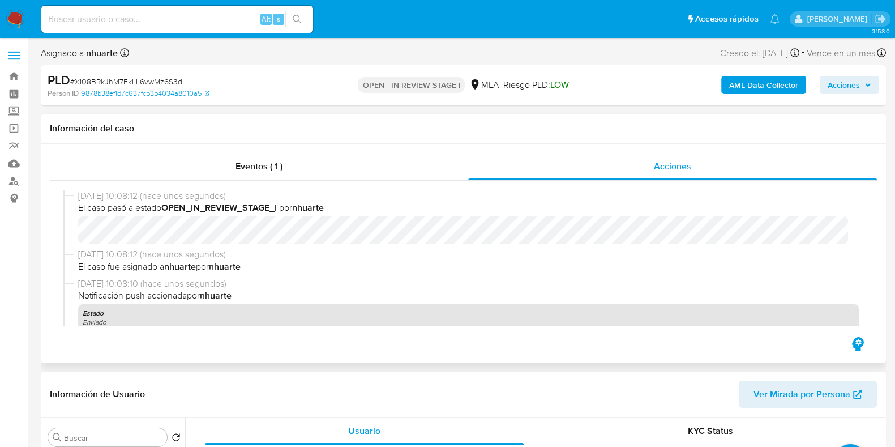
select select "10"
click at [271, 164] on span "Eventos ( 1 )" at bounding box center [259, 166] width 47 height 13
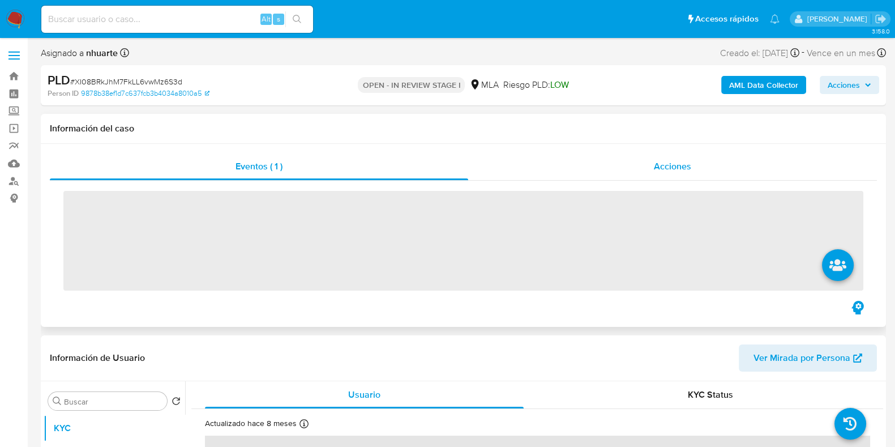
click at [682, 170] on span "Acciones" at bounding box center [672, 166] width 37 height 13
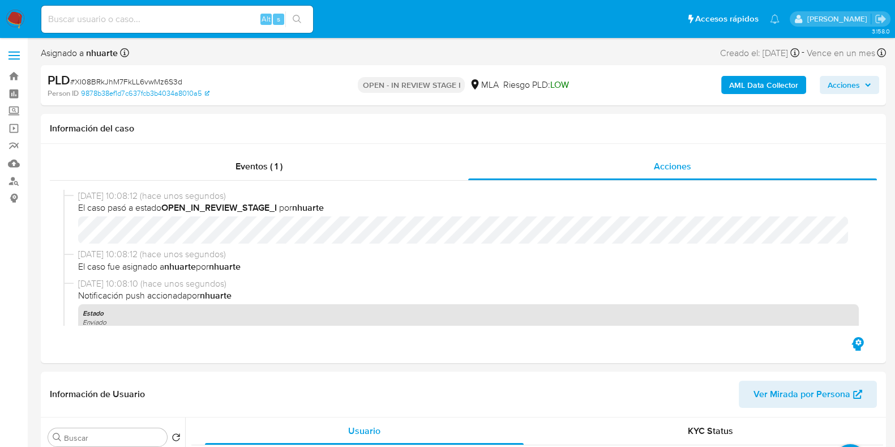
click at [745, 82] on b "AML Data Collector" at bounding box center [763, 85] width 69 height 18
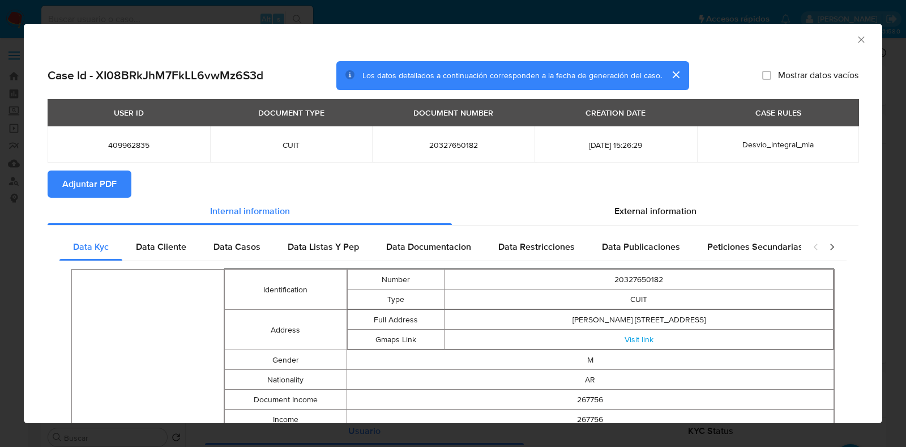
click at [96, 184] on span "Adjuntar PDF" at bounding box center [89, 184] width 54 height 25
click at [856, 41] on icon "Cerrar ventana" at bounding box center [861, 39] width 11 height 11
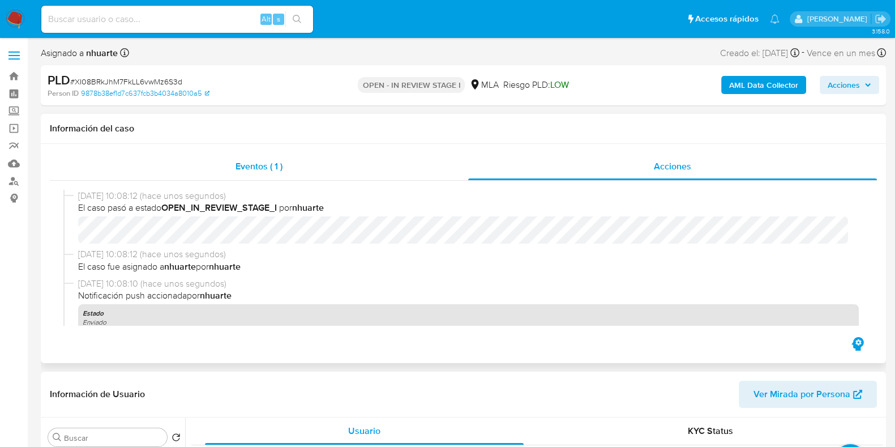
click at [257, 174] on div "Eventos ( 1 )" at bounding box center [259, 166] width 418 height 27
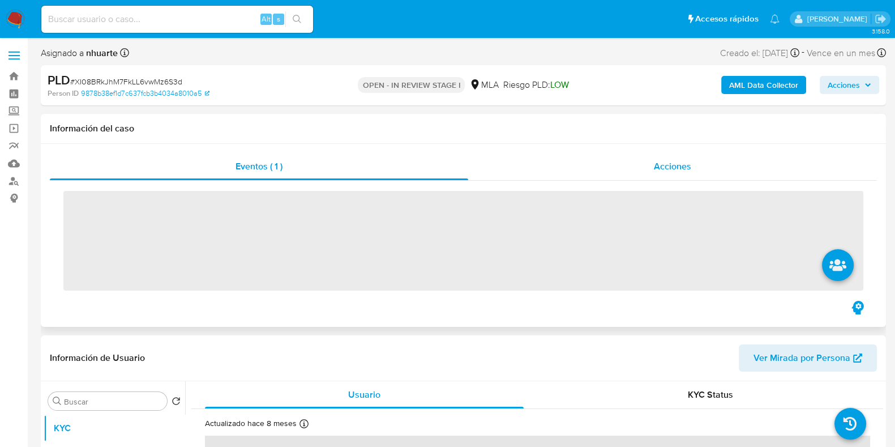
click at [652, 173] on div "Acciones" at bounding box center [672, 166] width 409 height 27
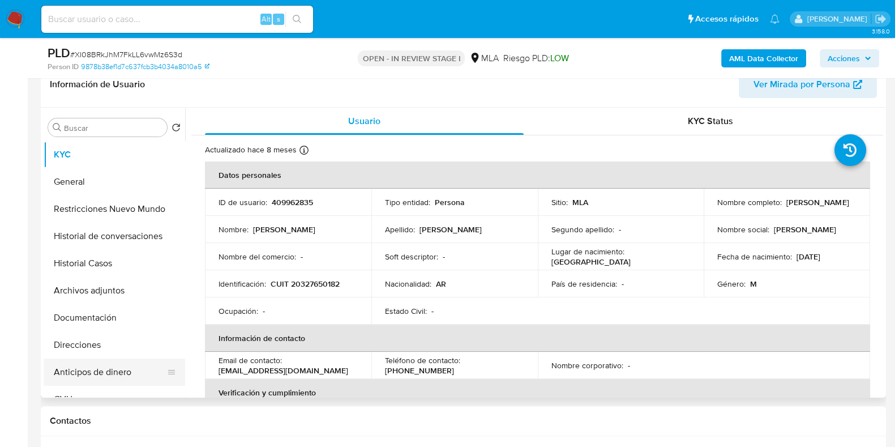
scroll to position [283, 0]
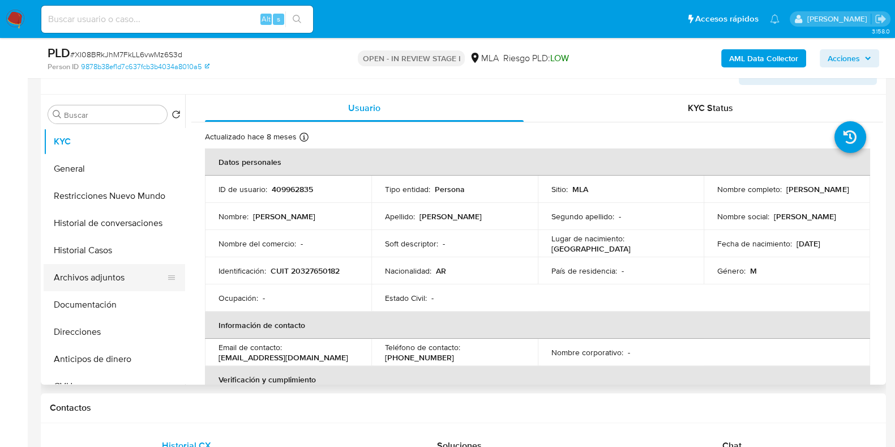
click at [107, 280] on button "Archivos adjuntos" at bounding box center [110, 277] width 133 height 27
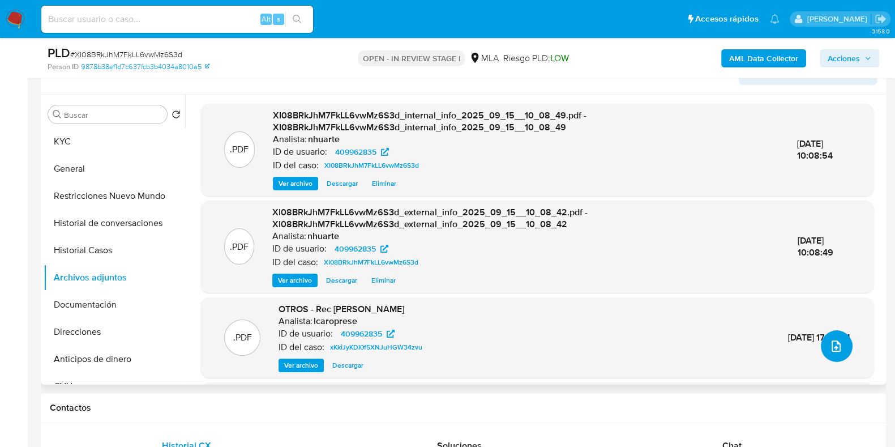
click at [835, 344] on icon "upload-file" at bounding box center [837, 346] width 14 height 14
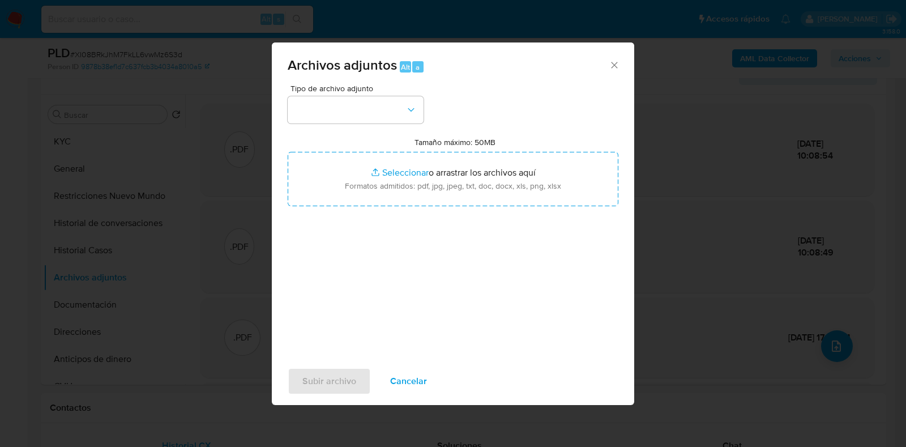
click at [610, 66] on icon "Cerrar" at bounding box center [614, 64] width 11 height 11
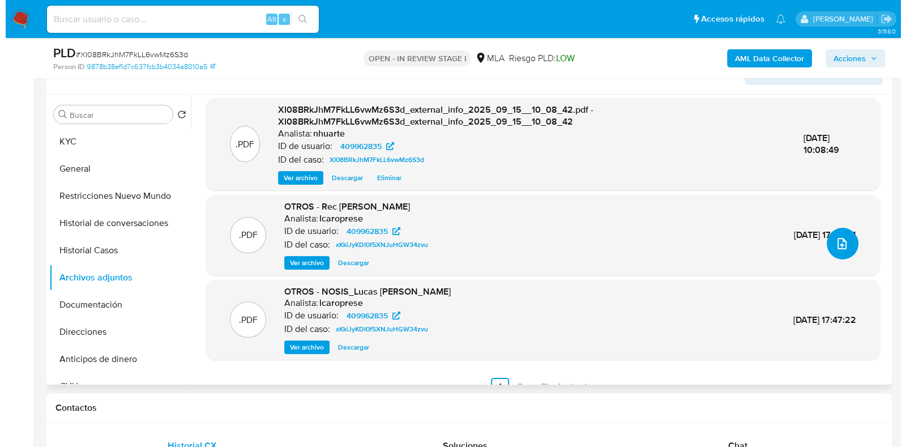
scroll to position [119, 0]
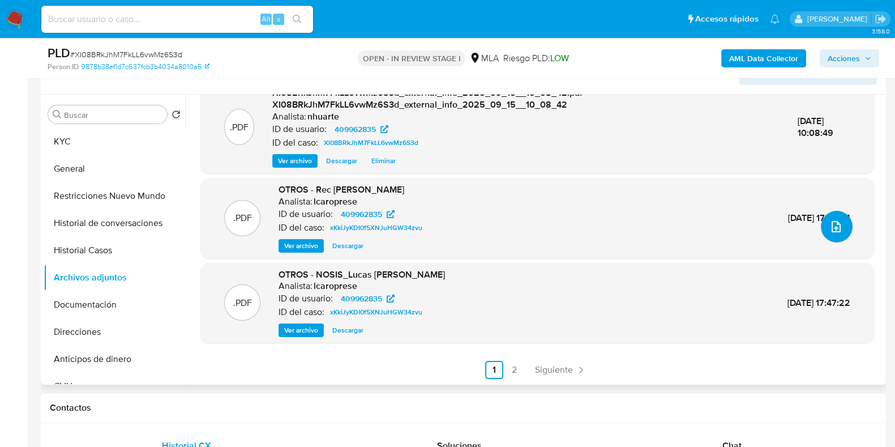
click at [832, 225] on icon "upload-file" at bounding box center [837, 227] width 14 height 14
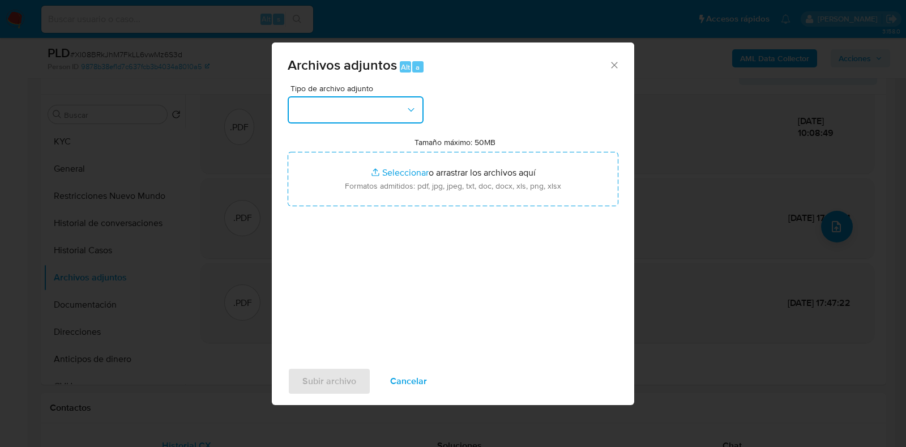
click at [420, 106] on button "button" at bounding box center [356, 109] width 136 height 27
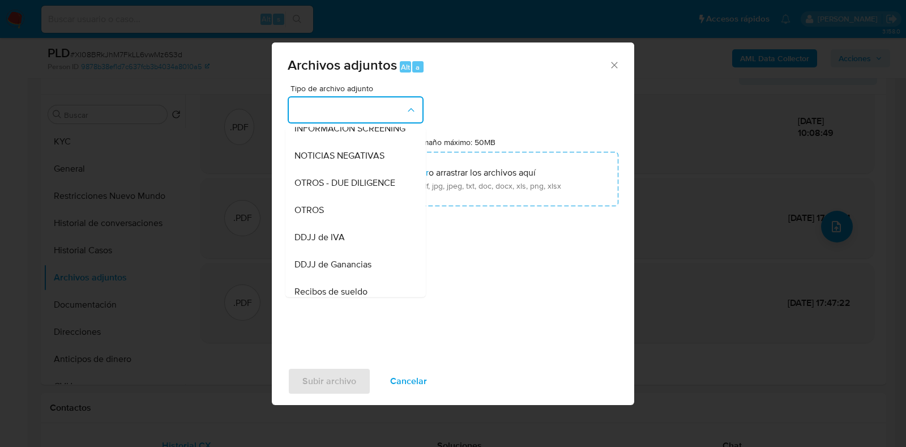
scroll to position [159, 0]
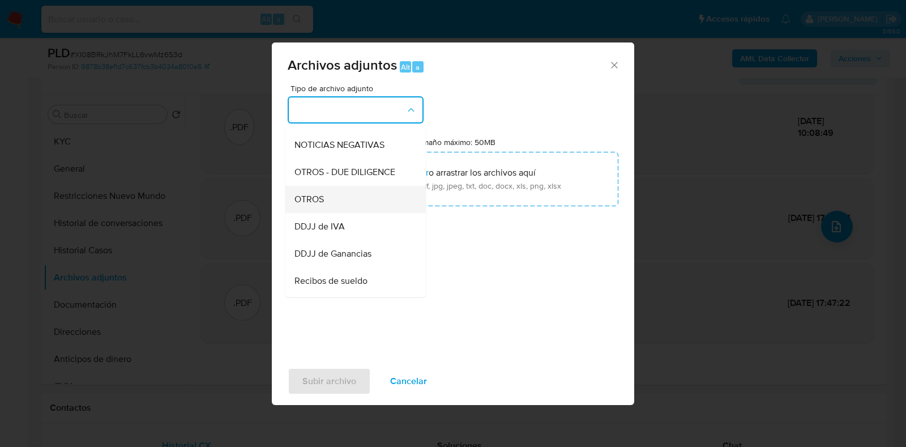
click at [371, 206] on div "OTROS" at bounding box center [352, 199] width 116 height 27
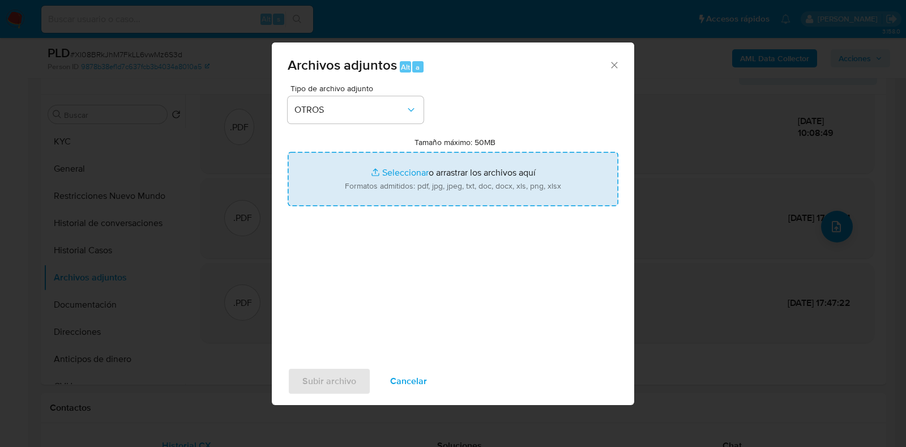
type input "C:\fakepath\Recibo Agosto 2025.pdf"
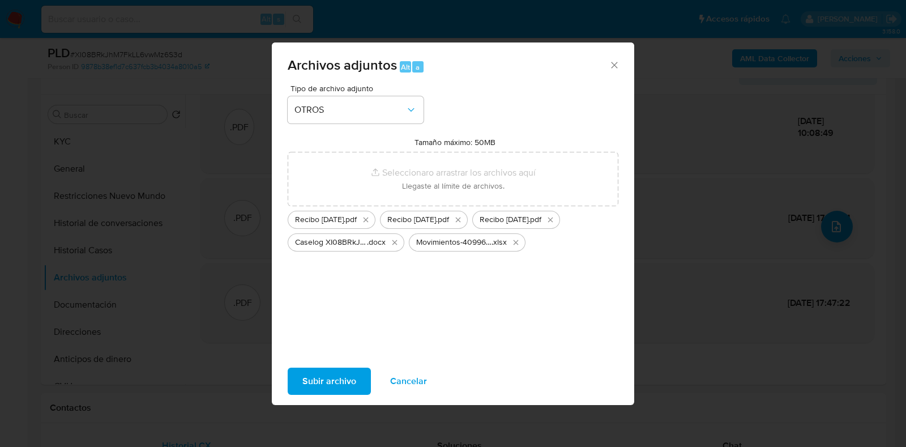
click at [330, 388] on span "Subir archivo" at bounding box center [329, 381] width 54 height 25
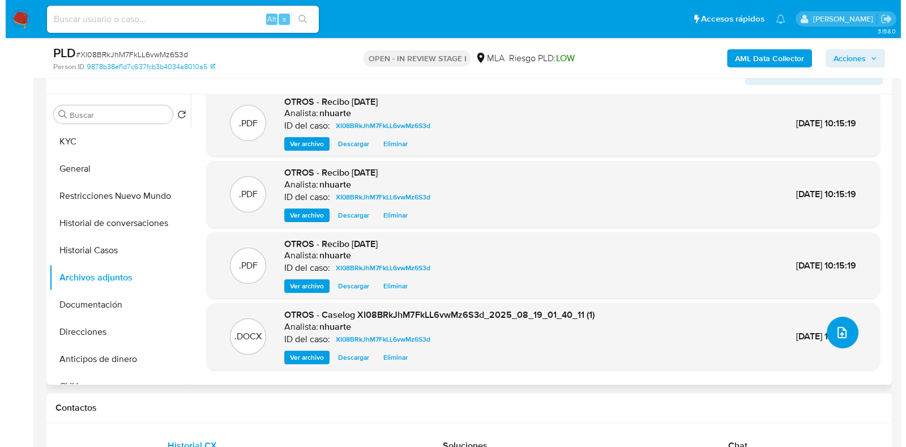
scroll to position [0, 0]
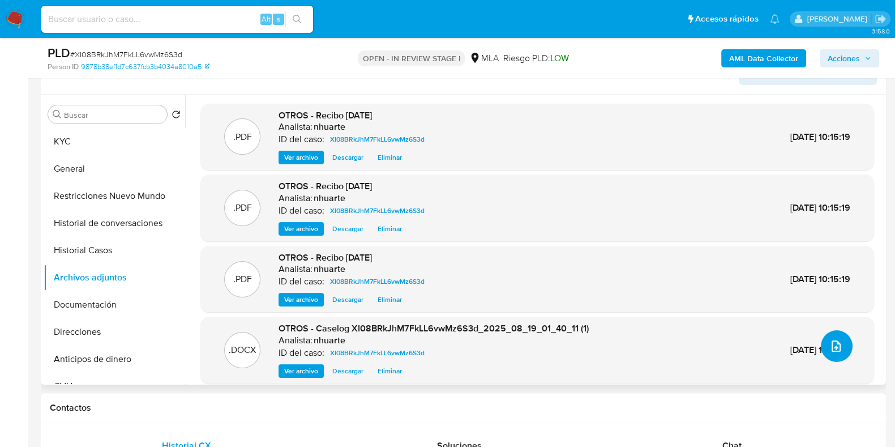
click at [837, 343] on icon "upload-file" at bounding box center [837, 346] width 14 height 14
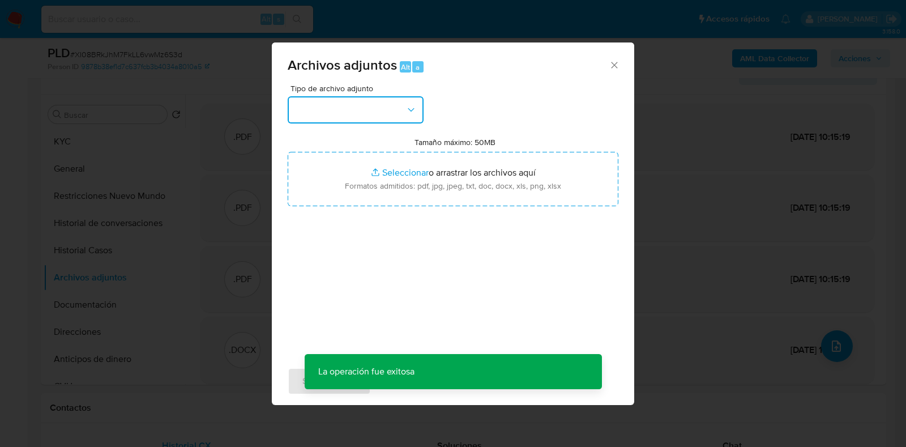
click at [381, 113] on button "button" at bounding box center [356, 109] width 136 height 27
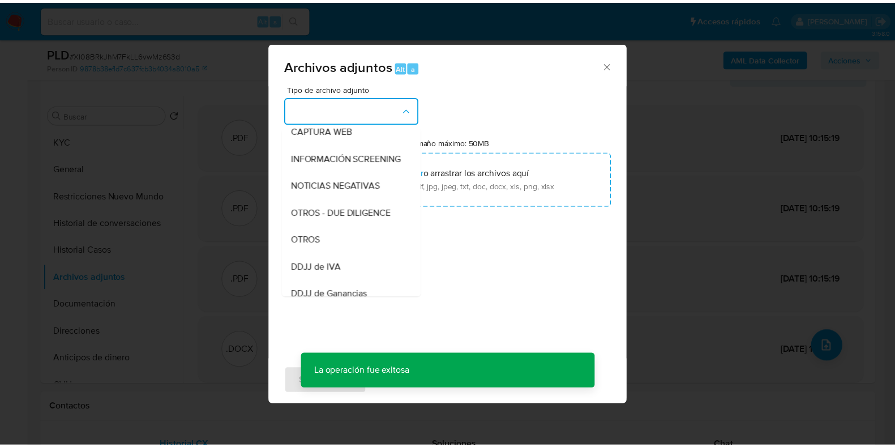
scroll to position [164, 0]
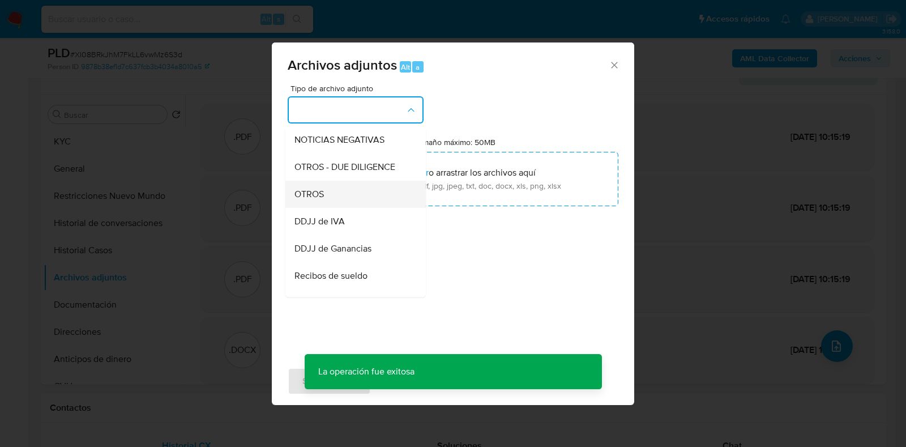
click at [345, 208] on div "OTROS" at bounding box center [352, 194] width 116 height 27
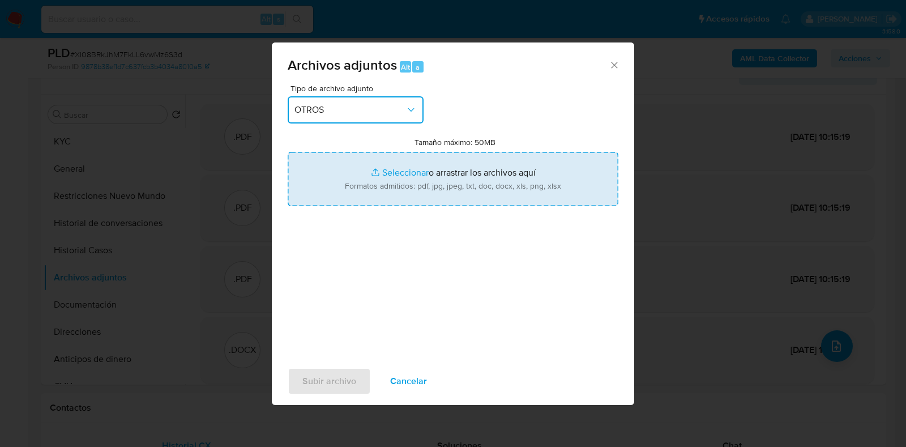
type input "C:\fakepath\Partida de matrimonio.jpeg"
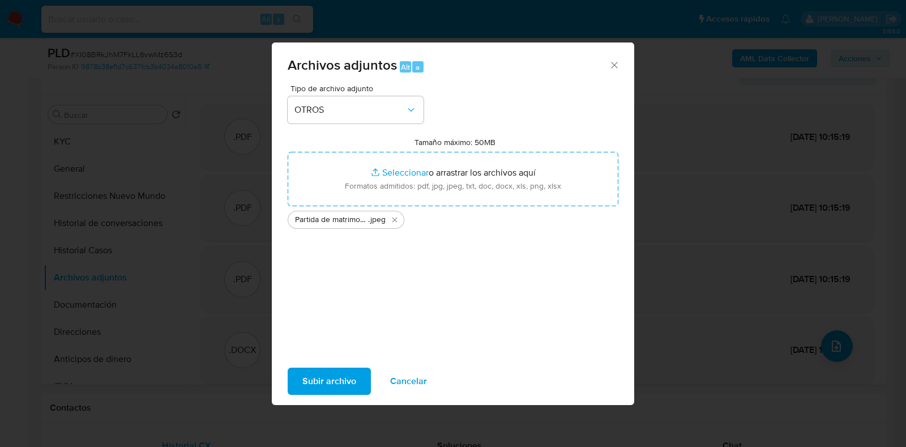
click at [326, 384] on span "Subir archivo" at bounding box center [329, 381] width 54 height 25
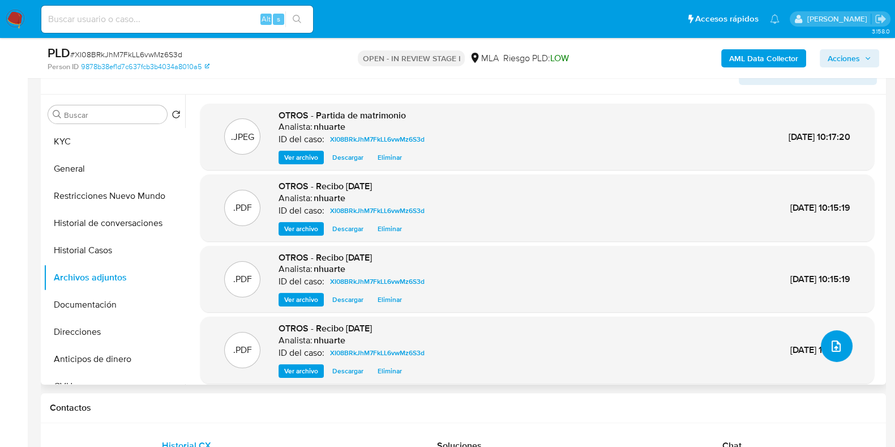
scroll to position [0, 0]
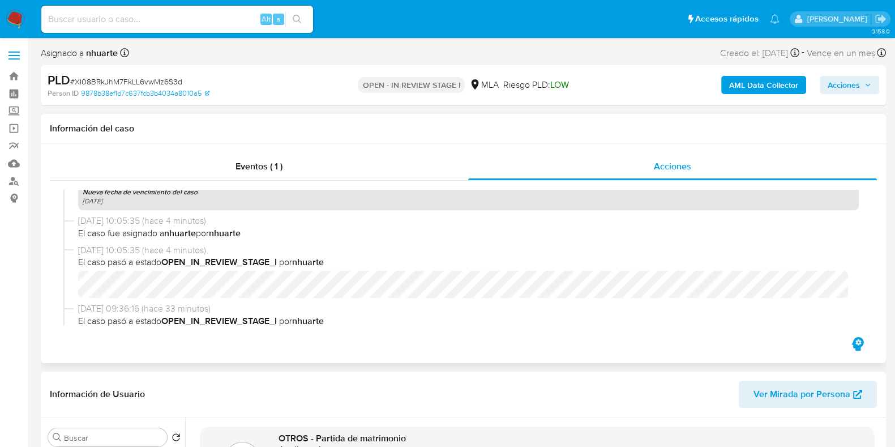
click at [267, 148] on div "Eventos ( 1 ) Acciones 15/09/2025 10:08:54 (hace unos segundos) nhuarte subió u…" at bounding box center [463, 253] width 845 height 219
click at [272, 168] on span "Eventos ( 1 )" at bounding box center [259, 166] width 47 height 13
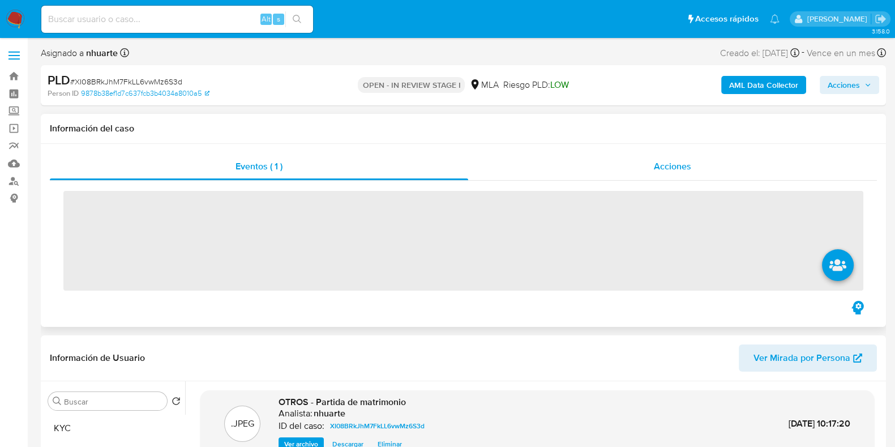
click at [658, 164] on span "Acciones" at bounding box center [672, 166] width 37 height 13
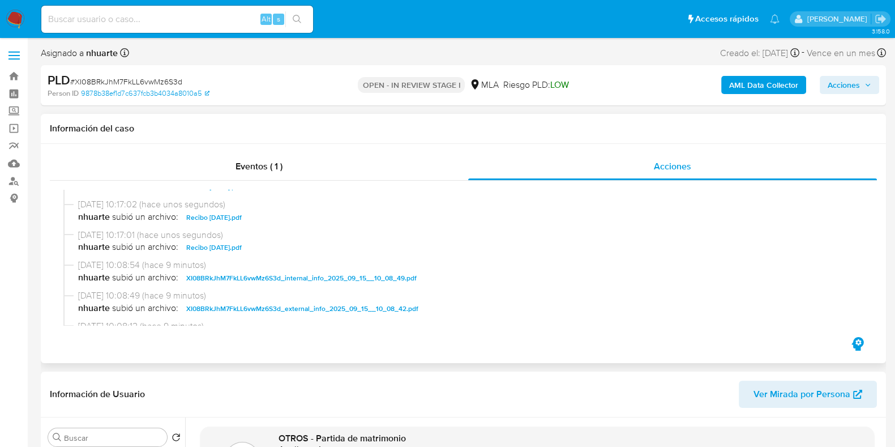
scroll to position [141, 0]
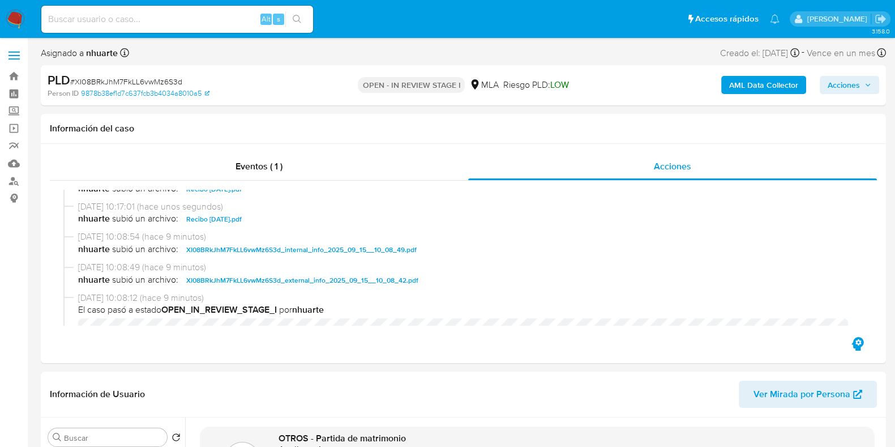
click at [844, 82] on span "Acciones" at bounding box center [844, 85] width 32 height 18
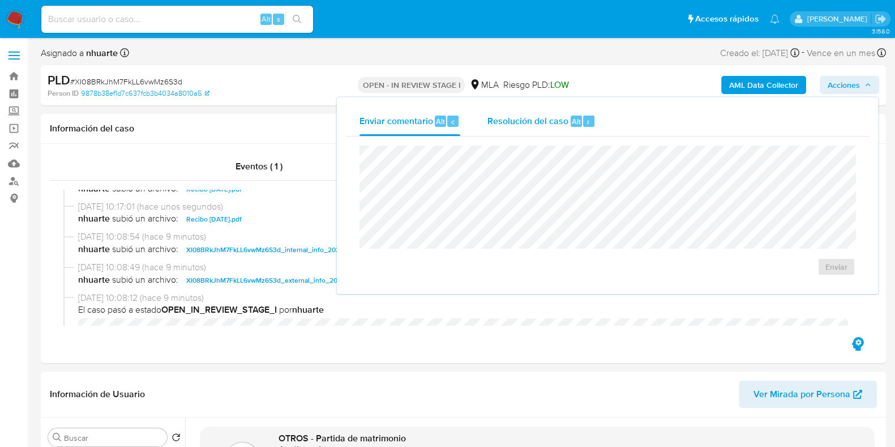
click at [546, 126] on span "Resolución del caso" at bounding box center [528, 120] width 81 height 13
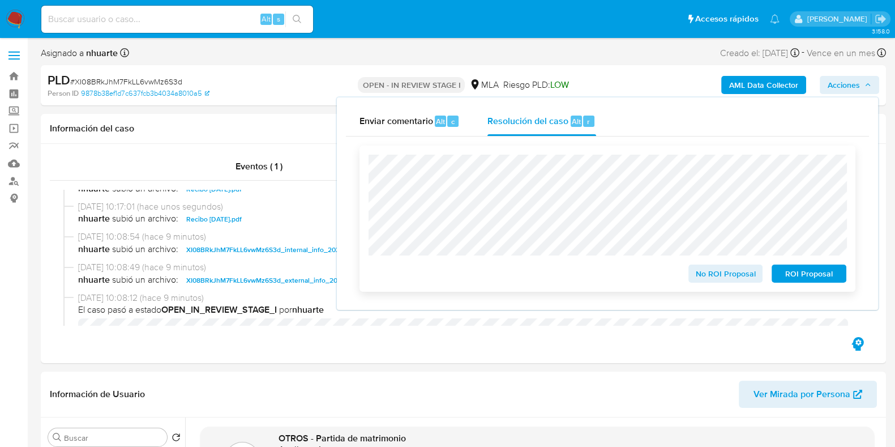
click at [724, 281] on span "No ROI Proposal" at bounding box center [725, 274] width 59 height 16
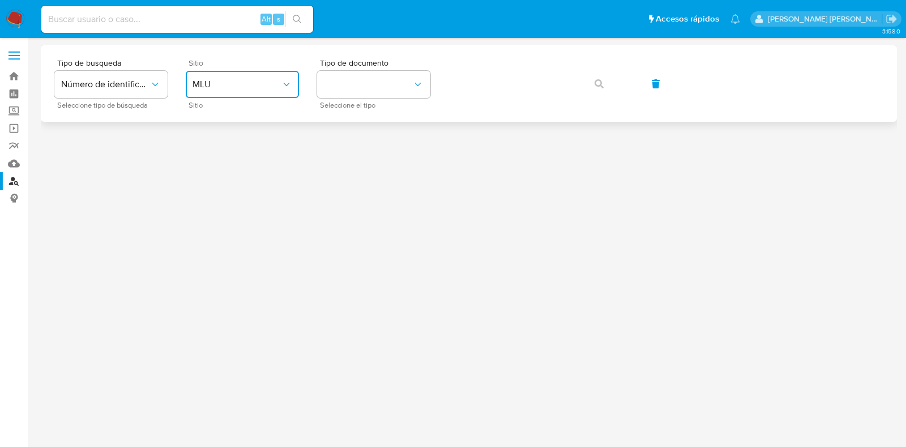
click at [272, 92] on button "MLU" at bounding box center [242, 84] width 113 height 27
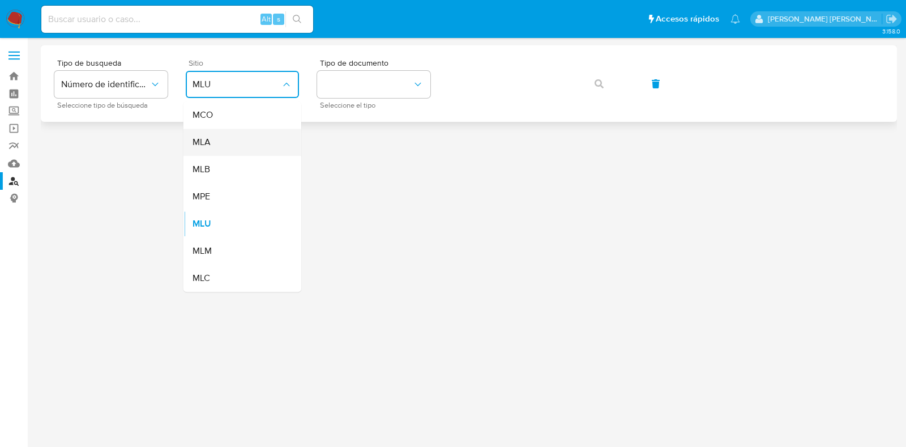
click at [272, 140] on div "MLA" at bounding box center [239, 142] width 93 height 27
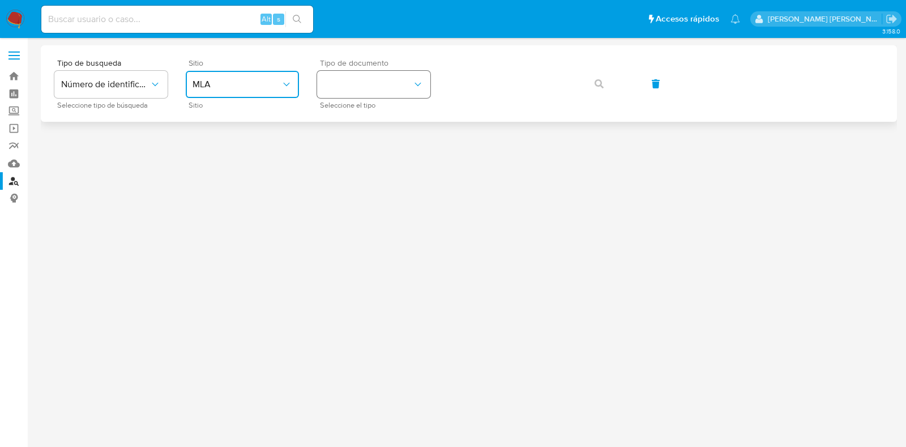
click at [348, 87] on button "identificationType" at bounding box center [373, 84] width 113 height 27
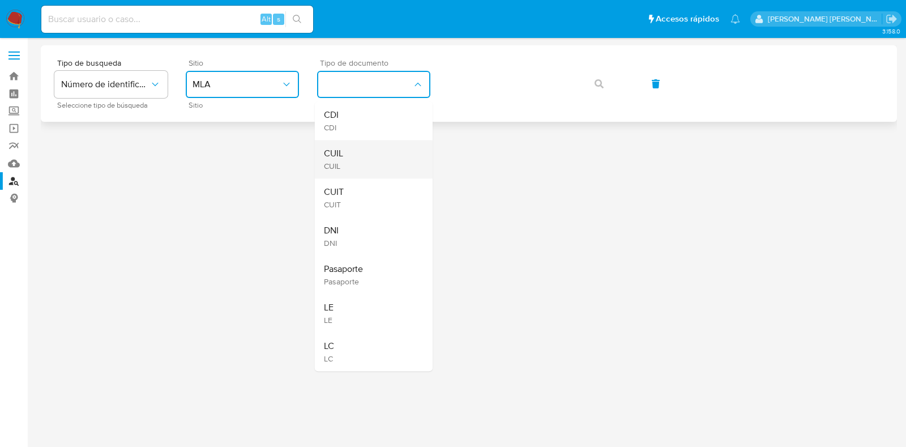
click at [341, 162] on span "CUIL" at bounding box center [333, 166] width 19 height 10
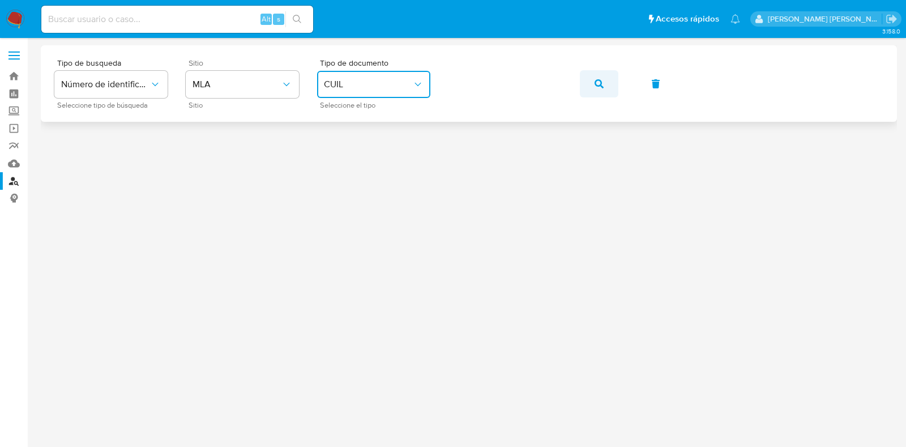
click at [589, 76] on button "button" at bounding box center [599, 83] width 39 height 27
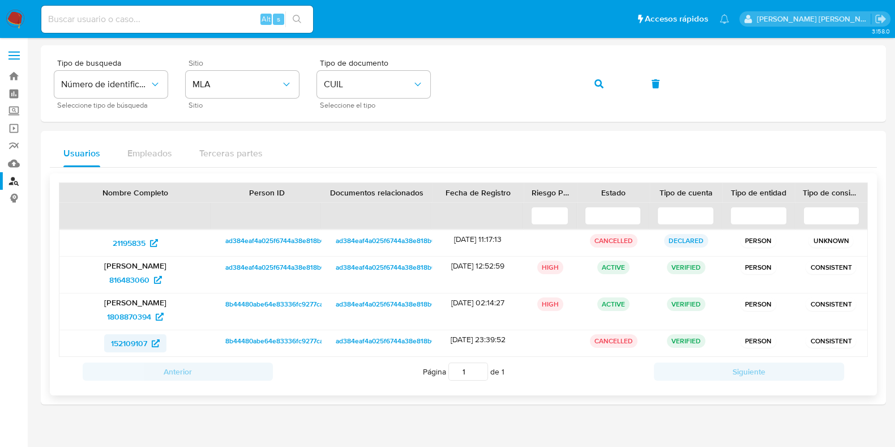
click at [152, 336] on span "152109107" at bounding box center [135, 343] width 49 height 18
click at [156, 319] on icon at bounding box center [160, 317] width 8 height 8
click at [155, 279] on icon at bounding box center [158, 280] width 8 height 8
drag, startPoint x: 12, startPoint y: 76, endPoint x: 167, endPoint y: 76, distance: 155.2
click at [12, 76] on link "Bandeja" at bounding box center [67, 76] width 135 height 18
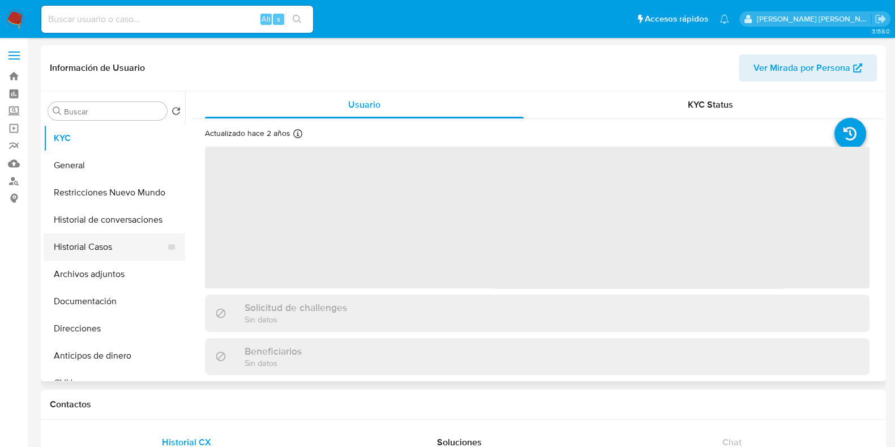
click at [95, 251] on button "Historial Casos" at bounding box center [110, 246] width 133 height 27
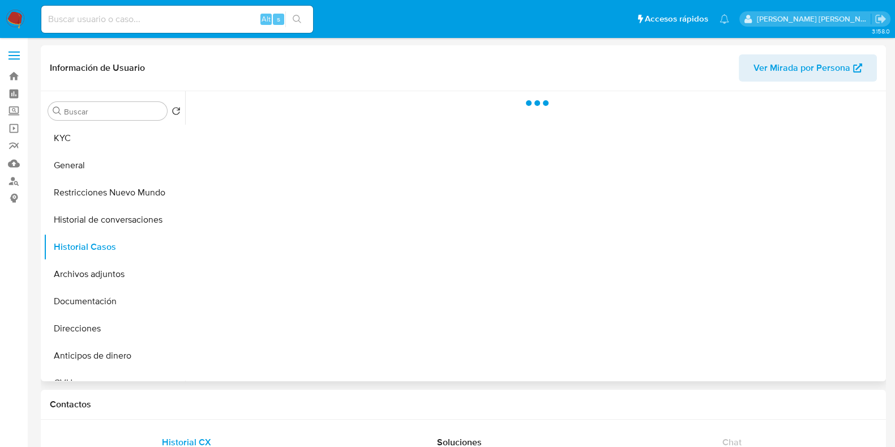
select select "10"
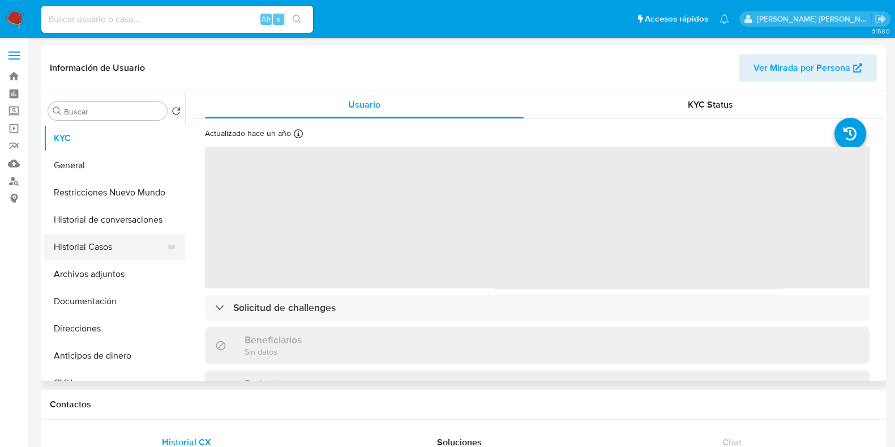
click at [105, 246] on button "Historial Casos" at bounding box center [110, 246] width 133 height 27
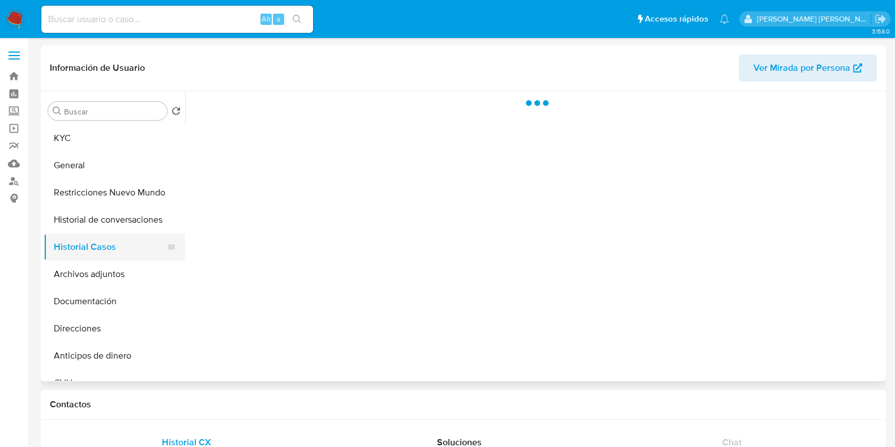
select select "10"
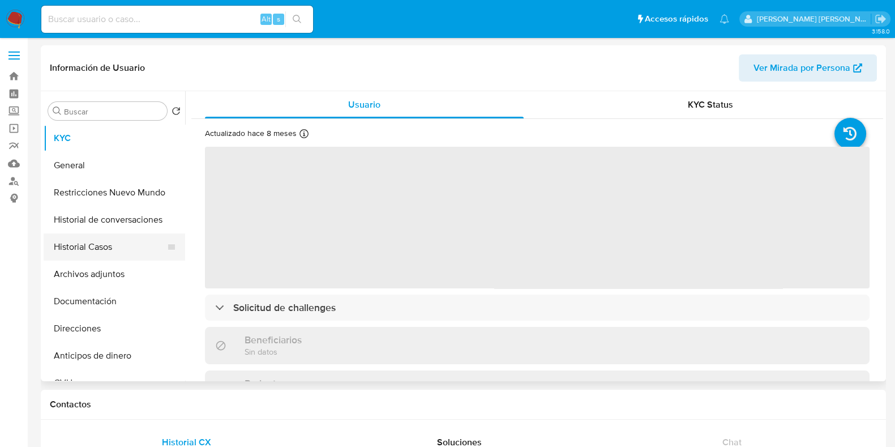
click at [97, 246] on button "Historial Casos" at bounding box center [110, 246] width 133 height 27
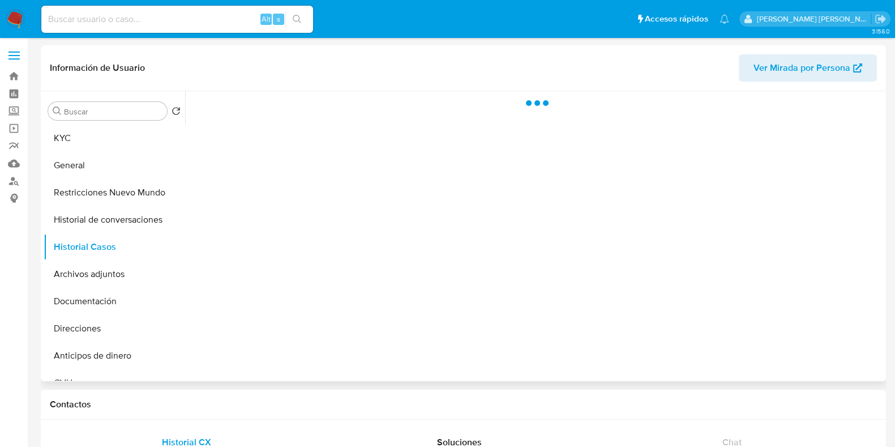
select select "10"
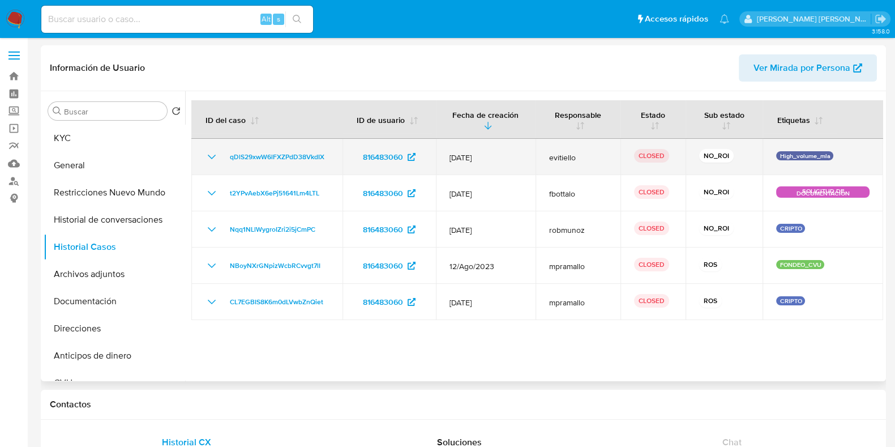
click at [210, 157] on icon "Mostrar/Ocultar" at bounding box center [212, 157] width 8 height 5
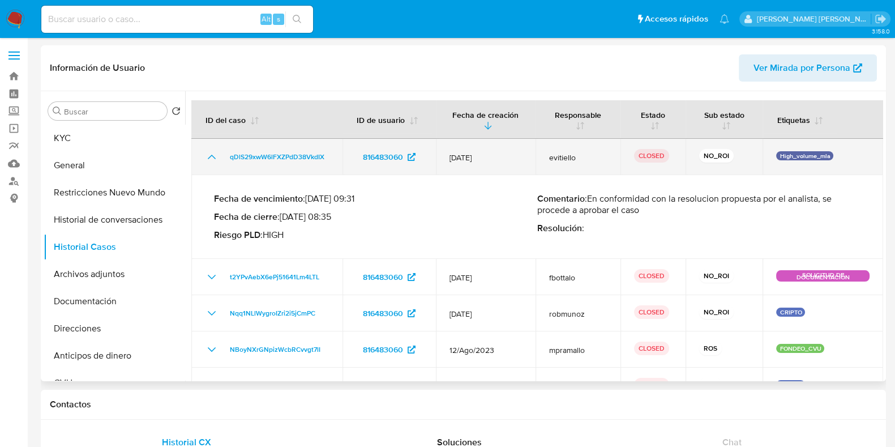
click at [210, 157] on icon "Mostrar/Ocultar" at bounding box center [212, 157] width 14 height 14
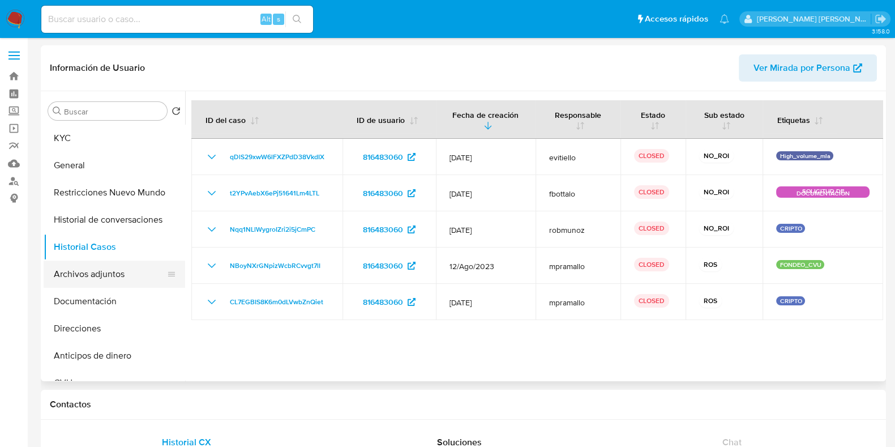
click at [142, 273] on button "Archivos adjuntos" at bounding box center [110, 273] width 133 height 27
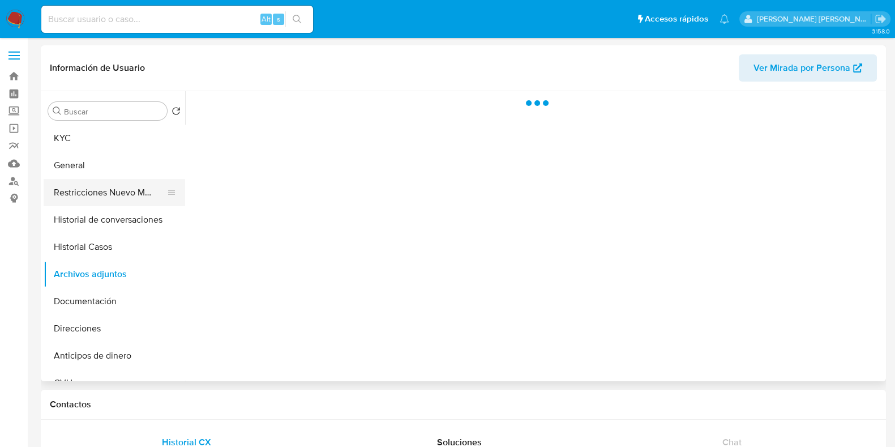
click at [114, 193] on button "Restricciones Nuevo Mundo" at bounding box center [110, 192] width 133 height 27
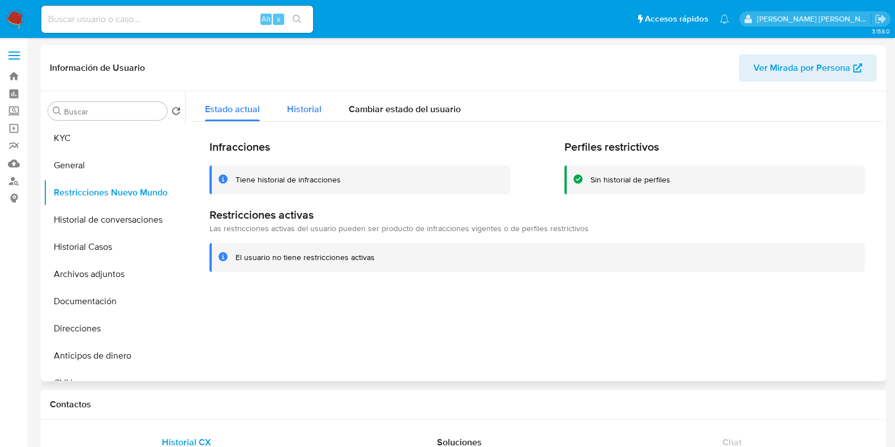
click at [300, 109] on span "Historial" at bounding box center [304, 108] width 35 height 13
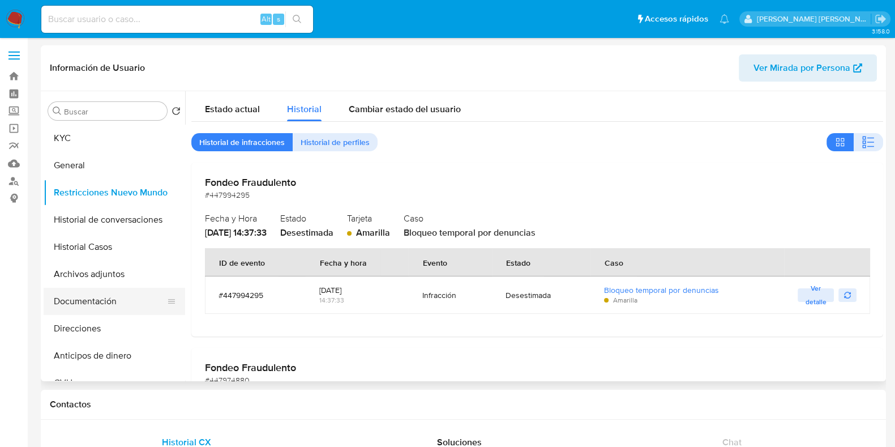
click at [96, 295] on button "Documentación" at bounding box center [110, 301] width 133 height 27
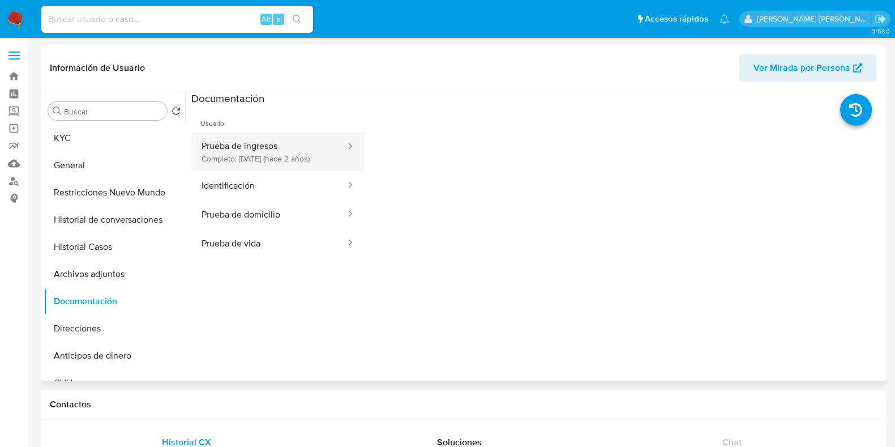
click at [243, 149] on button "Prueba de ingresos Completo: [DATE] (hace 2 años)" at bounding box center [268, 152] width 155 height 39
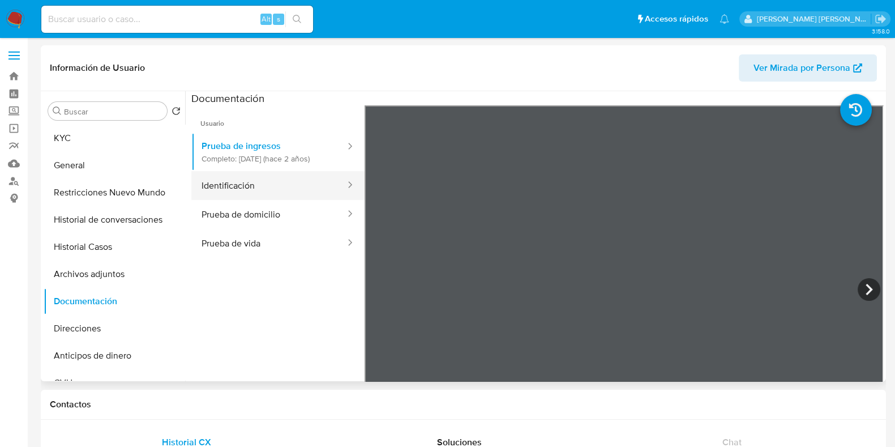
click at [241, 187] on button "Identificación" at bounding box center [268, 185] width 155 height 29
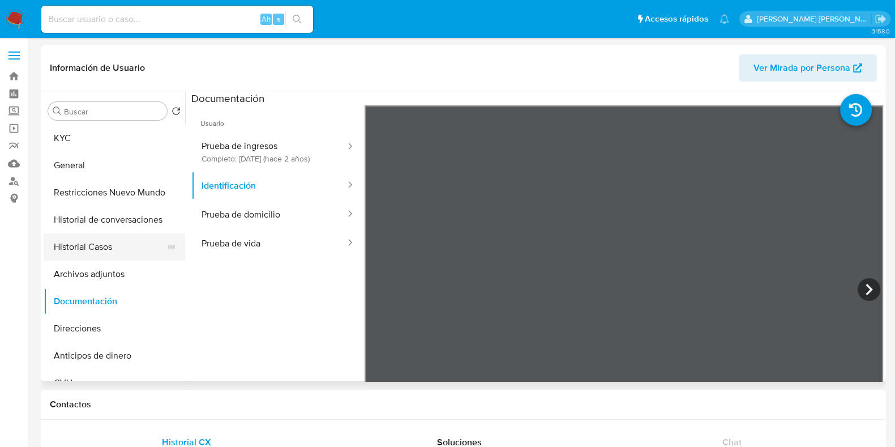
click at [109, 240] on button "Historial Casos" at bounding box center [110, 246] width 133 height 27
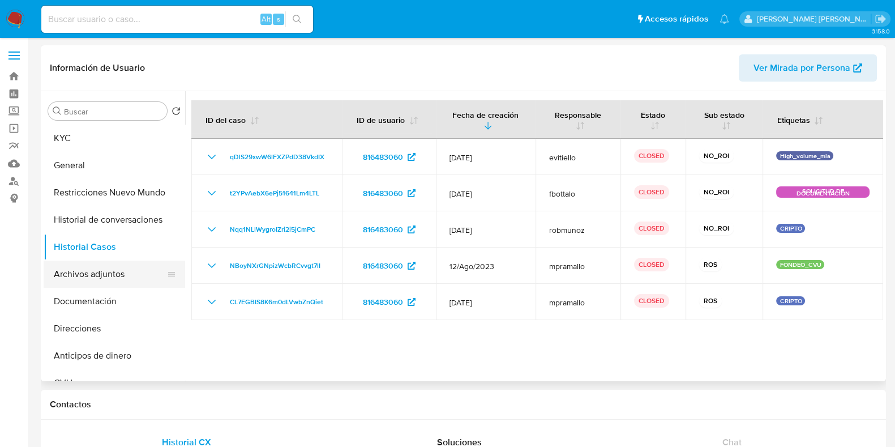
click at [119, 281] on button "Archivos adjuntos" at bounding box center [110, 273] width 133 height 27
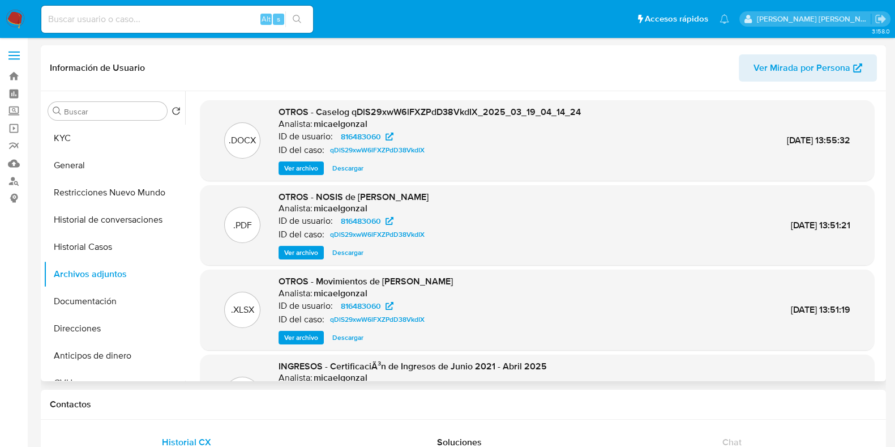
click at [294, 171] on span "Ver archivo" at bounding box center [301, 168] width 34 height 11
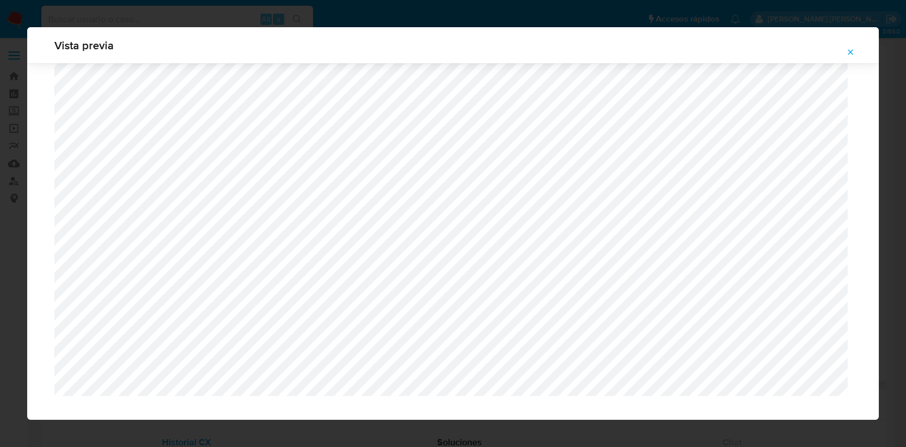
scroll to position [3737, 0]
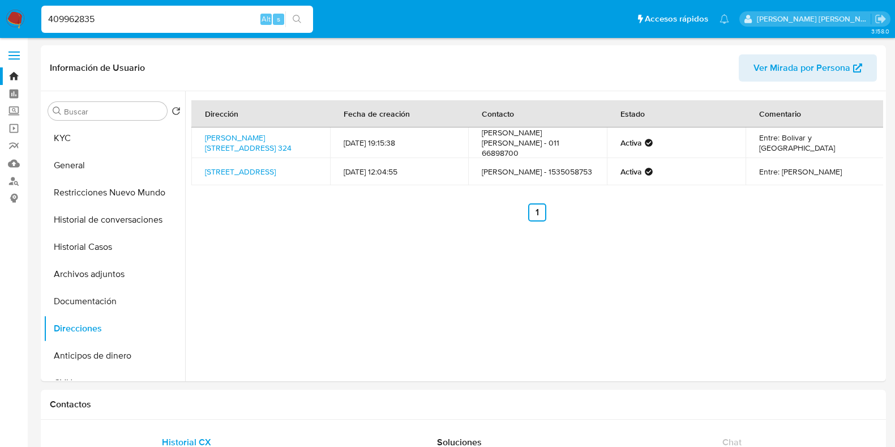
select select "10"
click at [124, 273] on button "Archivos adjuntos" at bounding box center [110, 273] width 133 height 27
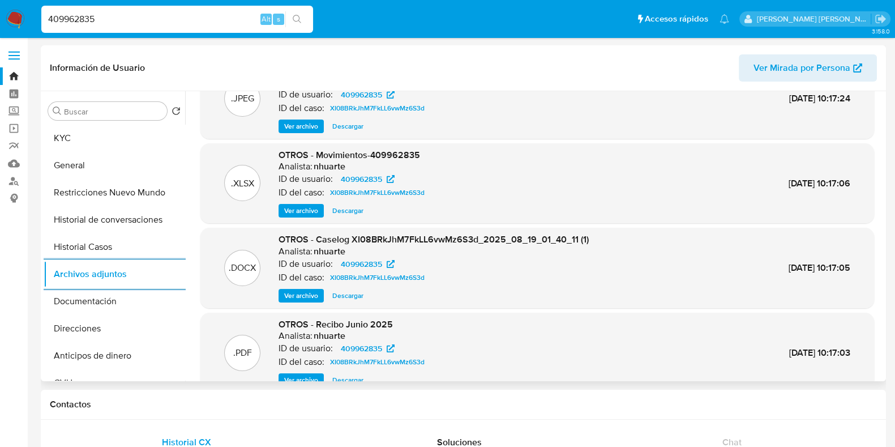
scroll to position [95, 0]
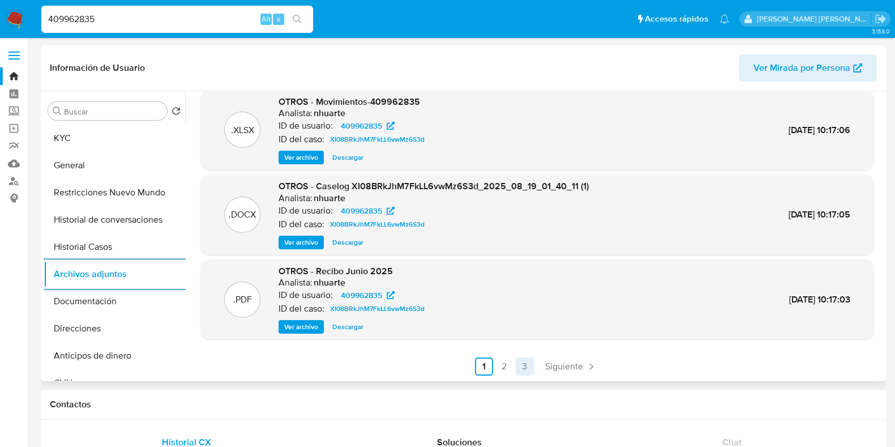
click at [516, 370] on link "3" at bounding box center [525, 366] width 18 height 18
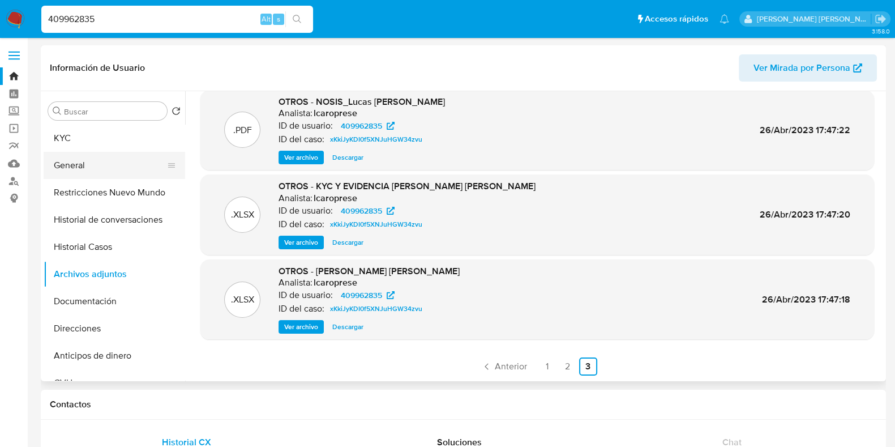
click at [83, 161] on button "General" at bounding box center [110, 165] width 133 height 27
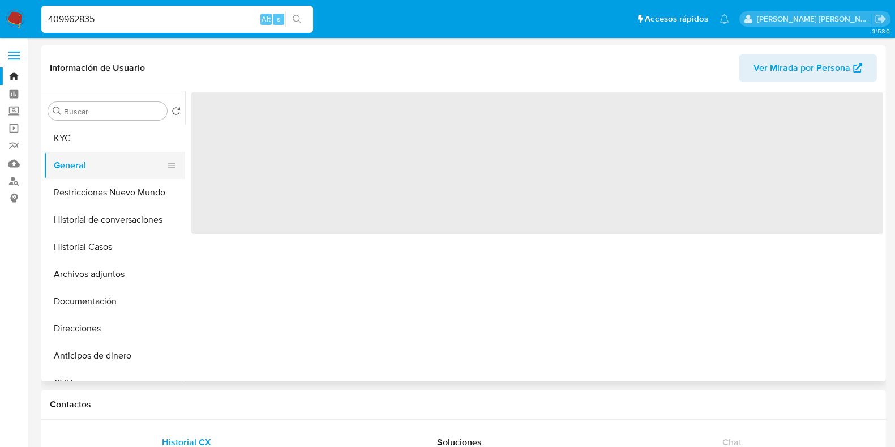
scroll to position [0, 0]
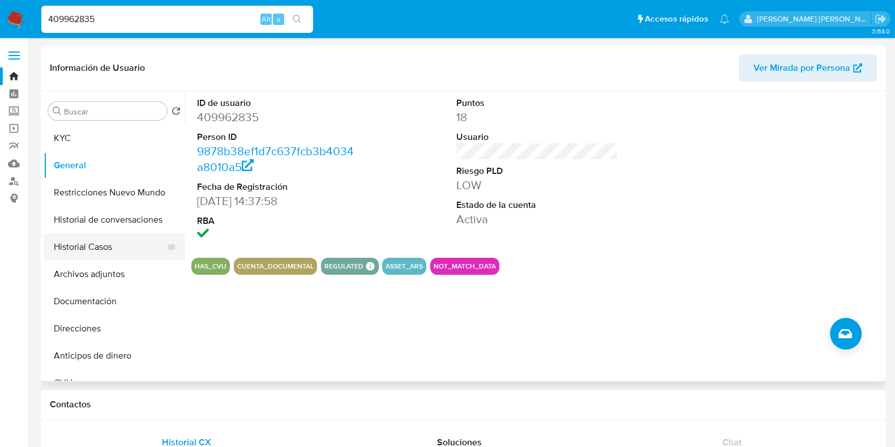
click at [109, 253] on button "Historial Casos" at bounding box center [110, 246] width 133 height 27
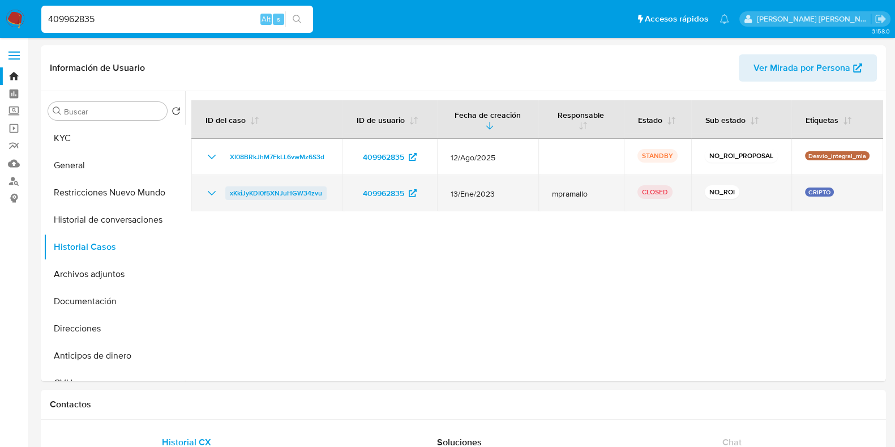
click at [264, 192] on span "xKkiJyKDI0f5XNJuHGW34zvu" at bounding box center [276, 193] width 92 height 14
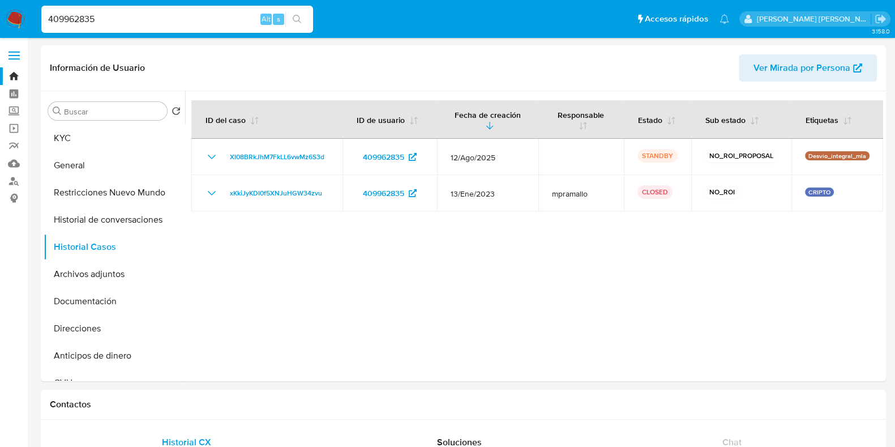
drag, startPoint x: 108, startPoint y: 20, endPoint x: 20, endPoint y: 22, distance: 88.4
click at [20, 22] on nav "Pausado Ver notificaciones 409962835 Alt s Accesos rápidos Presiona las siguien…" at bounding box center [447, 19] width 895 height 38
paste input "685003459"
type input "685003459"
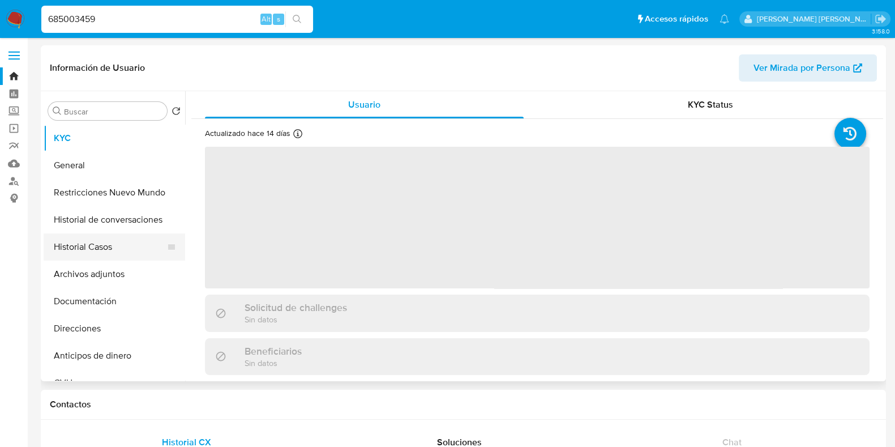
click at [125, 248] on button "Historial Casos" at bounding box center [110, 246] width 133 height 27
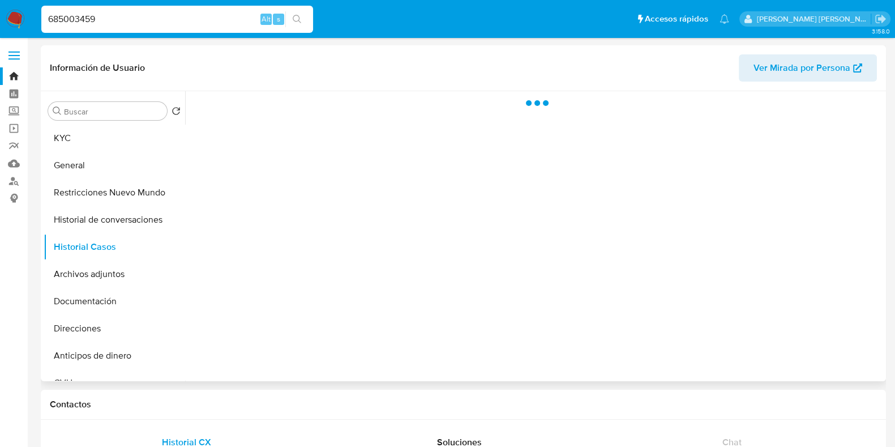
select select "10"
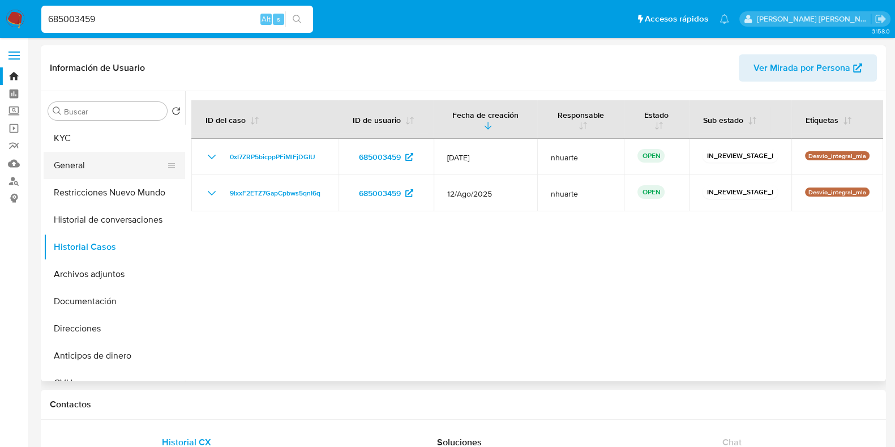
click at [116, 163] on button "General" at bounding box center [110, 165] width 133 height 27
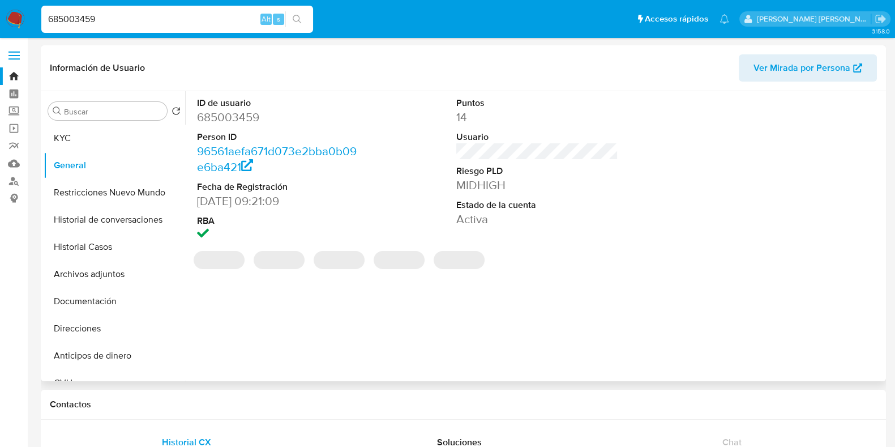
click at [223, 116] on dd "685003459" at bounding box center [278, 117] width 162 height 16
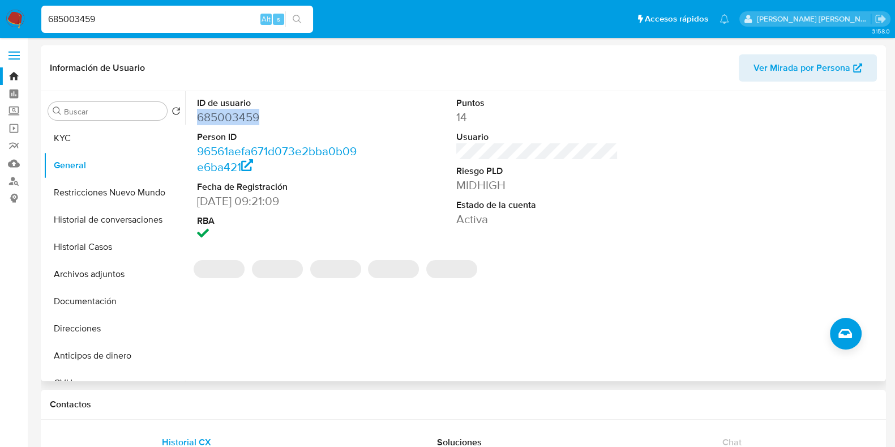
copy dd "685003459"
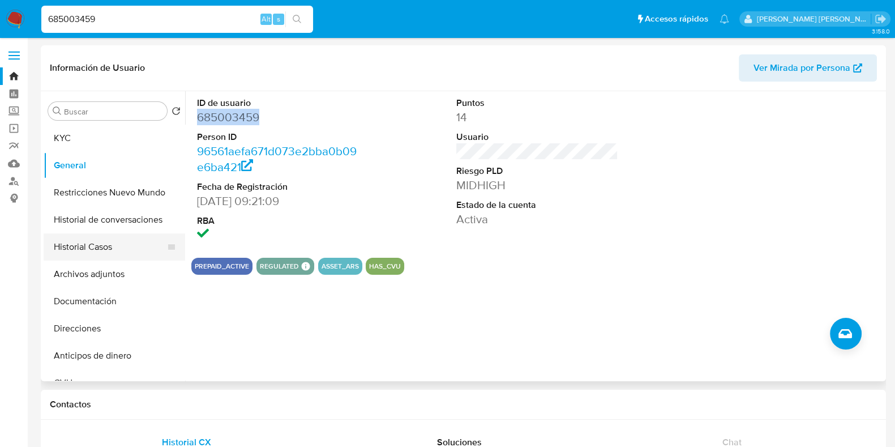
click at [93, 246] on button "Historial Casos" at bounding box center [110, 246] width 133 height 27
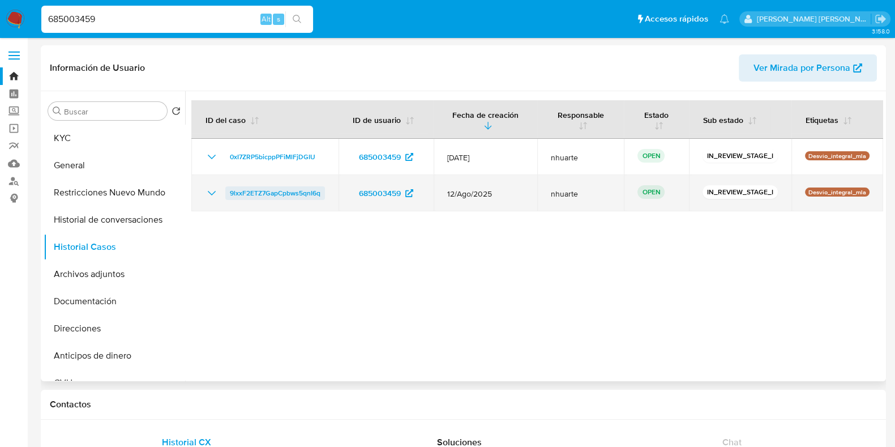
click at [245, 196] on span "9lxxF2ETZ7GapCpbws5qnI6q" at bounding box center [275, 193] width 91 height 14
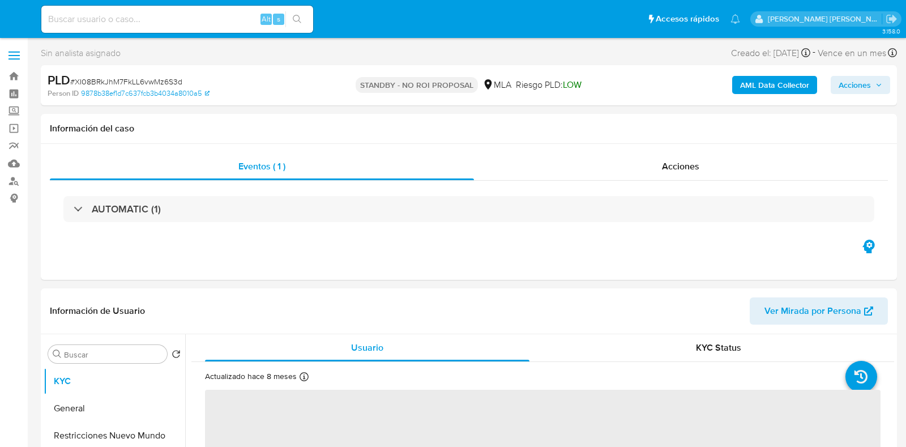
select select "10"
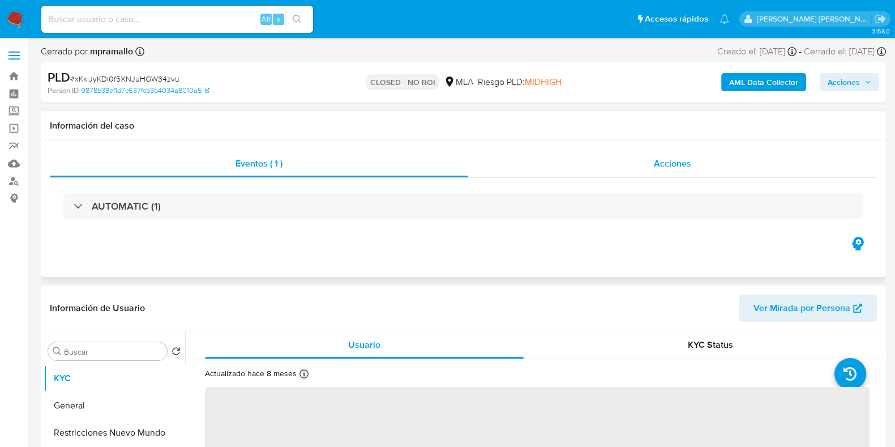
click at [672, 157] on span "Acciones" at bounding box center [672, 163] width 37 height 13
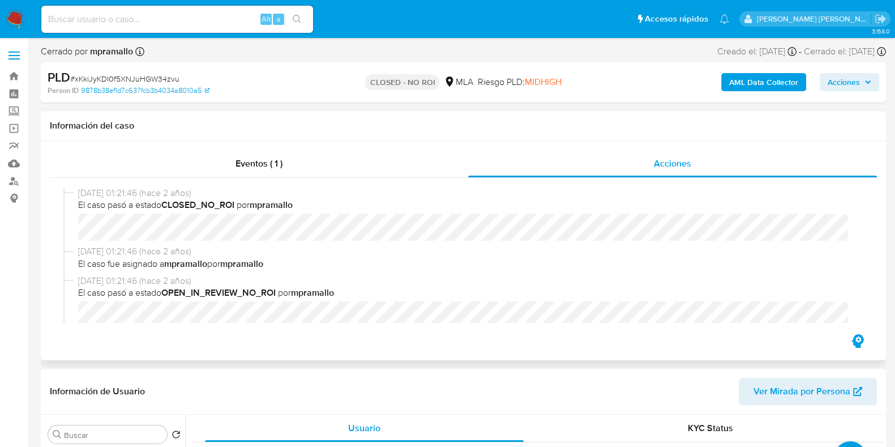
select select "10"
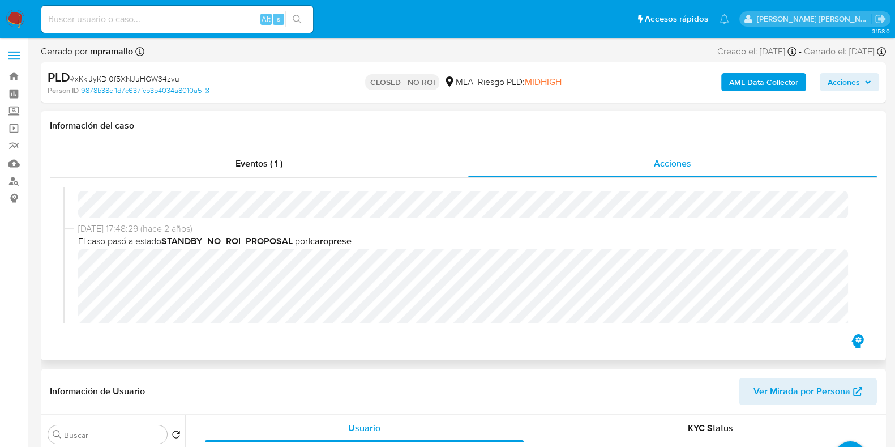
scroll to position [70, 0]
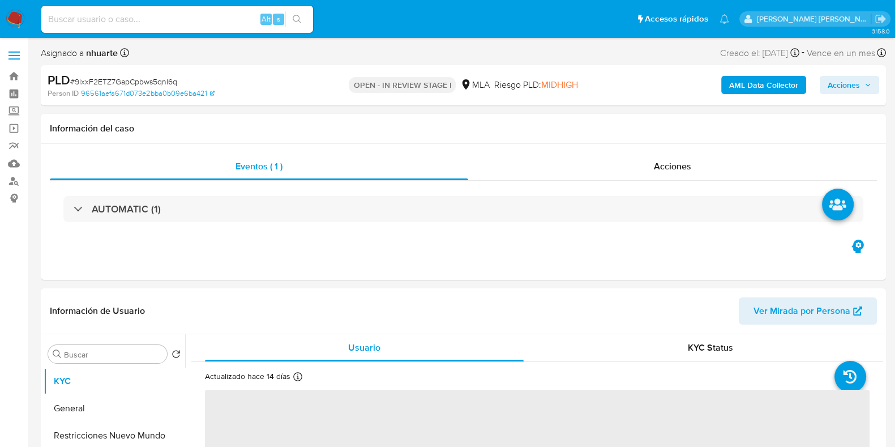
click at [142, 83] on span "# 9lxxF2ETZ7GapCpbws5qnI6q" at bounding box center [123, 81] width 107 height 11
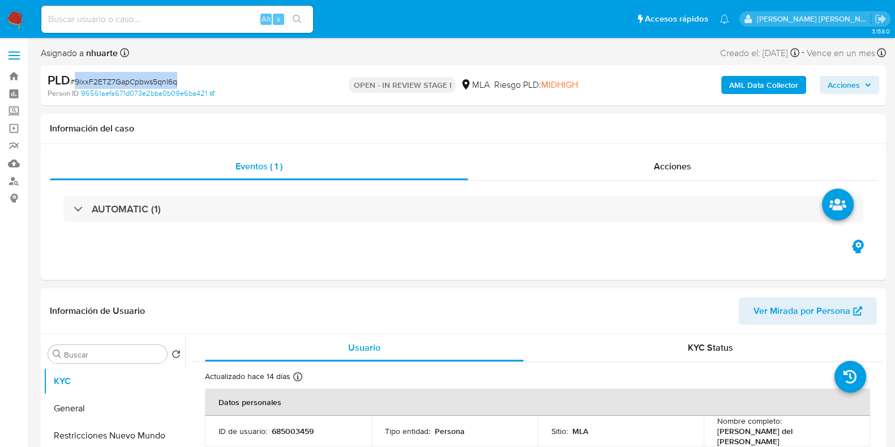
click at [142, 83] on span "# 9lxxF2ETZ7GapCpbws5qnI6q" at bounding box center [123, 81] width 107 height 11
select select "10"
copy span "9lxxF2ETZ7GapCpbws5qnI6q"
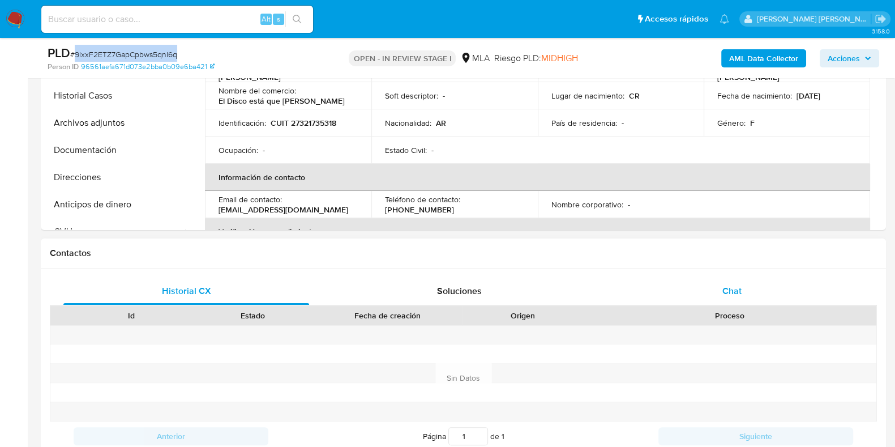
click at [729, 292] on span "Chat" at bounding box center [732, 290] width 19 height 13
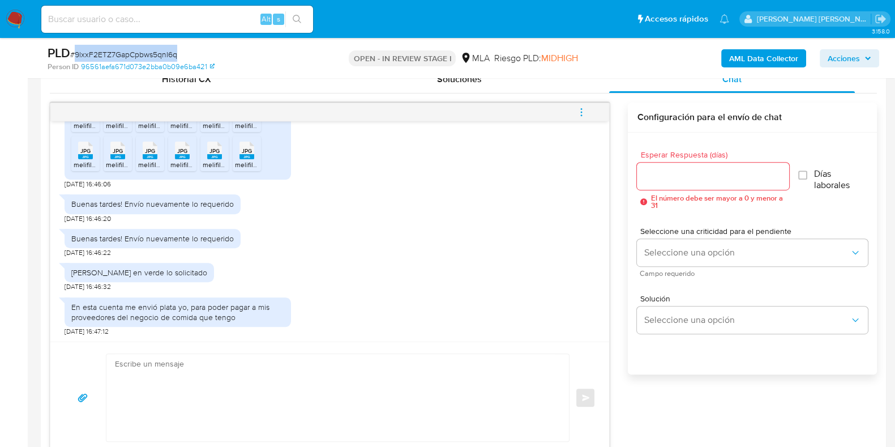
scroll to position [637, 0]
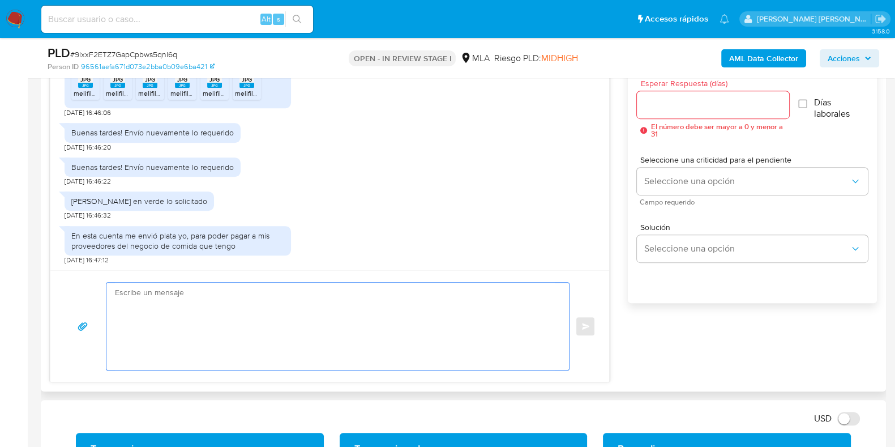
paste textarea "Hola, ¡Muchas gracias por tu respuesta! Confirmamos la recepción de la document…"
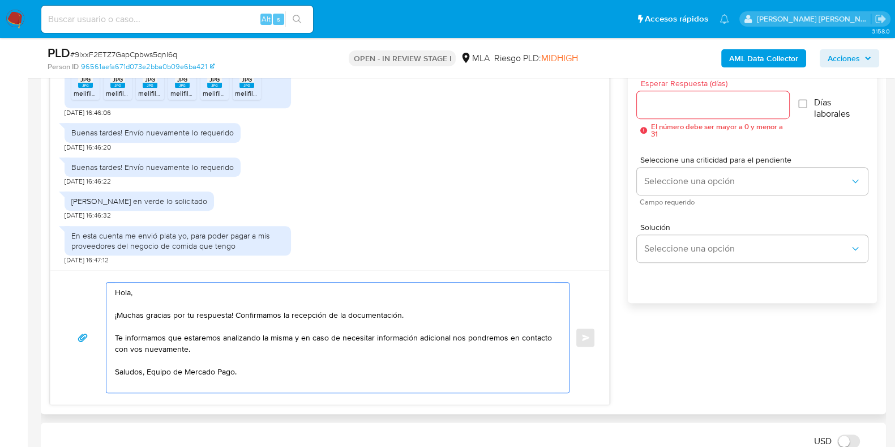
type textarea "Hola, ¡Muchas gracias por tu respuesta! Confirmamos la recepción de la document…"
click at [673, 97] on input "Esperar Respuesta (días)" at bounding box center [713, 104] width 152 height 15
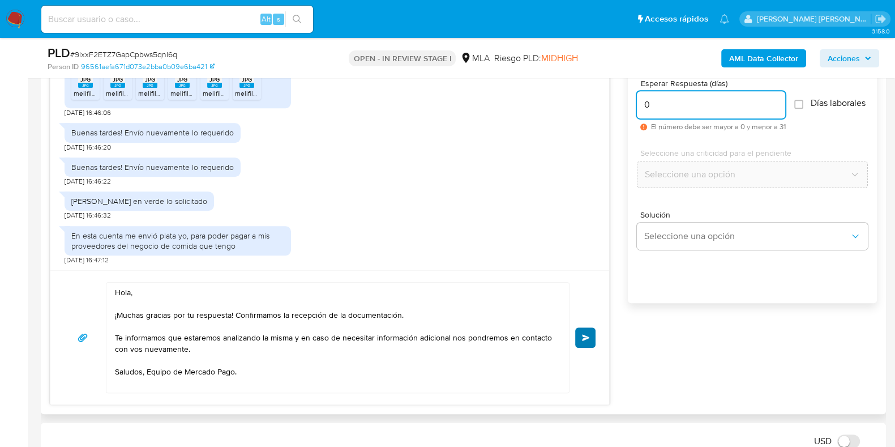
type input "0"
click at [586, 335] on span "Enviar" at bounding box center [586, 337] width 8 height 7
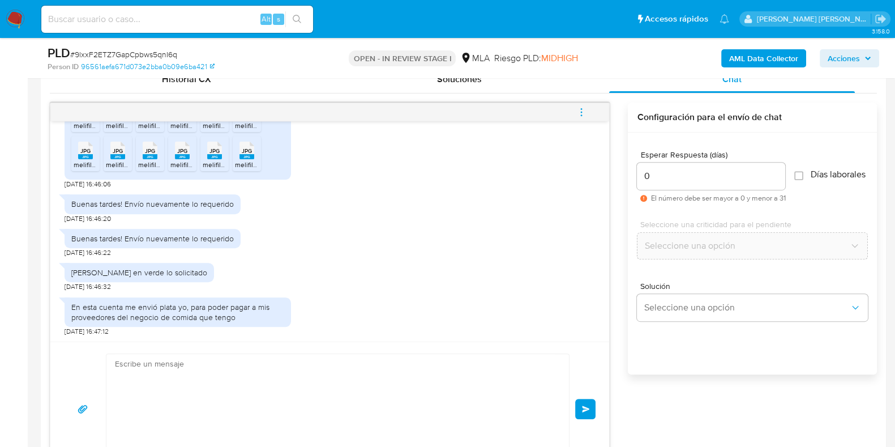
scroll to position [843, 0]
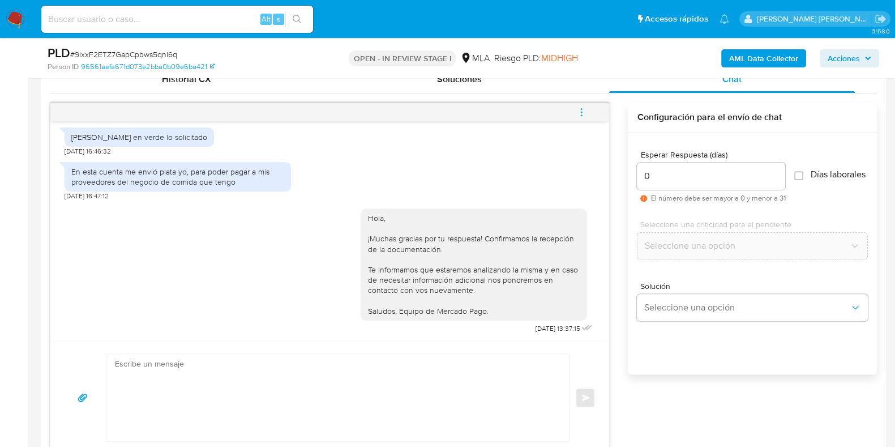
click at [583, 115] on icon "menu-action" at bounding box center [581, 112] width 10 height 10
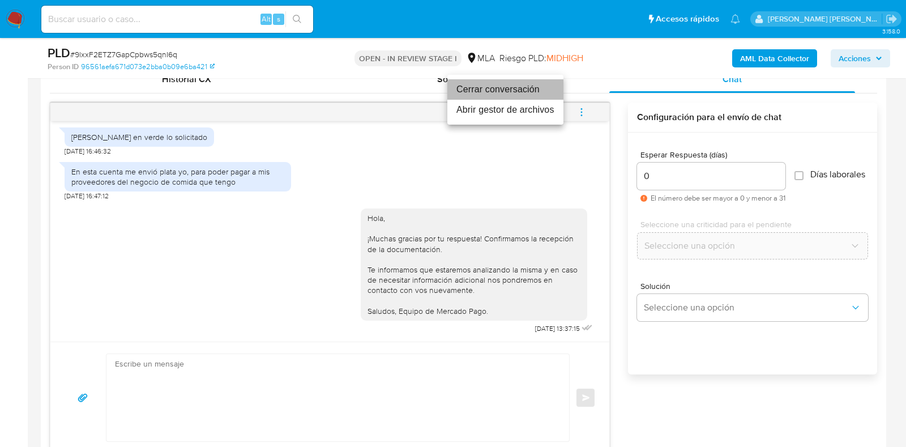
click at [498, 92] on li "Cerrar conversación" at bounding box center [505, 89] width 116 height 20
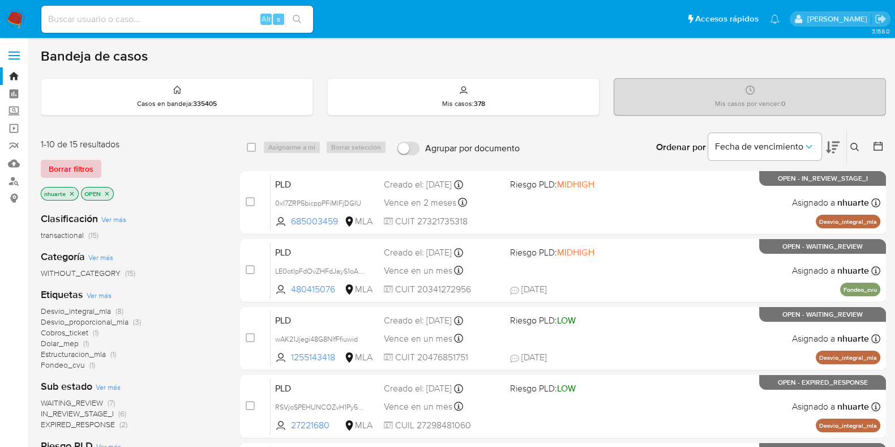
click at [82, 168] on span "Borrar filtros" at bounding box center [71, 169] width 45 height 16
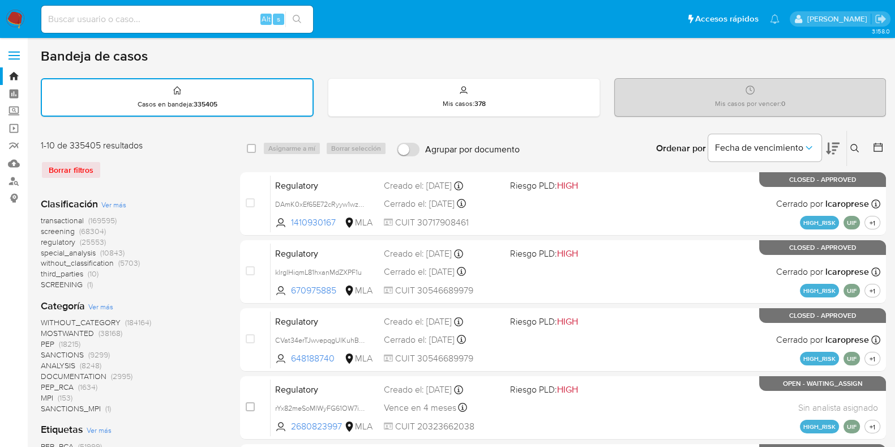
click at [854, 150] on icon at bounding box center [855, 148] width 9 height 9
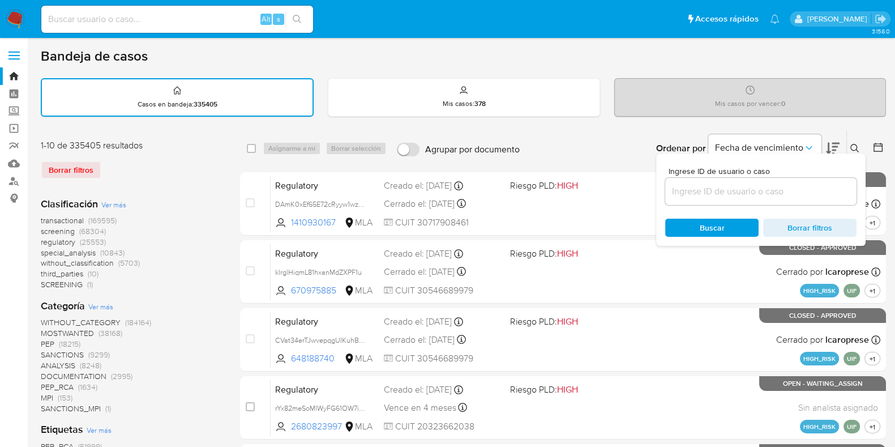
click at [759, 188] on input at bounding box center [760, 191] width 191 height 15
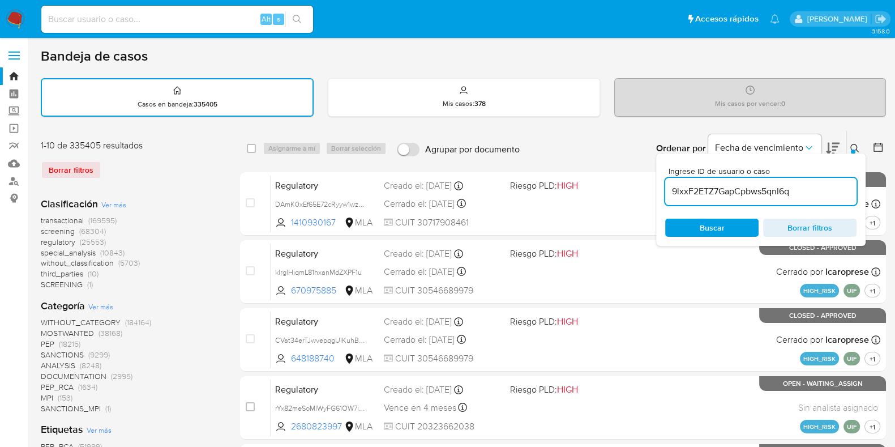
type input "9lxxF2ETZ7GapCpbws5qnI6q"
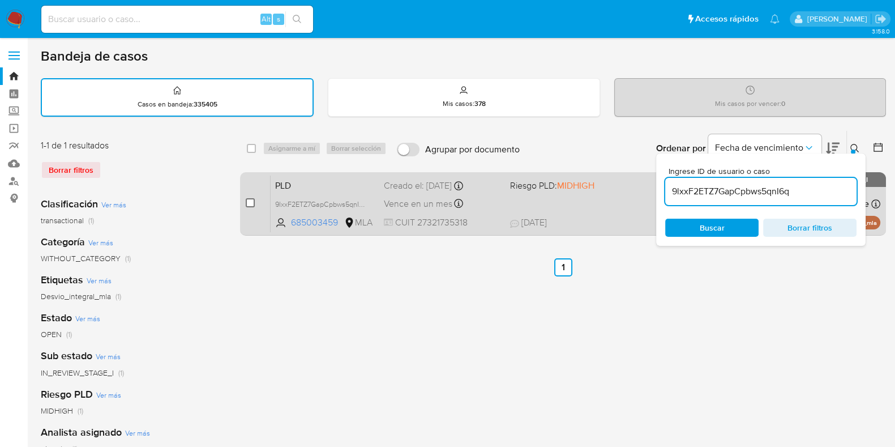
click at [252, 202] on input "checkbox" at bounding box center [250, 202] width 9 height 9
checkbox input "true"
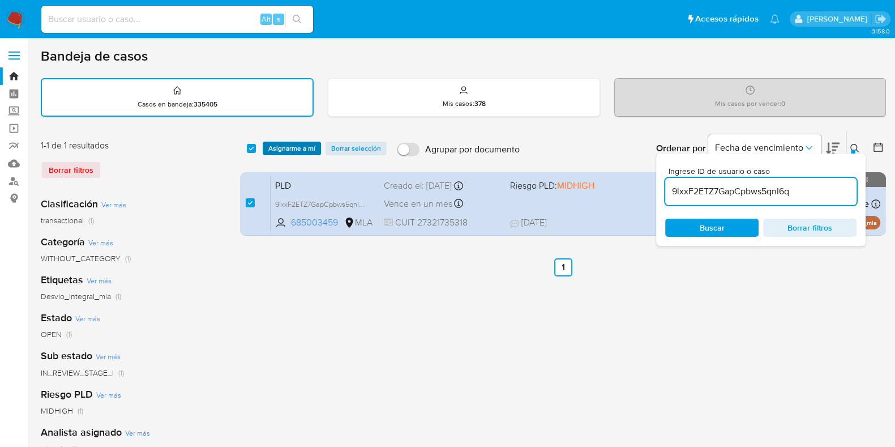
click at [298, 151] on span "Asignarme a mí" at bounding box center [291, 148] width 47 height 11
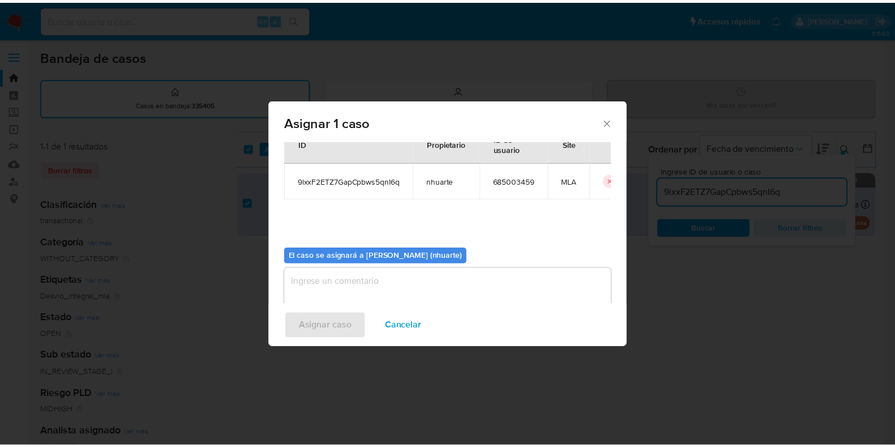
scroll to position [58, 0]
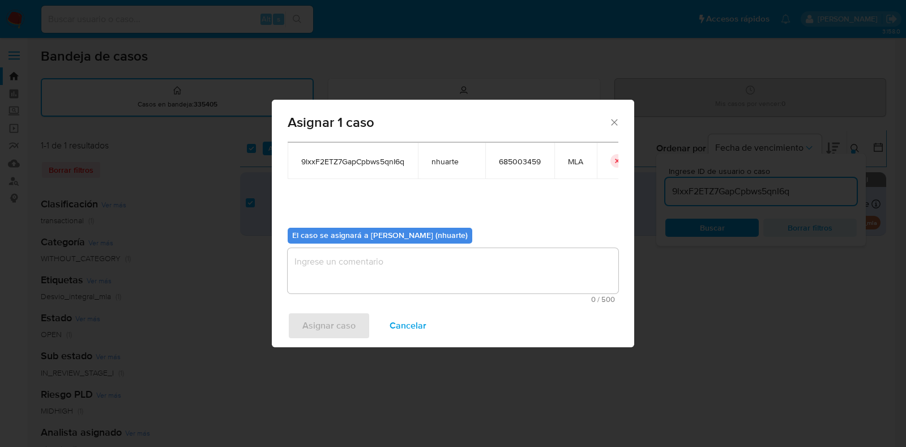
click at [448, 276] on textarea "assign-modal" at bounding box center [453, 270] width 331 height 45
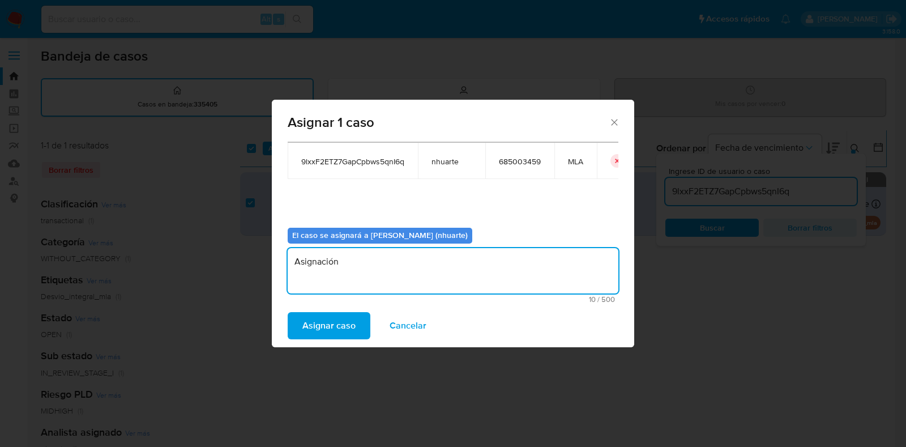
type textarea "Asignación"
click at [335, 330] on span "Asignar caso" at bounding box center [328, 325] width 53 height 25
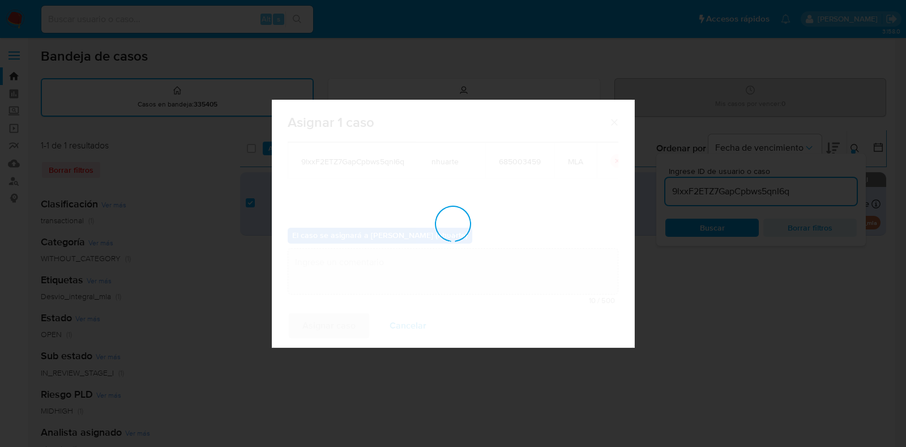
checkbox input "false"
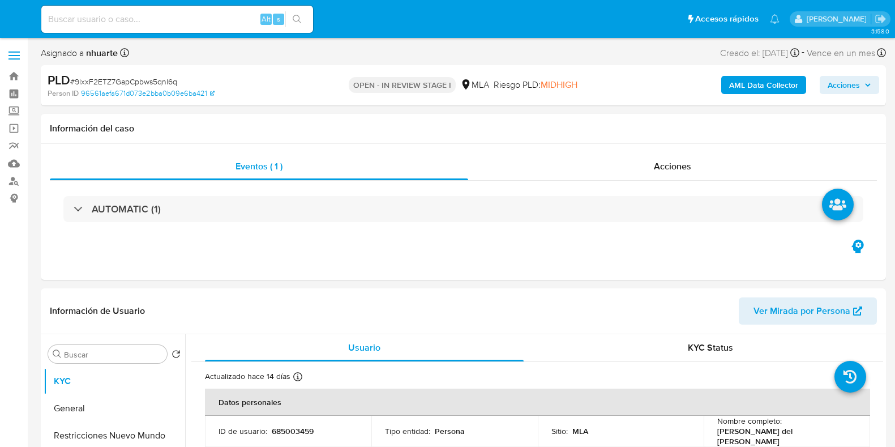
select select "10"
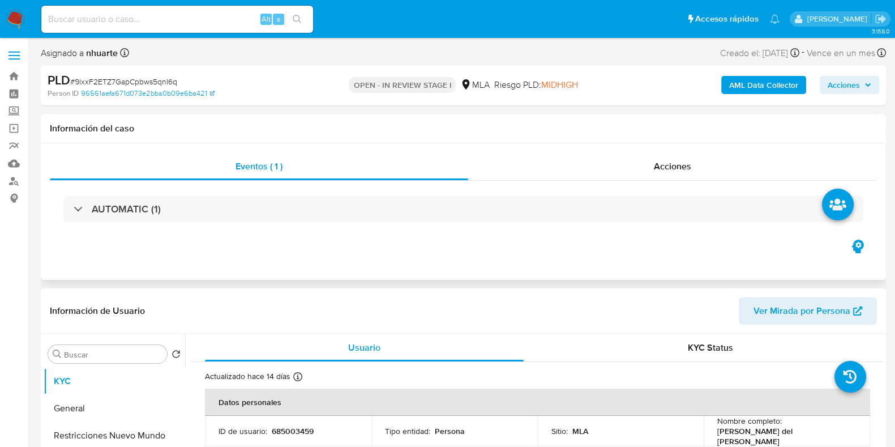
click at [651, 152] on div "Eventos ( 1 ) Acciones AUTOMATIC (1)" at bounding box center [463, 212] width 845 height 136
click at [682, 164] on span "Acciones" at bounding box center [672, 166] width 37 height 13
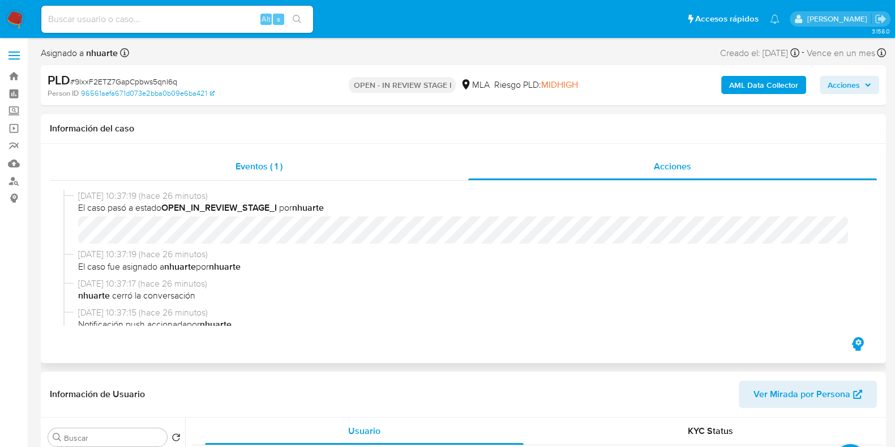
click at [263, 164] on span "Eventos ( 1 )" at bounding box center [259, 166] width 47 height 13
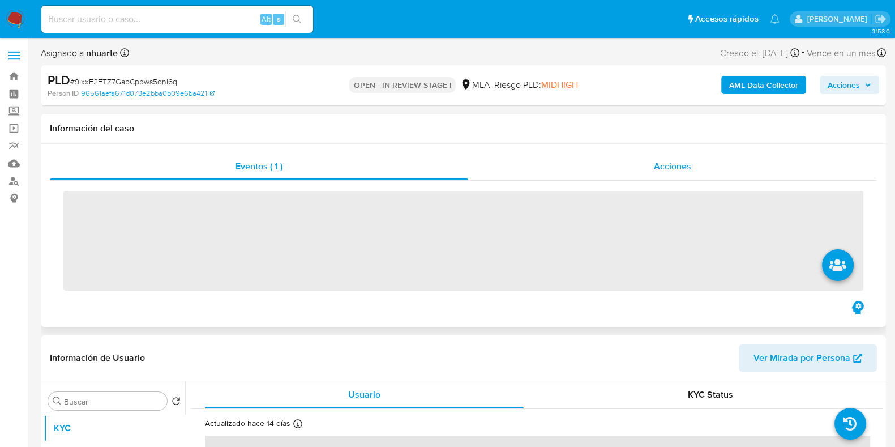
click at [663, 164] on span "Acciones" at bounding box center [672, 166] width 37 height 13
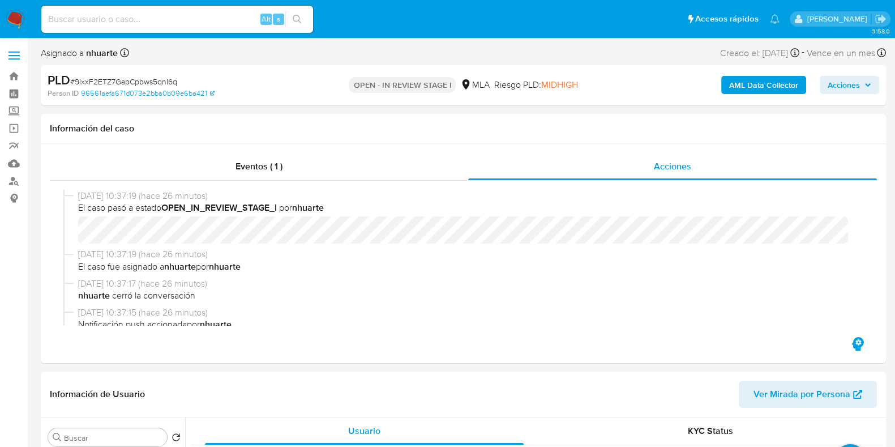
click at [757, 78] on b "AML Data Collector" at bounding box center [763, 85] width 69 height 18
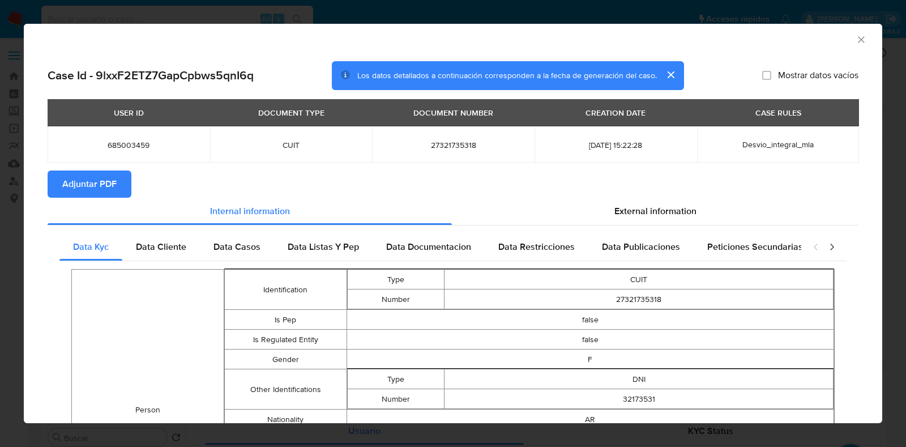
click at [92, 183] on span "Adjuntar PDF" at bounding box center [89, 184] width 54 height 25
click at [856, 44] on icon "Cerrar ventana" at bounding box center [861, 39] width 11 height 11
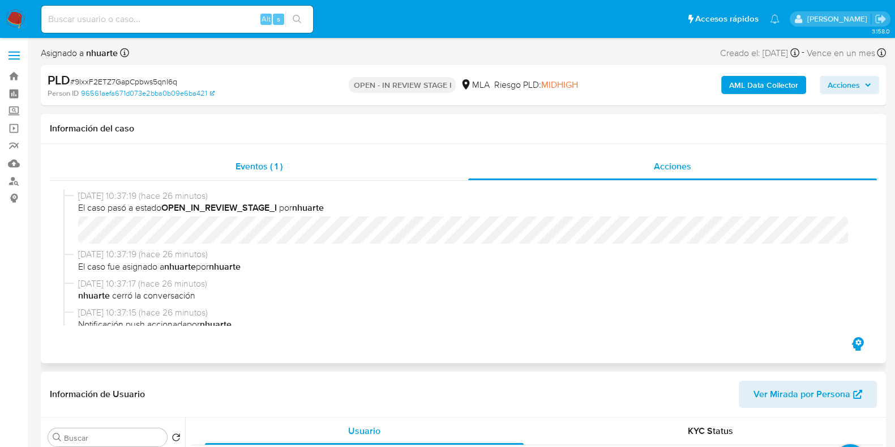
click at [283, 168] on span "Eventos ( 1 )" at bounding box center [259, 166] width 47 height 13
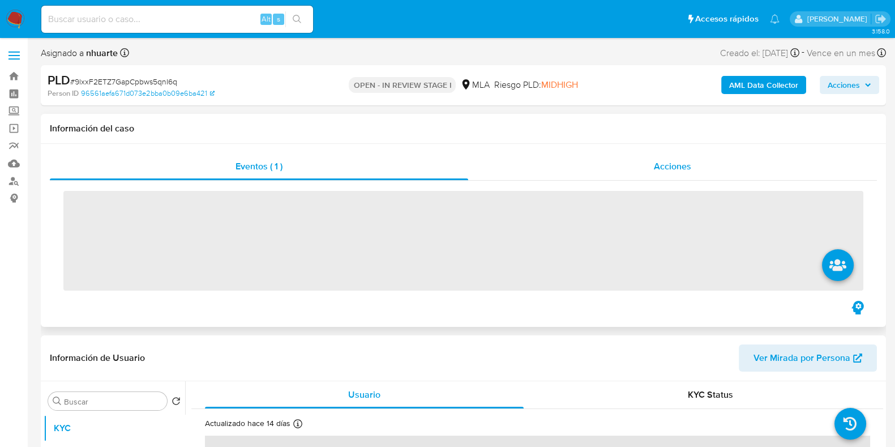
click at [659, 170] on span "Acciones" at bounding box center [672, 166] width 37 height 13
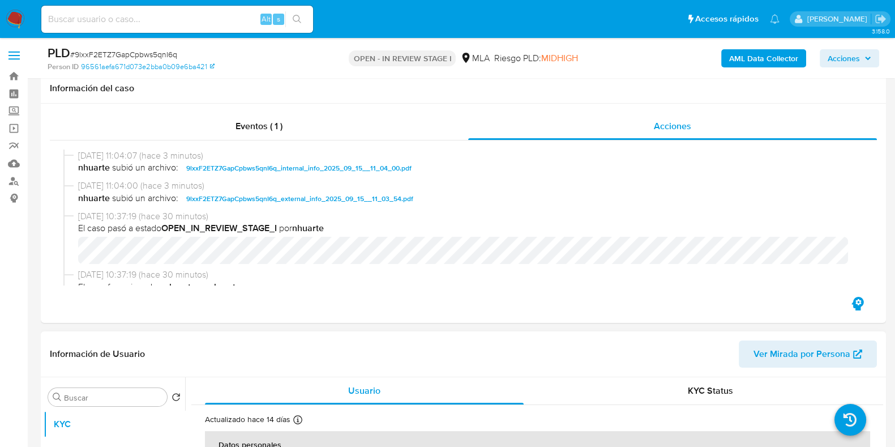
scroll to position [354, 0]
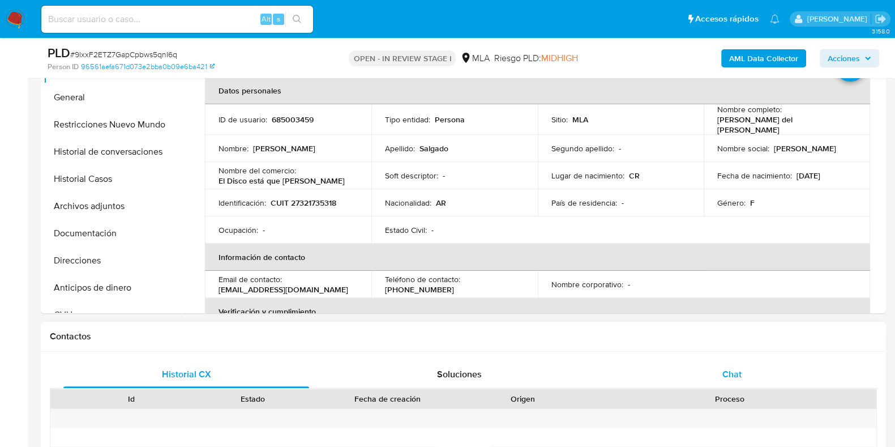
click at [747, 373] on div "Chat" at bounding box center [732, 374] width 246 height 27
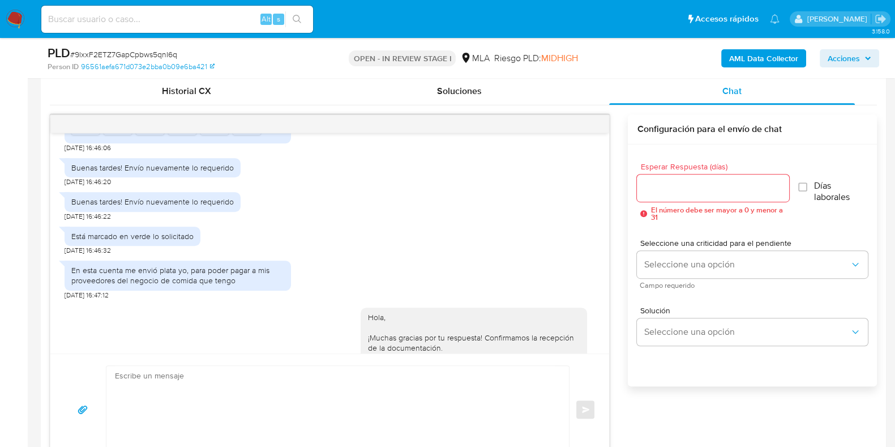
scroll to position [738, 0]
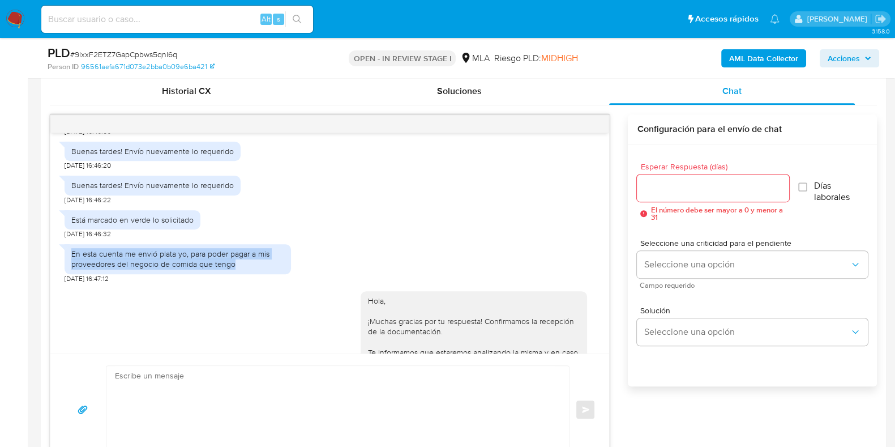
drag, startPoint x: 72, startPoint y: 249, endPoint x: 241, endPoint y: 259, distance: 169.1
click at [241, 259] on div "En esta cuenta me envió plata yo, para poder pagar a mis proveedores del negoci…" at bounding box center [177, 259] width 213 height 20
copy div "En esta cuenta me envió plata yo, para poder pagar a mis proveedores del negoci…"
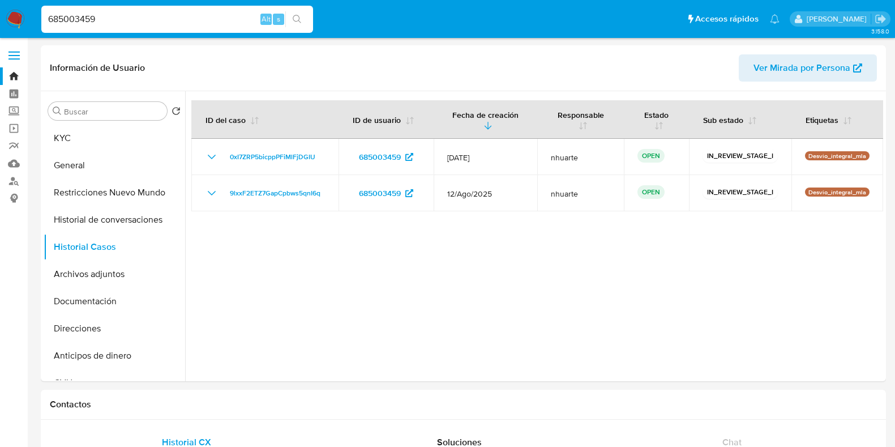
select select "10"
drag, startPoint x: 0, startPoint y: 0, endPoint x: 168, endPoint y: 146, distance: 222.8
click at [115, 139] on button "KYC" at bounding box center [110, 138] width 133 height 27
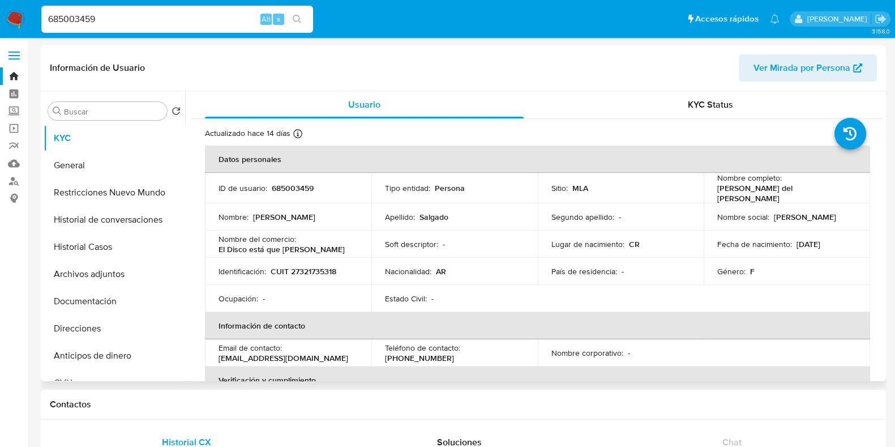
click at [305, 268] on p "CUIT 27321735318" at bounding box center [304, 271] width 66 height 10
copy p "27321735318"
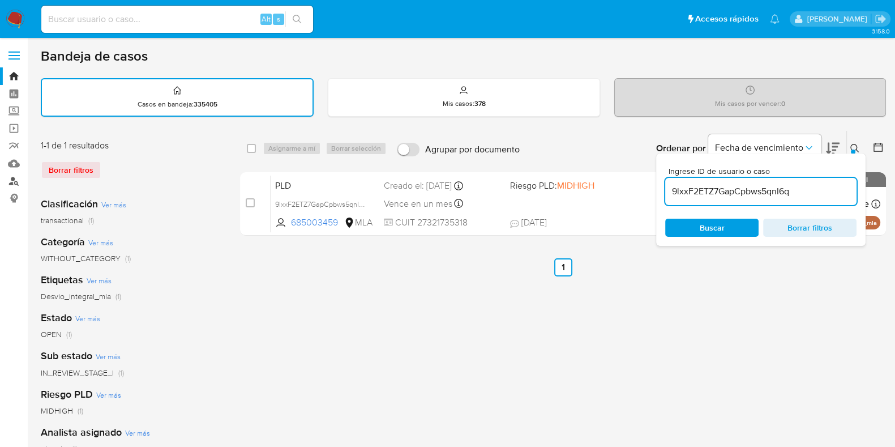
click at [11, 177] on link "Buscador de personas" at bounding box center [67, 181] width 135 height 18
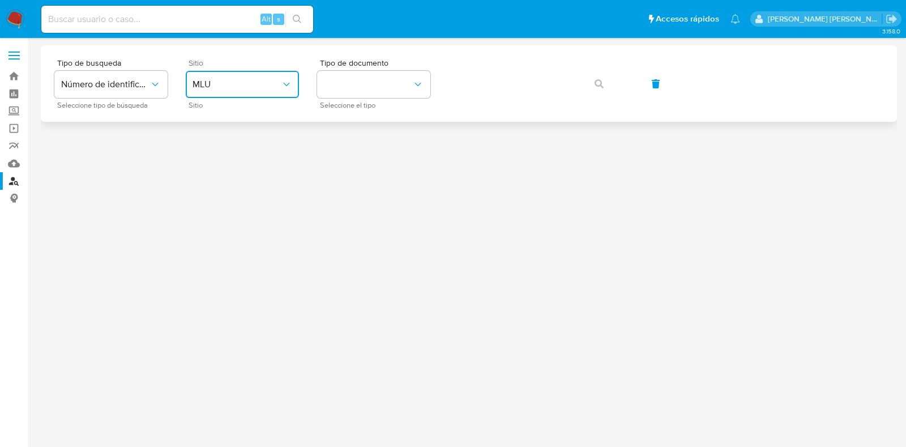
click at [234, 97] on button "MLU" at bounding box center [242, 84] width 113 height 27
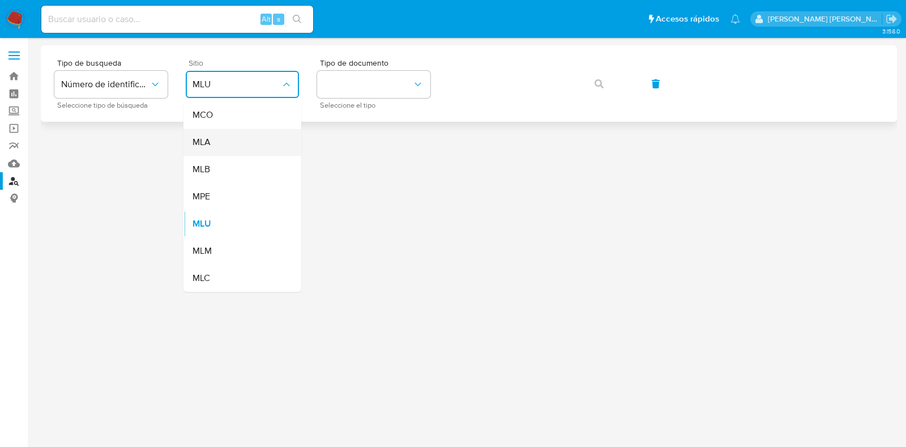
click at [235, 139] on div "MLA" at bounding box center [239, 142] width 93 height 27
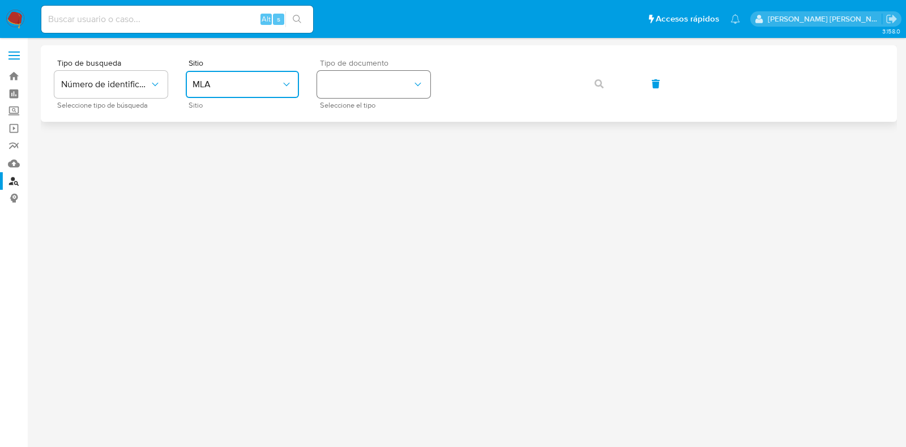
click at [366, 87] on button "identificationType" at bounding box center [373, 84] width 113 height 27
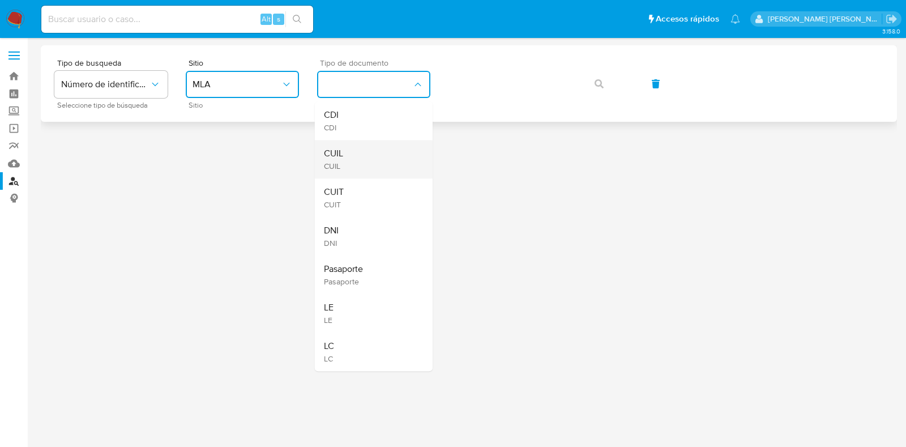
click at [354, 147] on div "CUIL CUIL" at bounding box center [370, 159] width 93 height 39
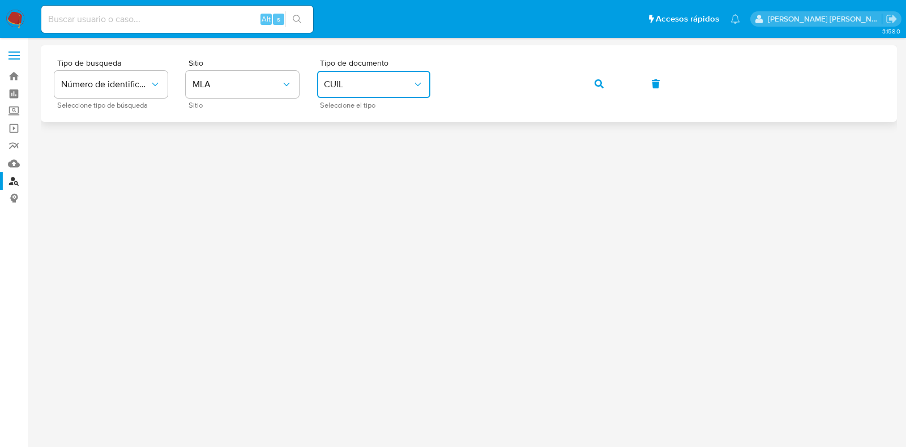
drag, startPoint x: 597, startPoint y: 80, endPoint x: 595, endPoint y: 88, distance: 7.6
click at [597, 80] on icon "button" at bounding box center [599, 83] width 9 height 9
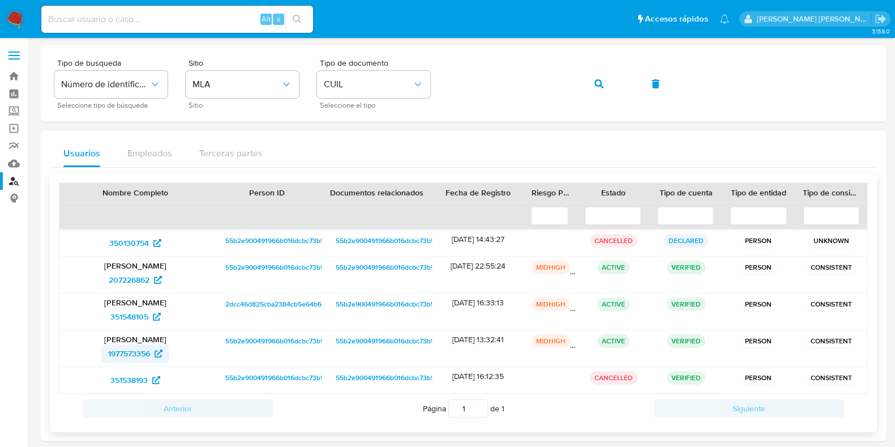
click at [140, 352] on span "1977573356" at bounding box center [129, 353] width 42 height 18
click at [148, 317] on span "351548105" at bounding box center [129, 316] width 38 height 18
click at [136, 313] on span "351548105" at bounding box center [129, 316] width 38 height 18
drag, startPoint x: 99, startPoint y: 318, endPoint x: 149, endPoint y: 318, distance: 49.8
click at [149, 318] on div "351548105" at bounding box center [135, 316] width 136 height 18
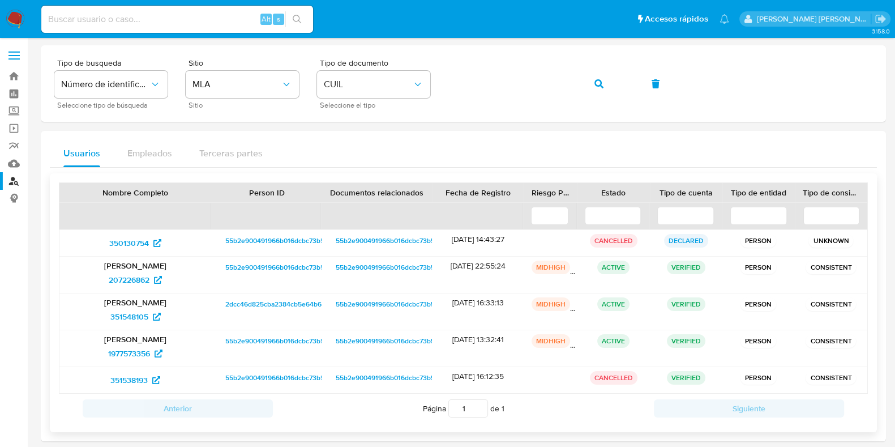
drag, startPoint x: 122, startPoint y: 379, endPoint x: 168, endPoint y: 379, distance: 45.9
click at [168, 379] on div "351538193" at bounding box center [135, 380] width 136 height 18
click at [97, 377] on div "351538193" at bounding box center [135, 380] width 136 height 18
drag, startPoint x: 97, startPoint y: 377, endPoint x: 145, endPoint y: 377, distance: 48.1
click at [145, 377] on div "351538193" at bounding box center [135, 380] width 136 height 18
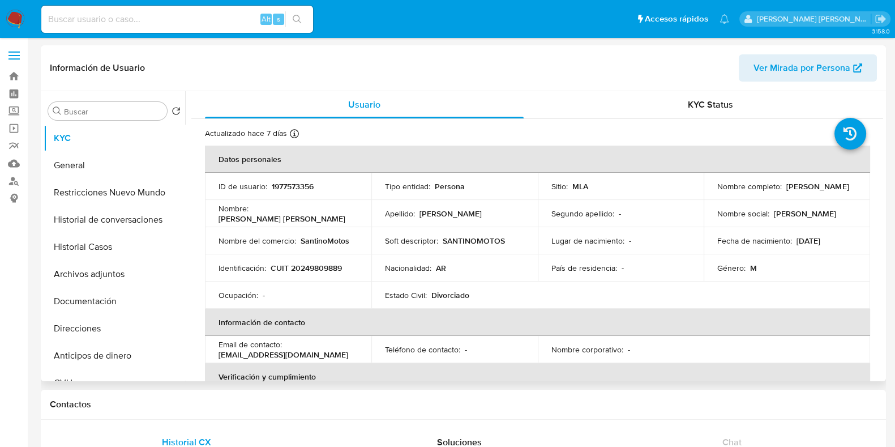
select select "10"
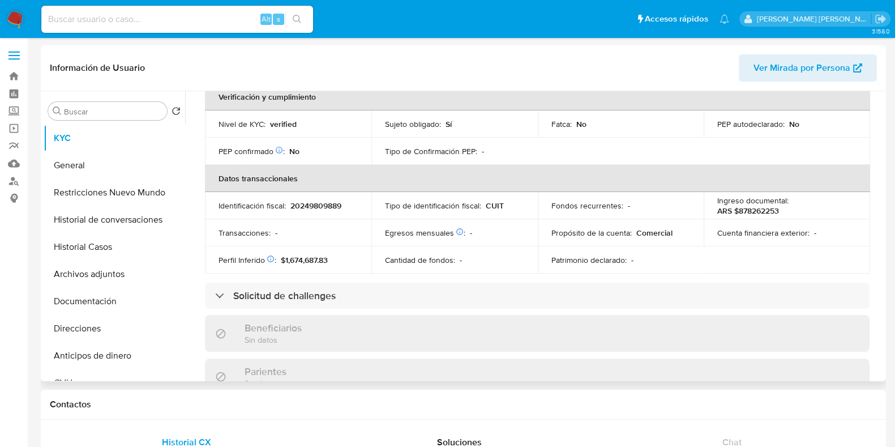
scroll to position [283, 0]
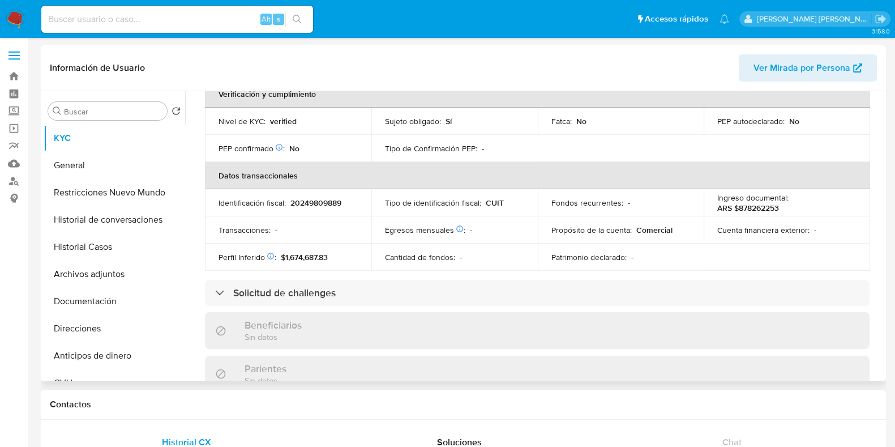
click at [834, 66] on span "Ver Mirada por Persona" at bounding box center [802, 67] width 97 height 27
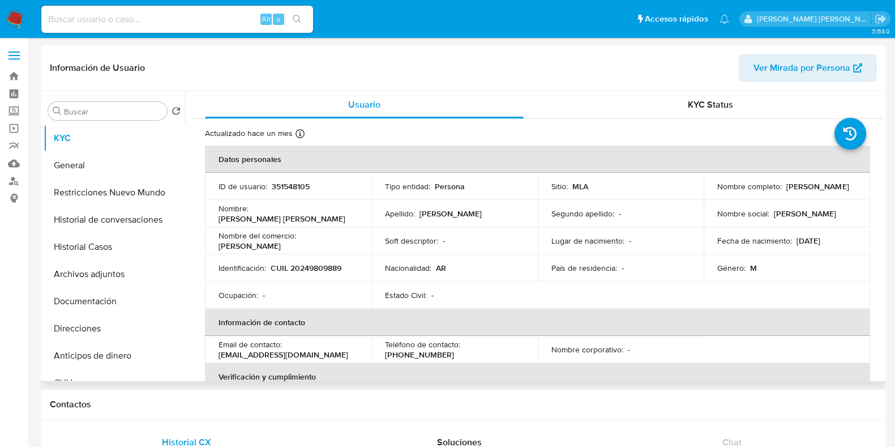
select select "10"
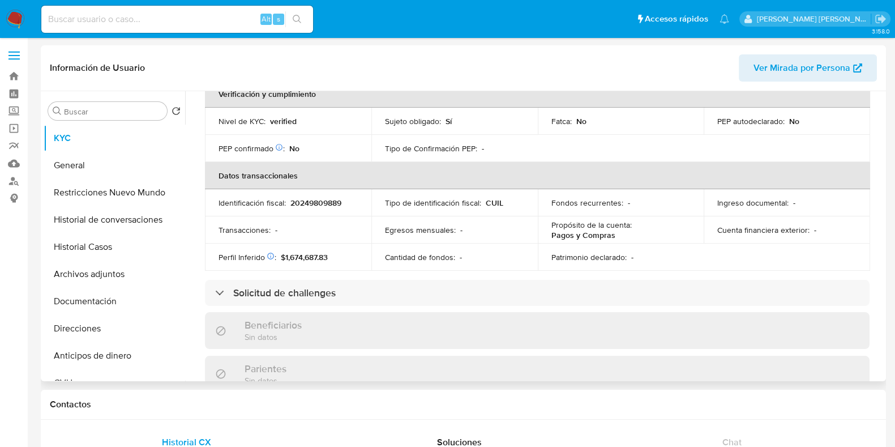
click at [793, 61] on span "Ver Mirada por Persona" at bounding box center [802, 67] width 97 height 27
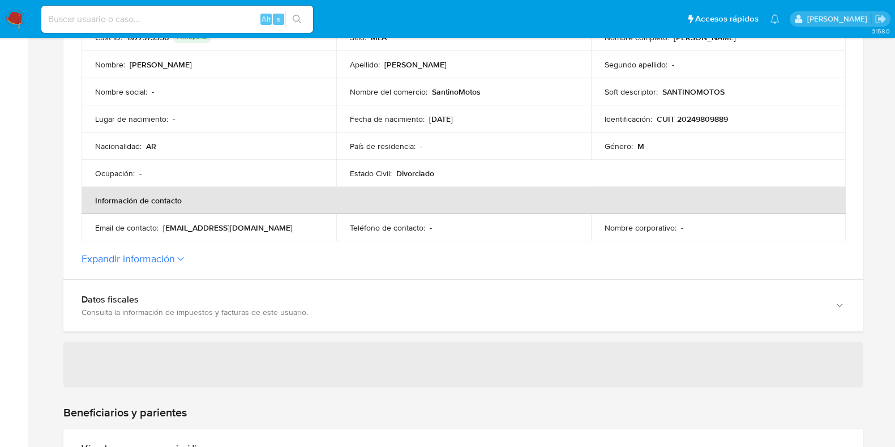
scroll to position [354, 0]
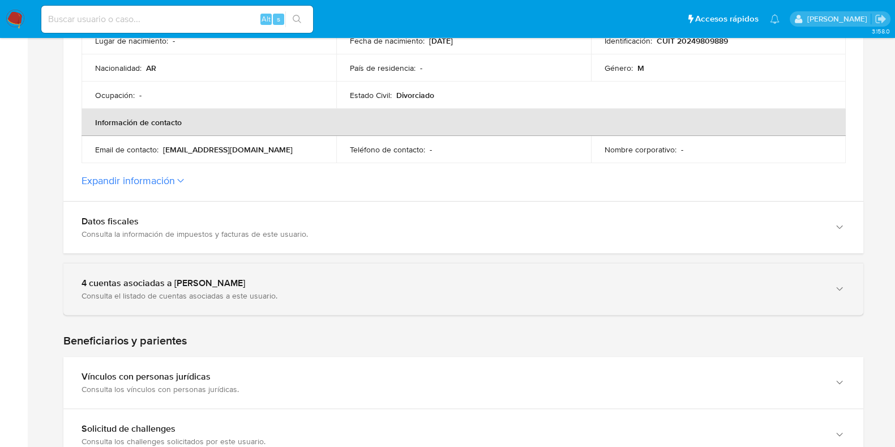
click at [170, 285] on div "4 cuentas asociadas a [PERSON_NAME]" at bounding box center [452, 282] width 741 height 11
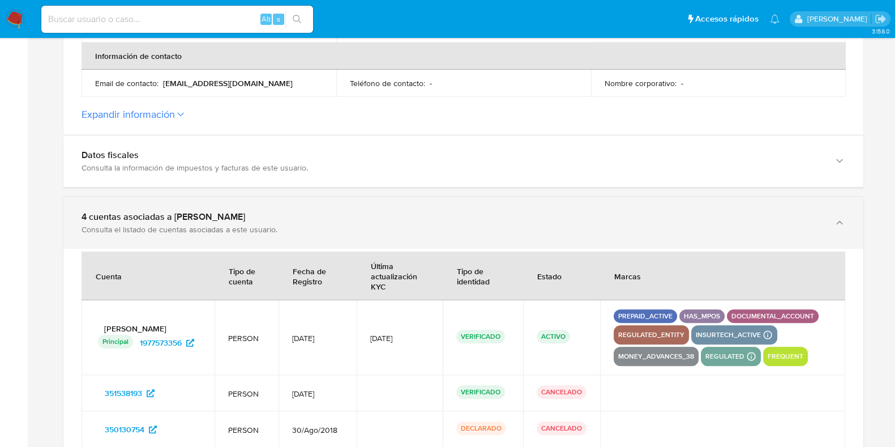
scroll to position [566, 0]
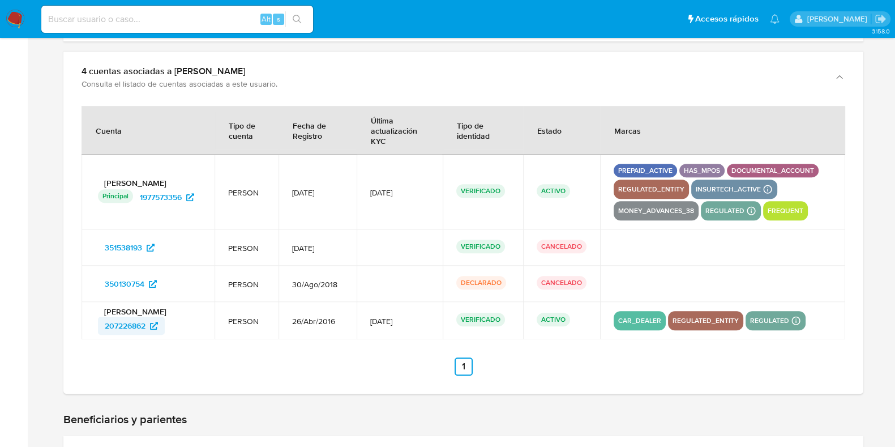
click at [133, 327] on span "207226862" at bounding box center [125, 326] width 41 height 18
click at [130, 246] on span "351538193" at bounding box center [123, 247] width 37 height 18
click at [146, 283] on span "350130754" at bounding box center [131, 284] width 52 height 18
click at [136, 327] on span "207226862" at bounding box center [125, 326] width 41 height 18
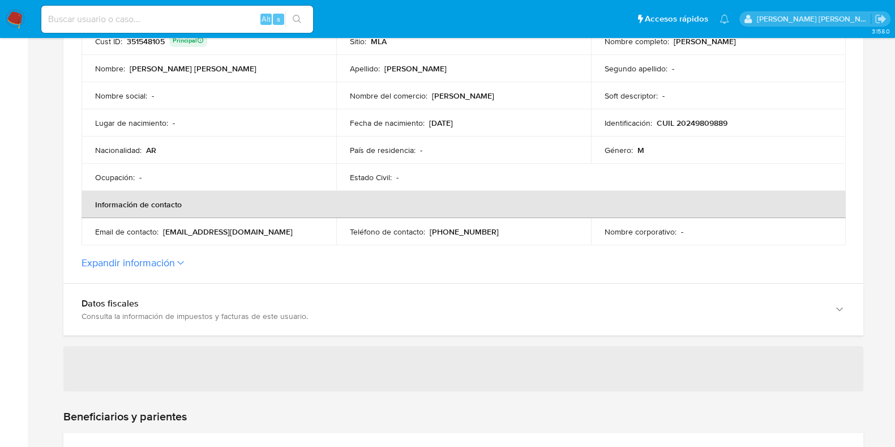
scroll to position [354, 0]
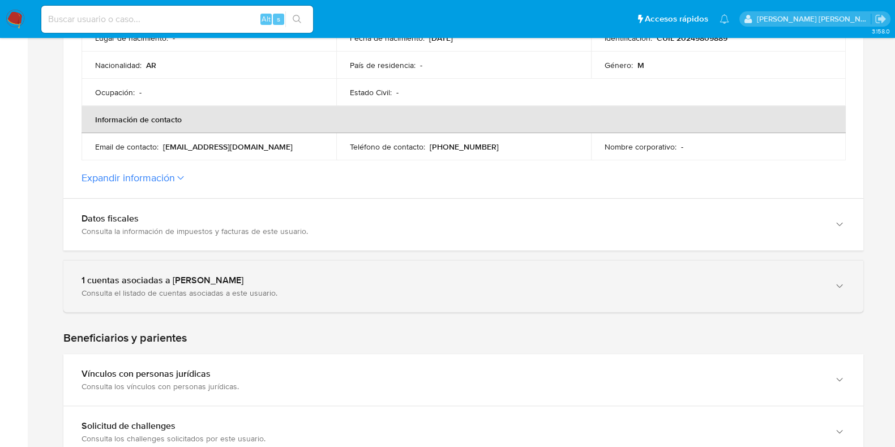
click at [221, 288] on div "Consulta el listado de cuentas asociadas a este usuario." at bounding box center [452, 293] width 741 height 10
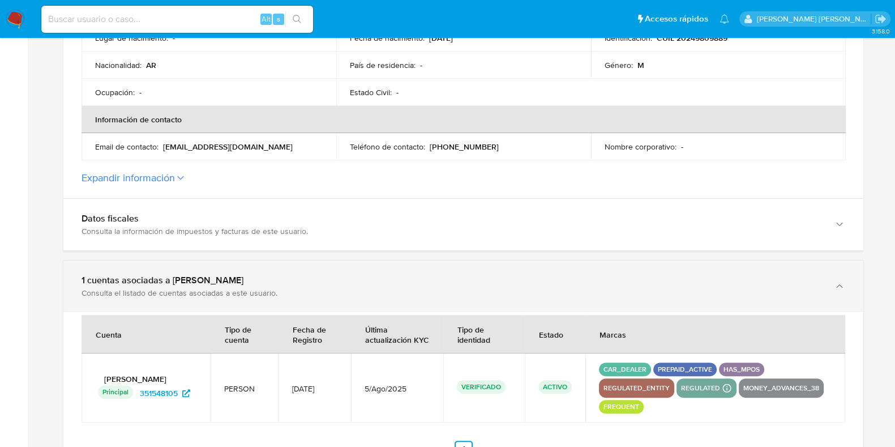
scroll to position [495, 0]
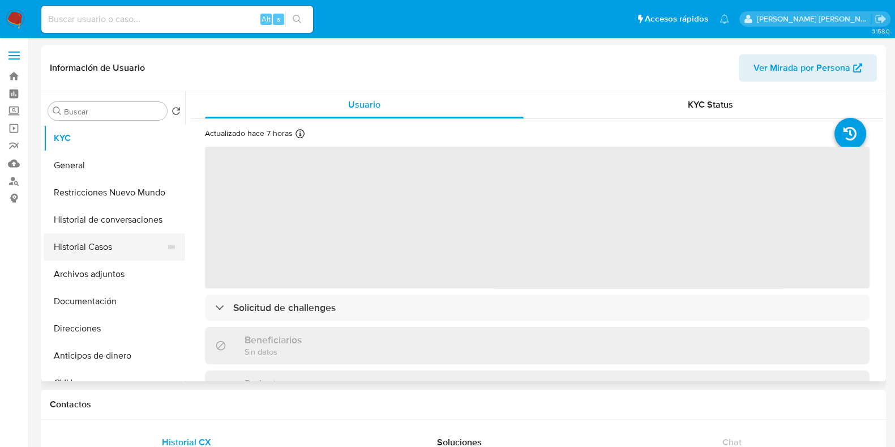
click at [105, 247] on button "Historial Casos" at bounding box center [110, 246] width 133 height 27
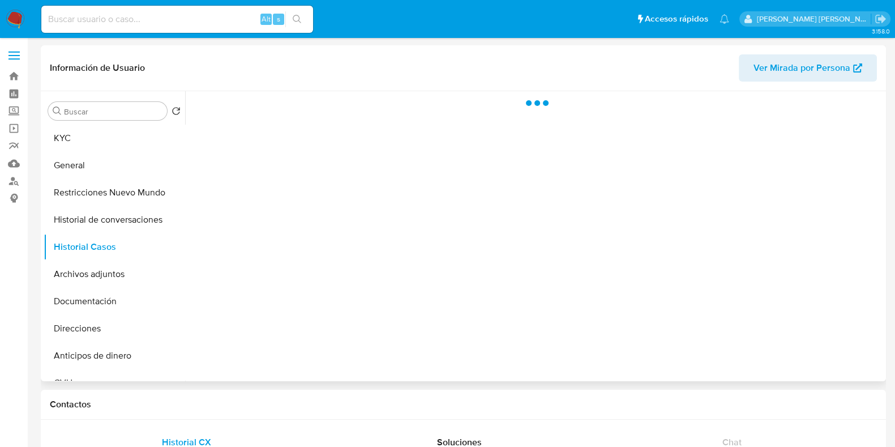
select select "10"
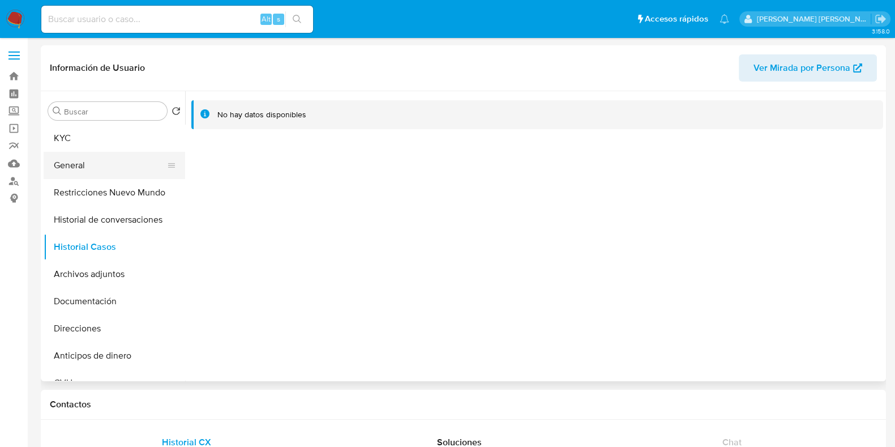
click at [96, 135] on button "KYC" at bounding box center [115, 138] width 142 height 27
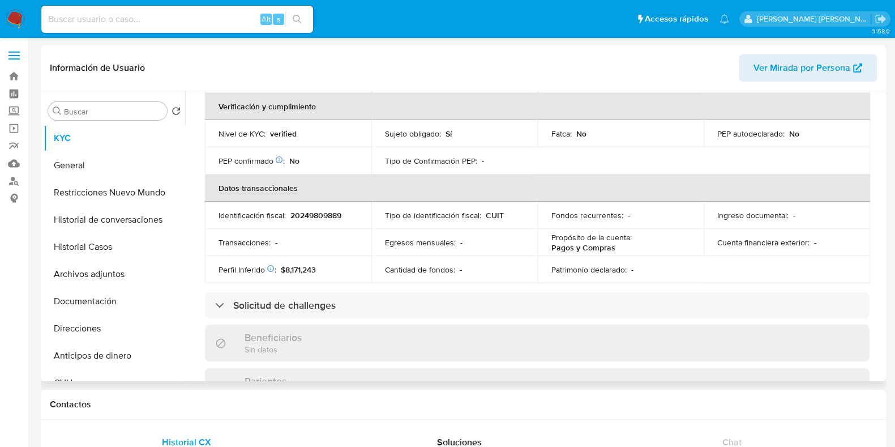
scroll to position [241, 0]
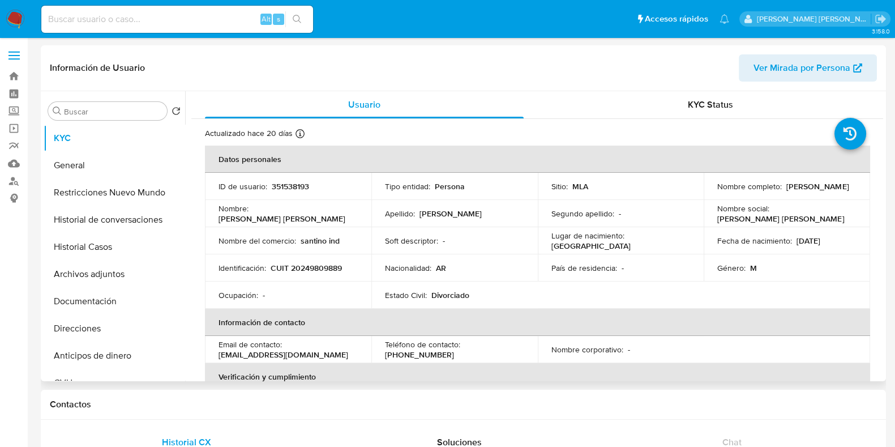
select select "10"
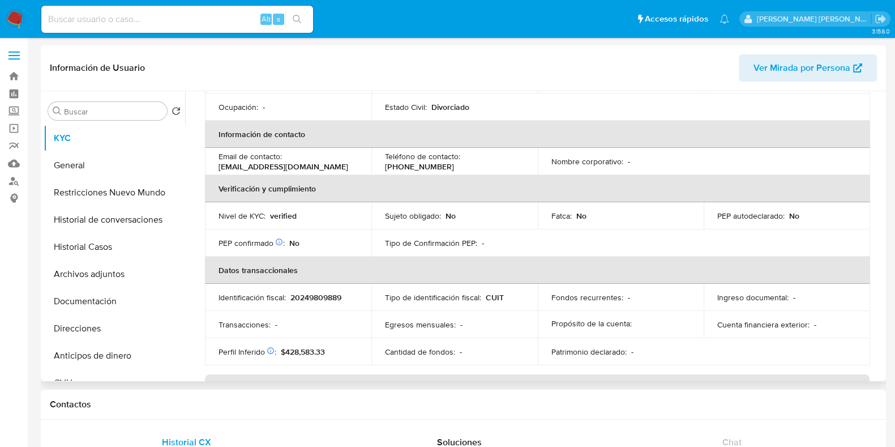
scroll to position [212, 0]
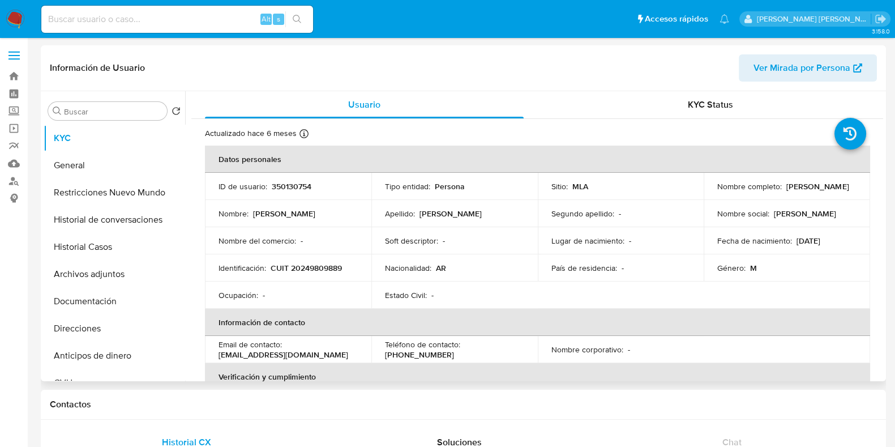
select select "10"
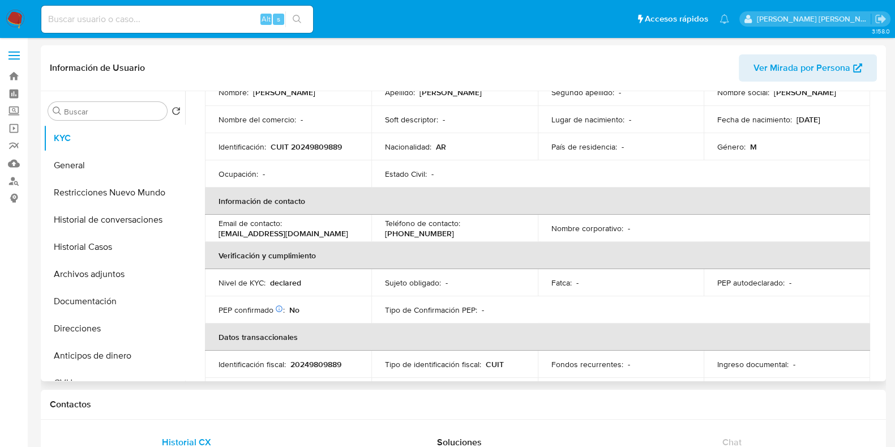
scroll to position [212, 0]
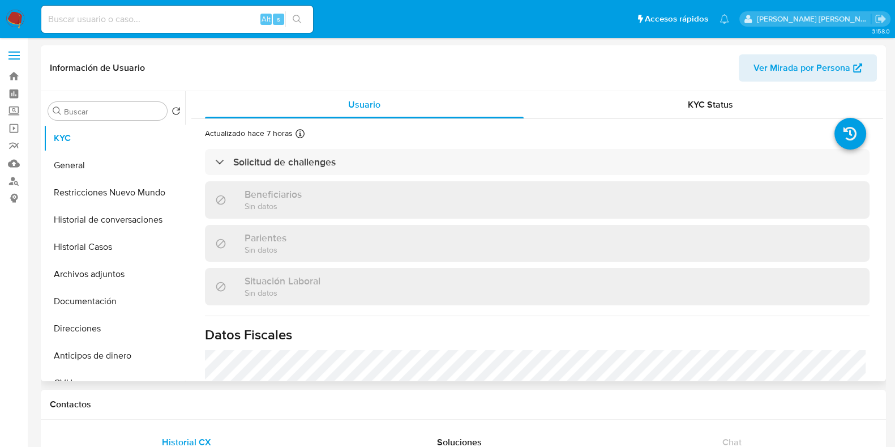
select select "10"
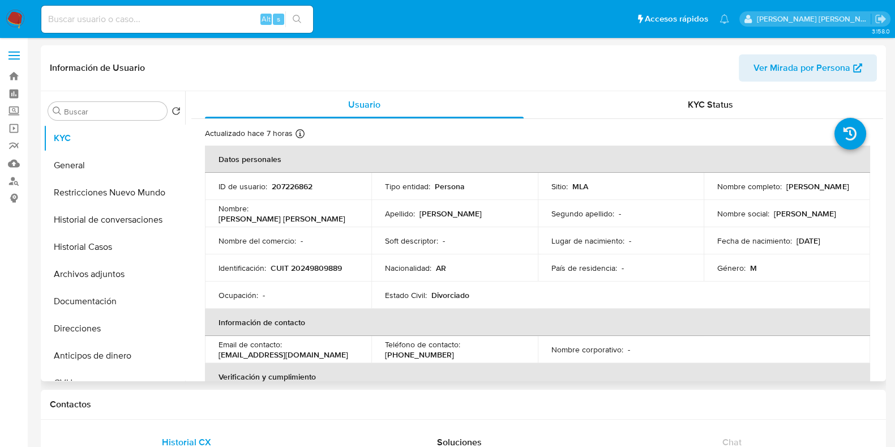
scroll to position [283, 0]
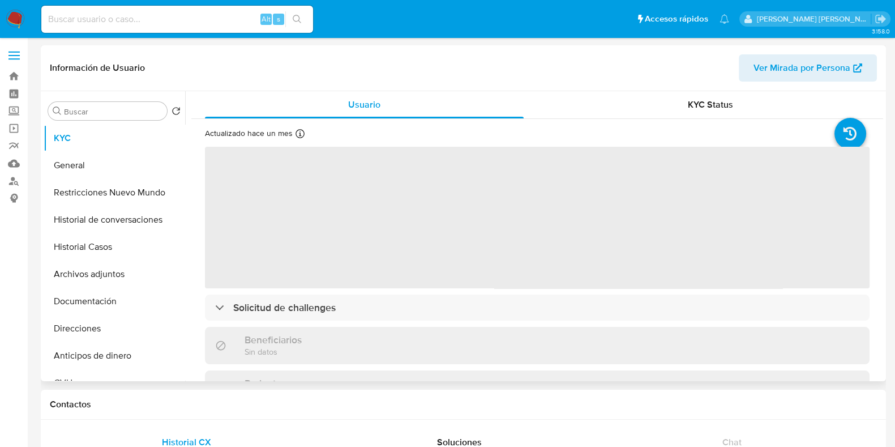
select select "10"
